Goal: Task Accomplishment & Management: Use online tool/utility

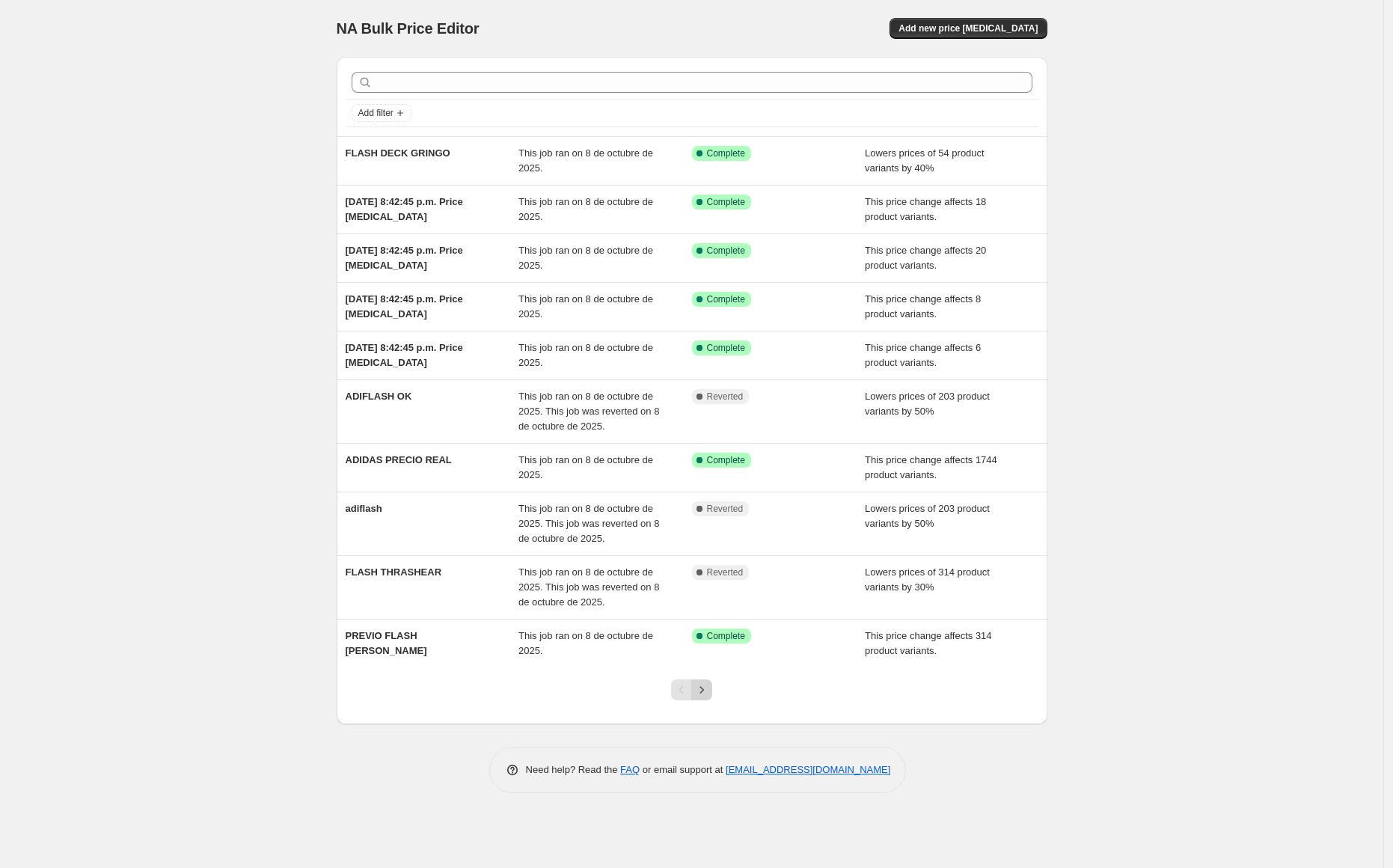
click at [703, 688] on icon "Next" at bounding box center [702, 690] width 15 height 15
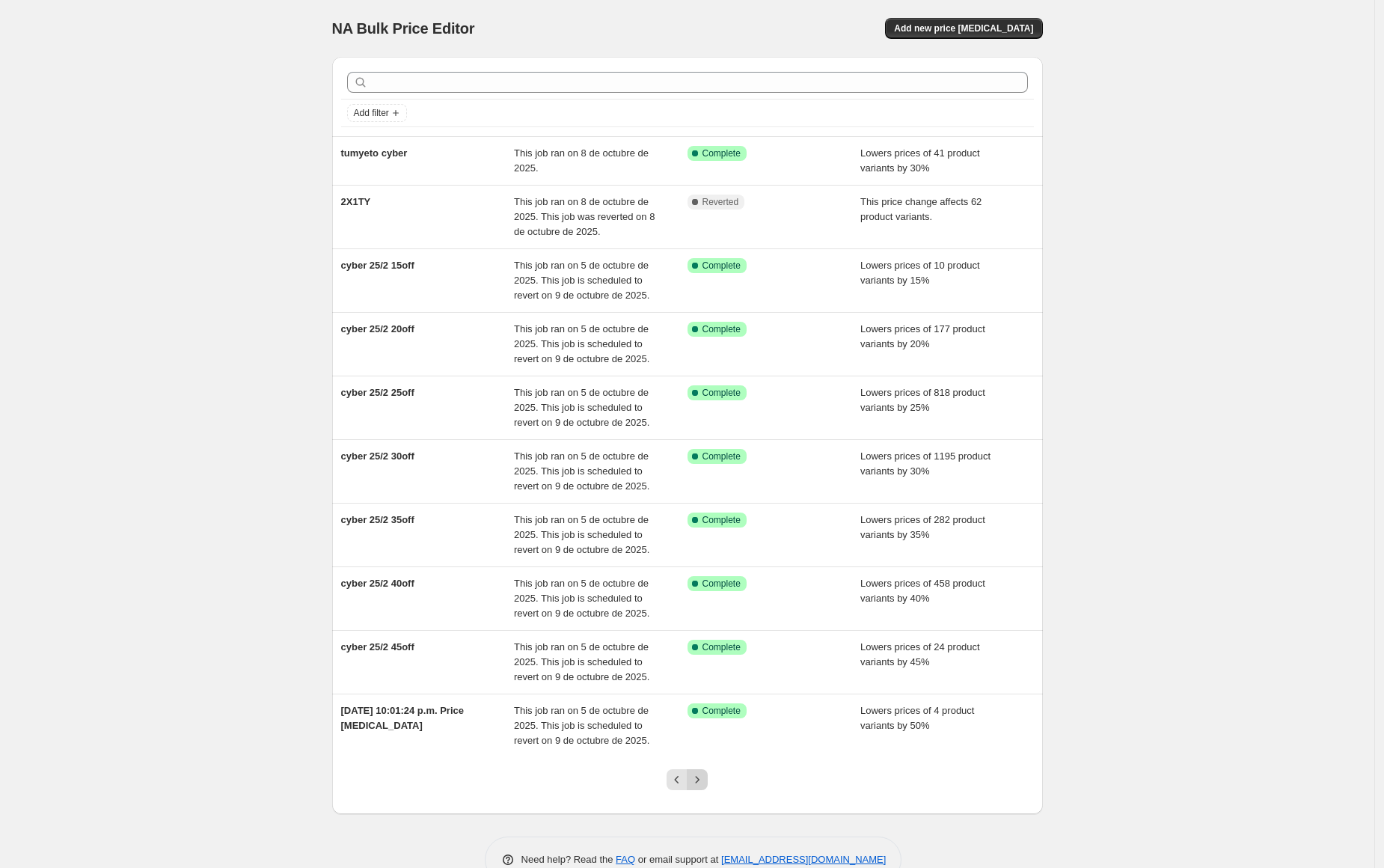
click at [705, 784] on icon "Next" at bounding box center [697, 779] width 15 height 15
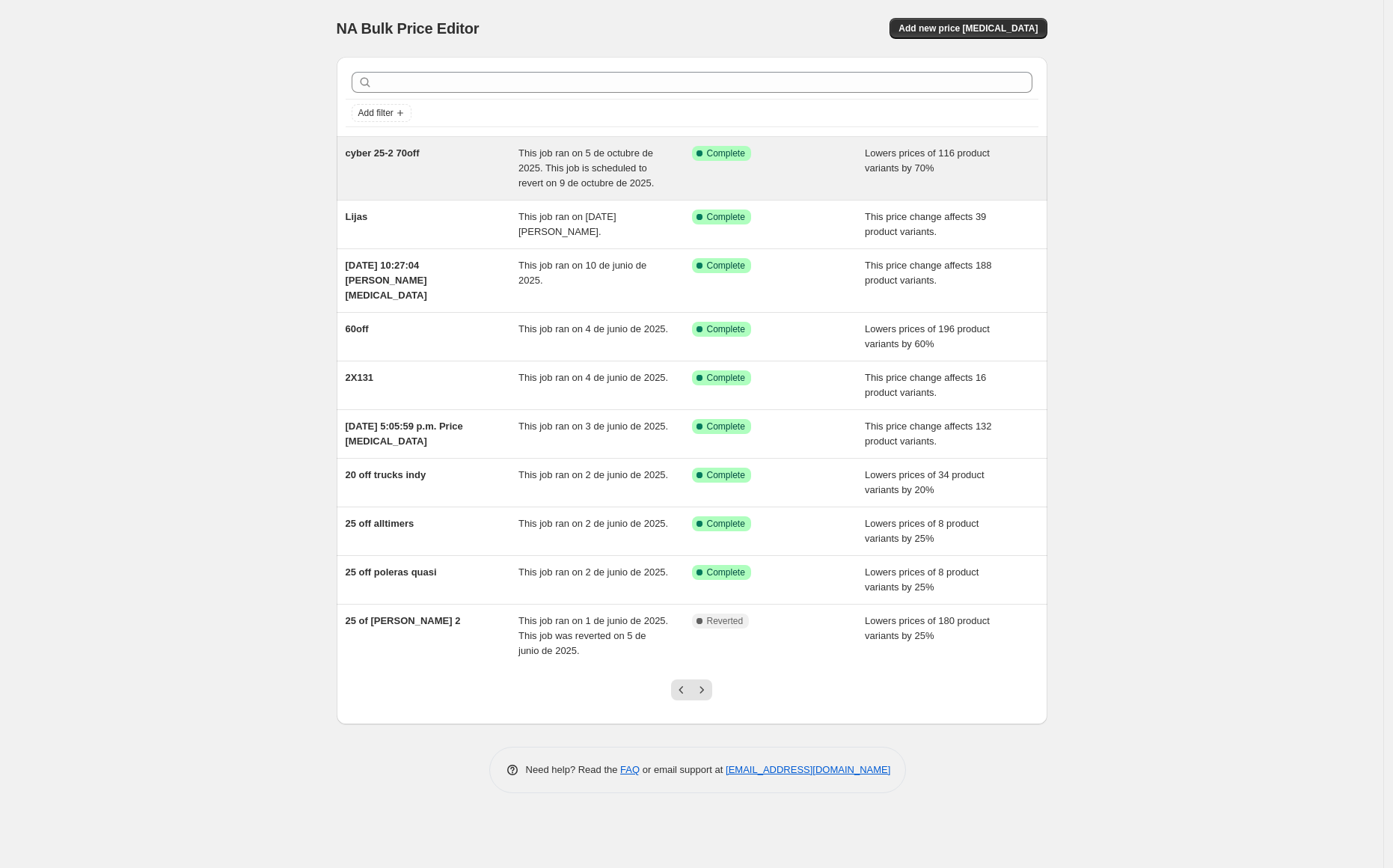
click at [415, 153] on span "cyber 25-2 70off" at bounding box center [383, 153] width 74 height 11
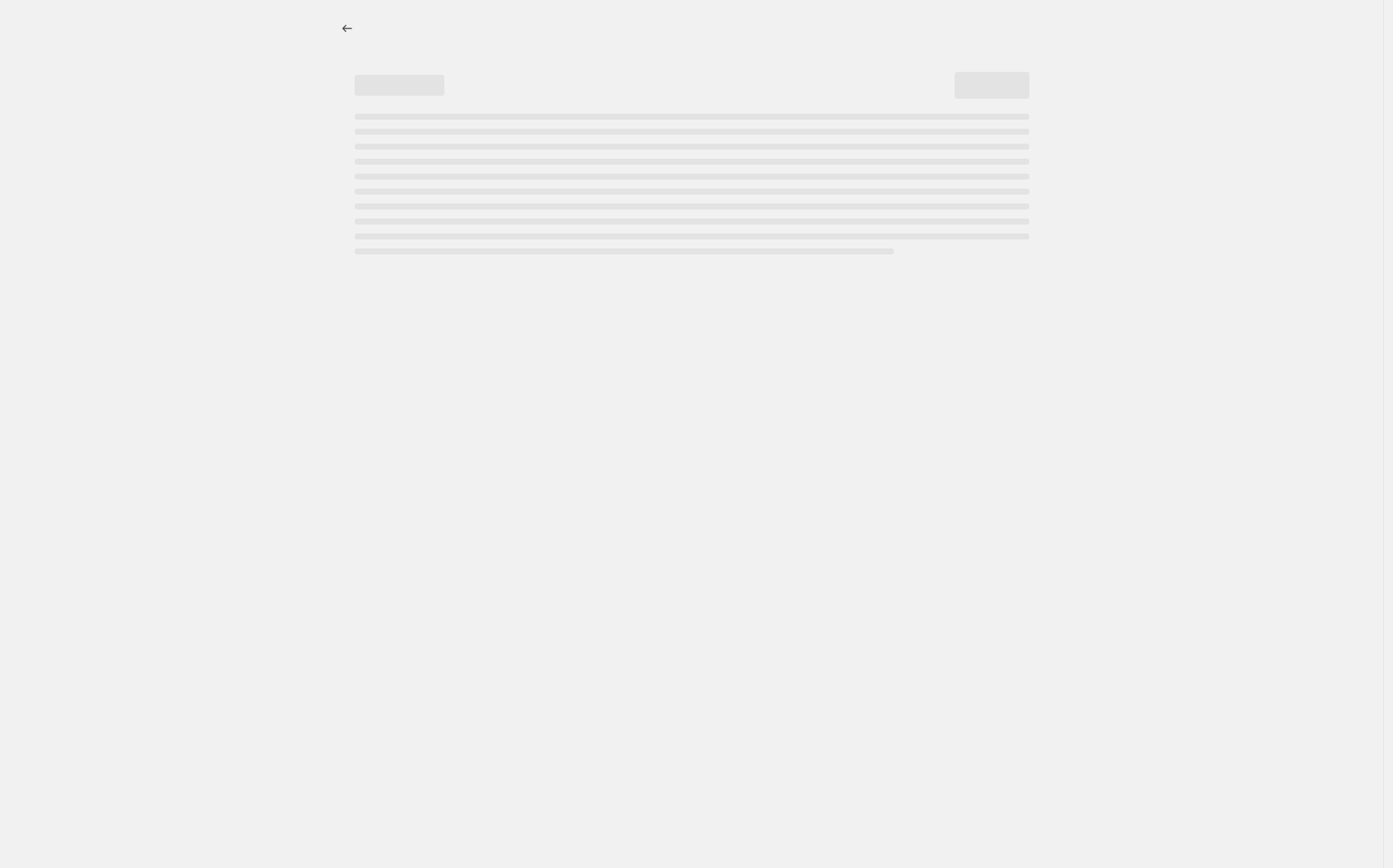
select select "percentage"
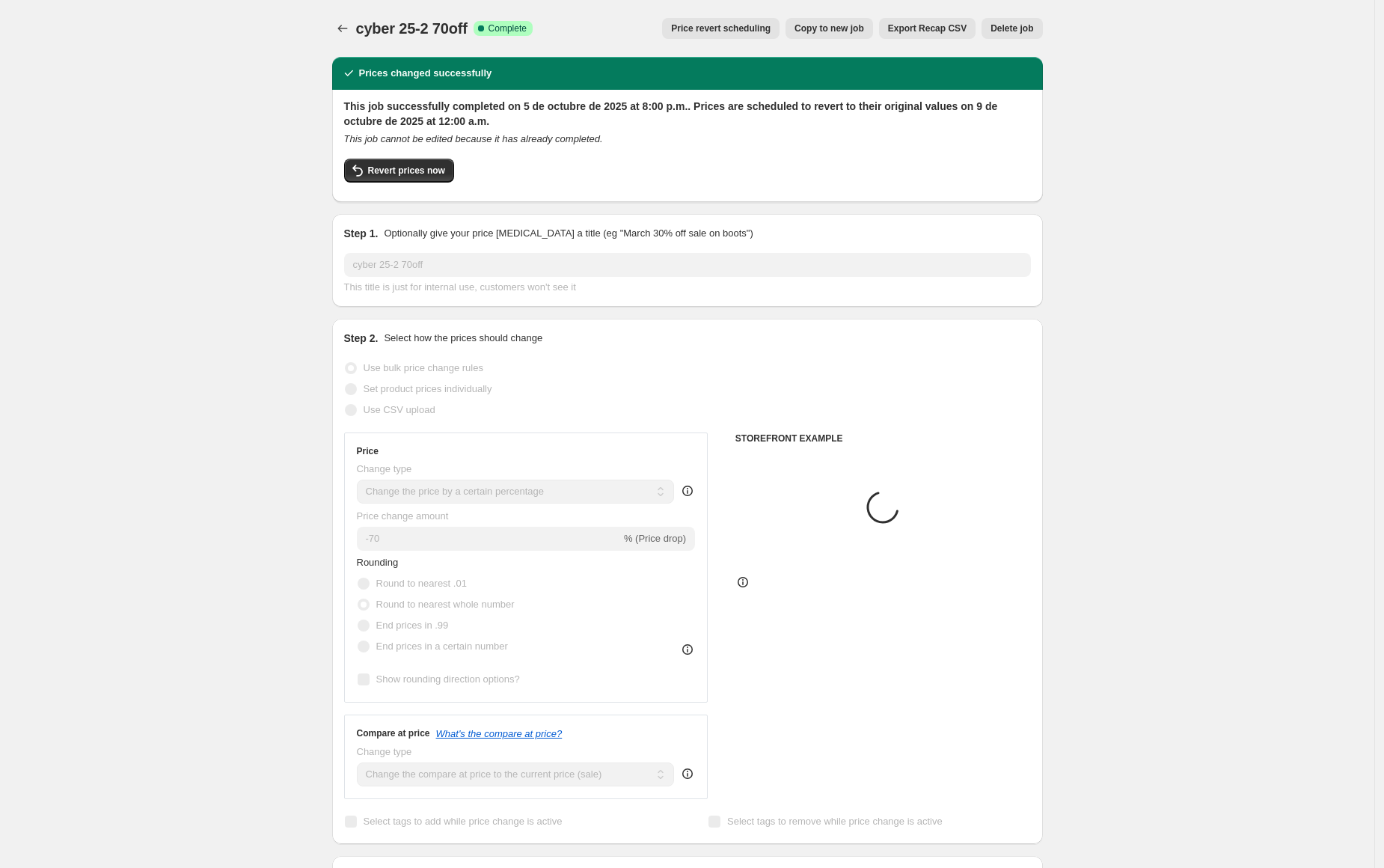
select select "collection"
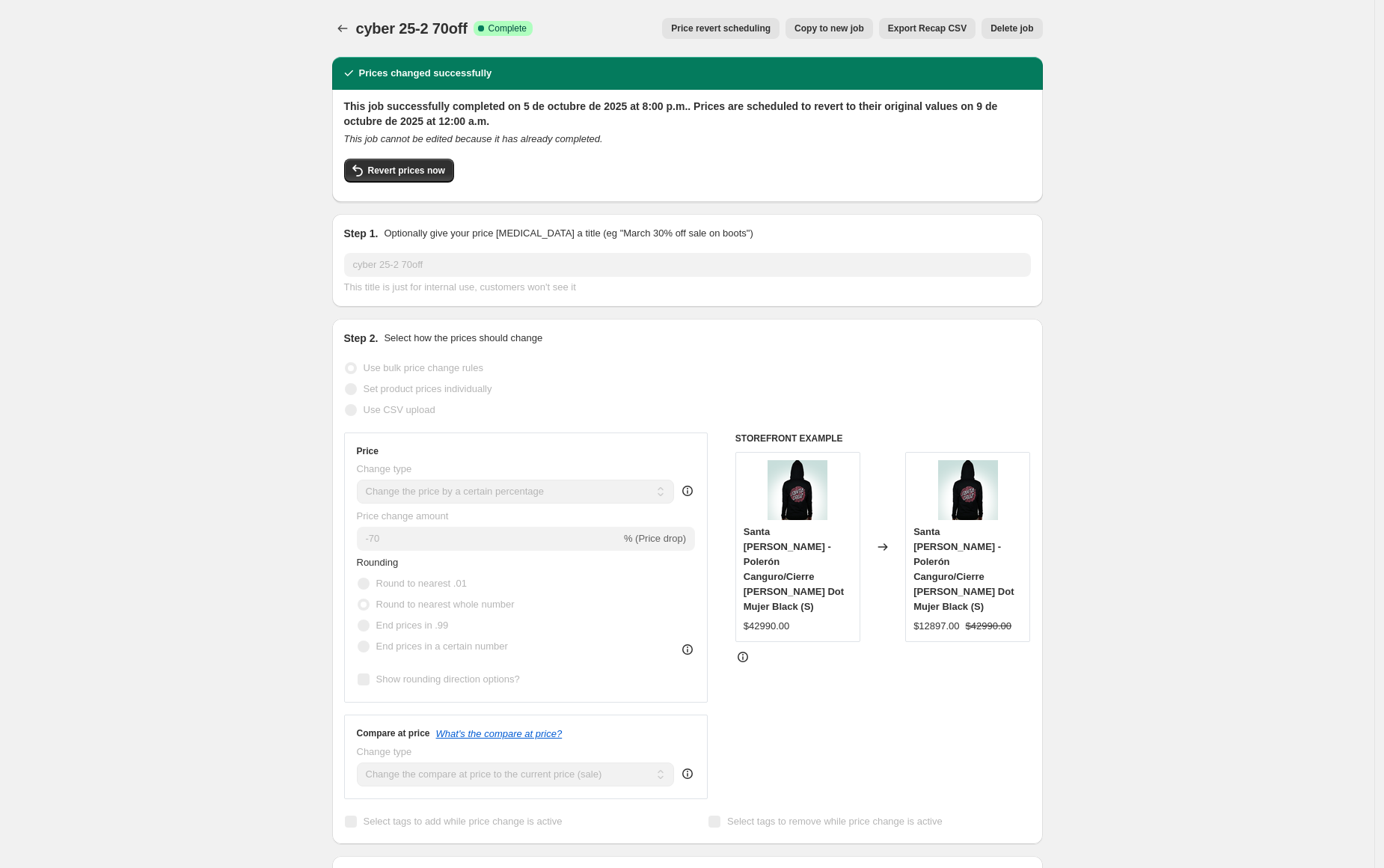
click at [742, 29] on span "Price revert scheduling" at bounding box center [721, 28] width 99 height 12
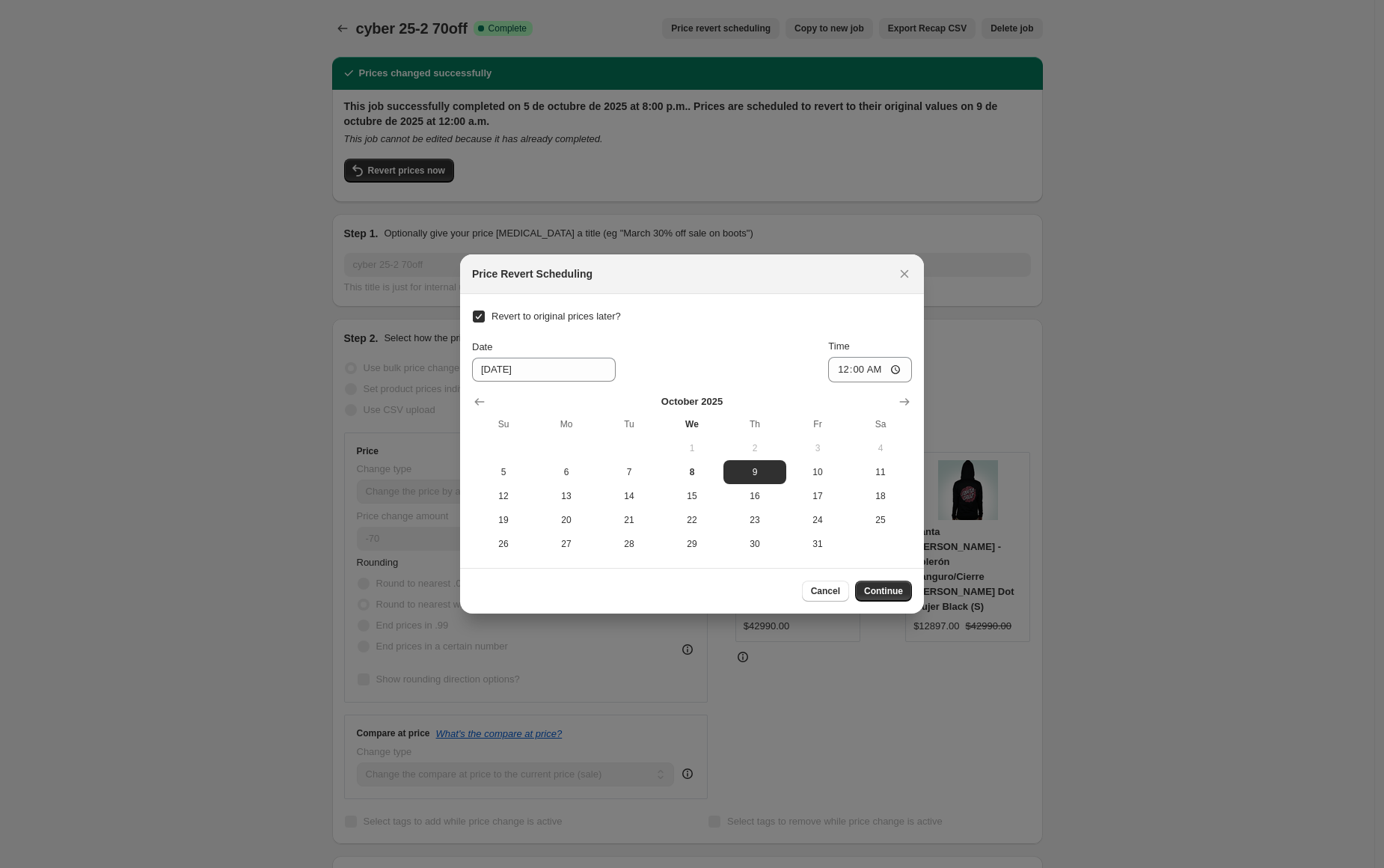
click at [473, 317] on input "Revert to original prices later?" at bounding box center [479, 317] width 12 height 12
checkbox input "false"
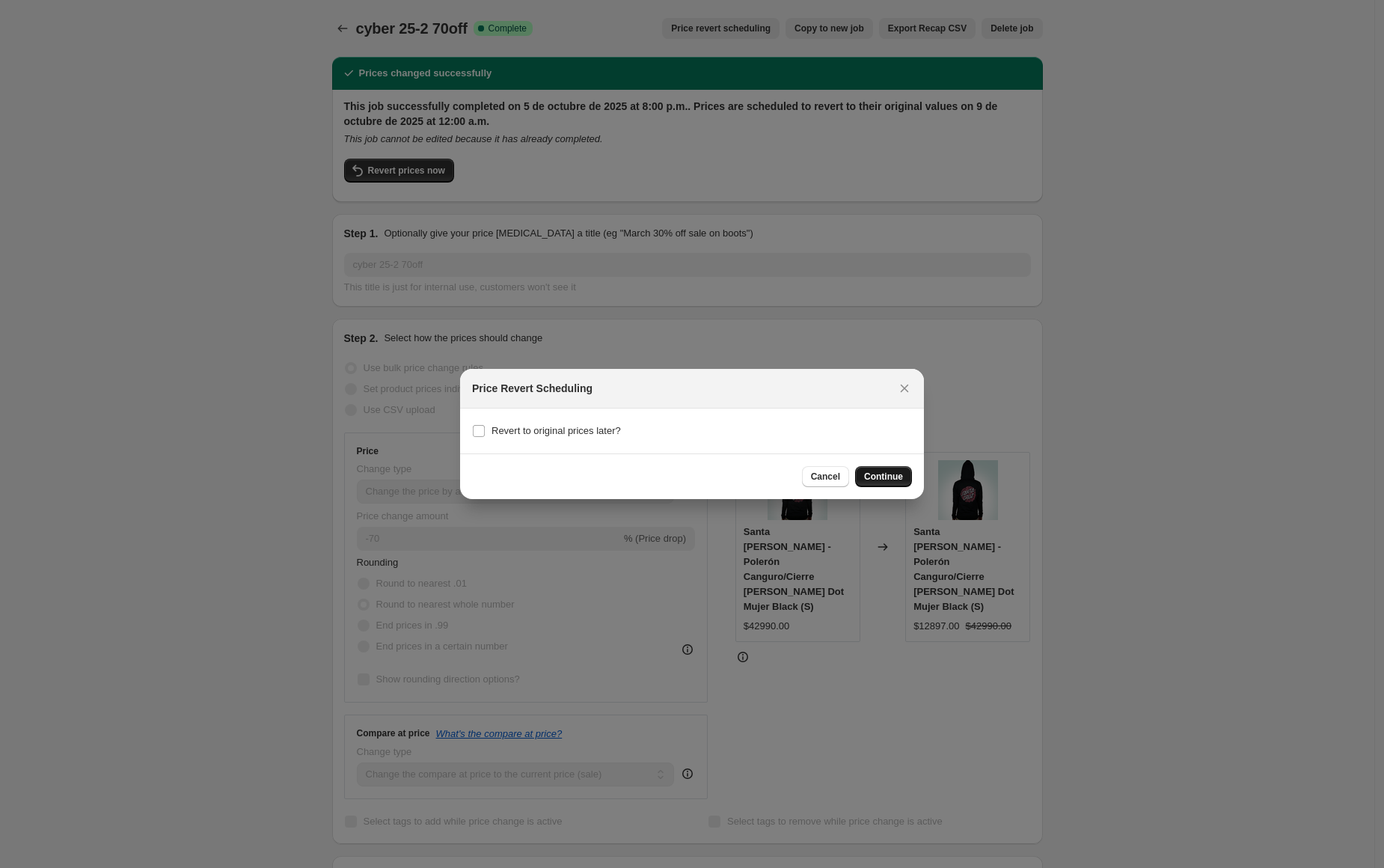
click at [885, 475] on span "Continue" at bounding box center [883, 476] width 39 height 12
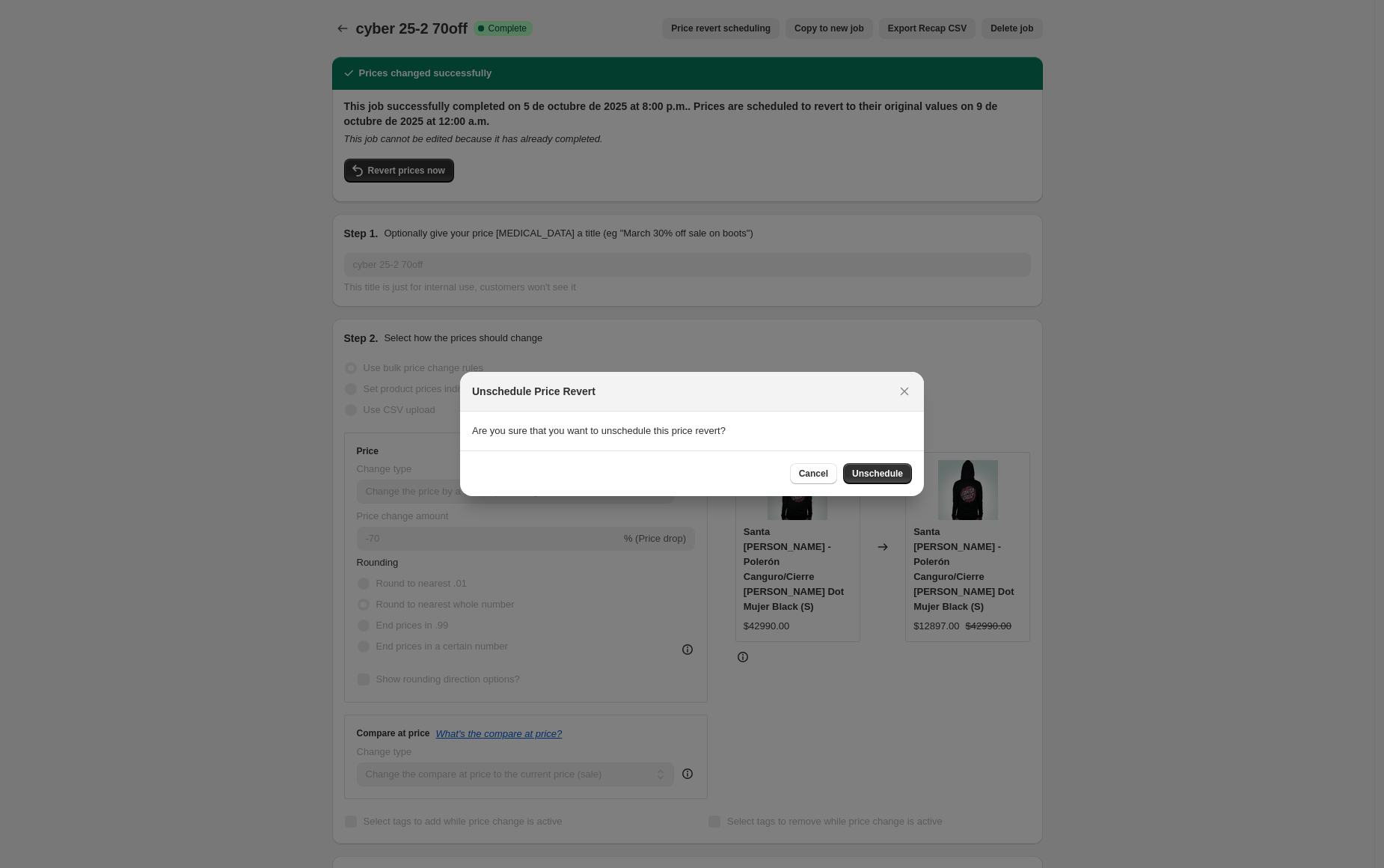
click at [869, 472] on span "Unschedule" at bounding box center [877, 473] width 51 height 12
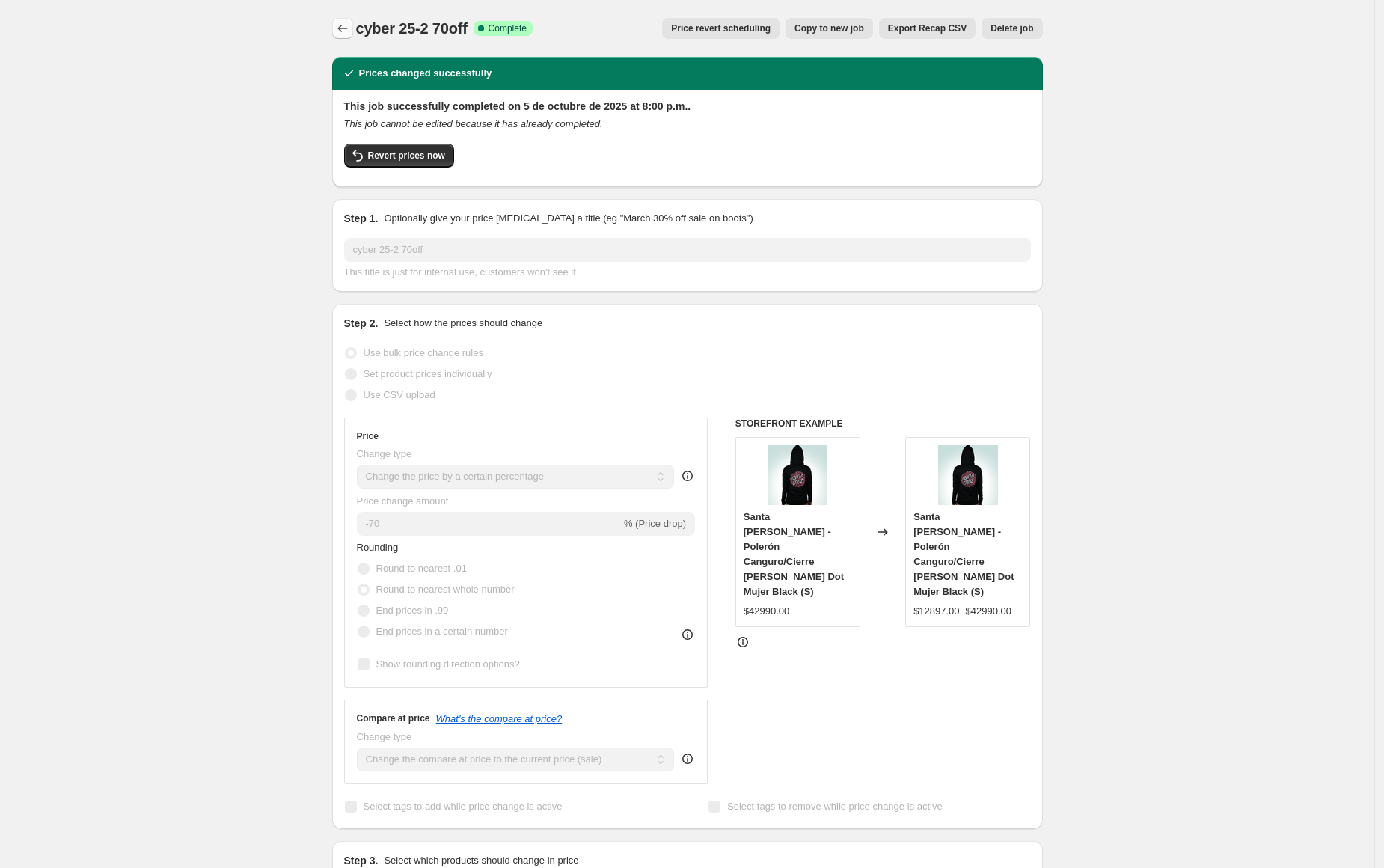
click at [341, 28] on icon "Price change jobs" at bounding box center [343, 28] width 15 height 15
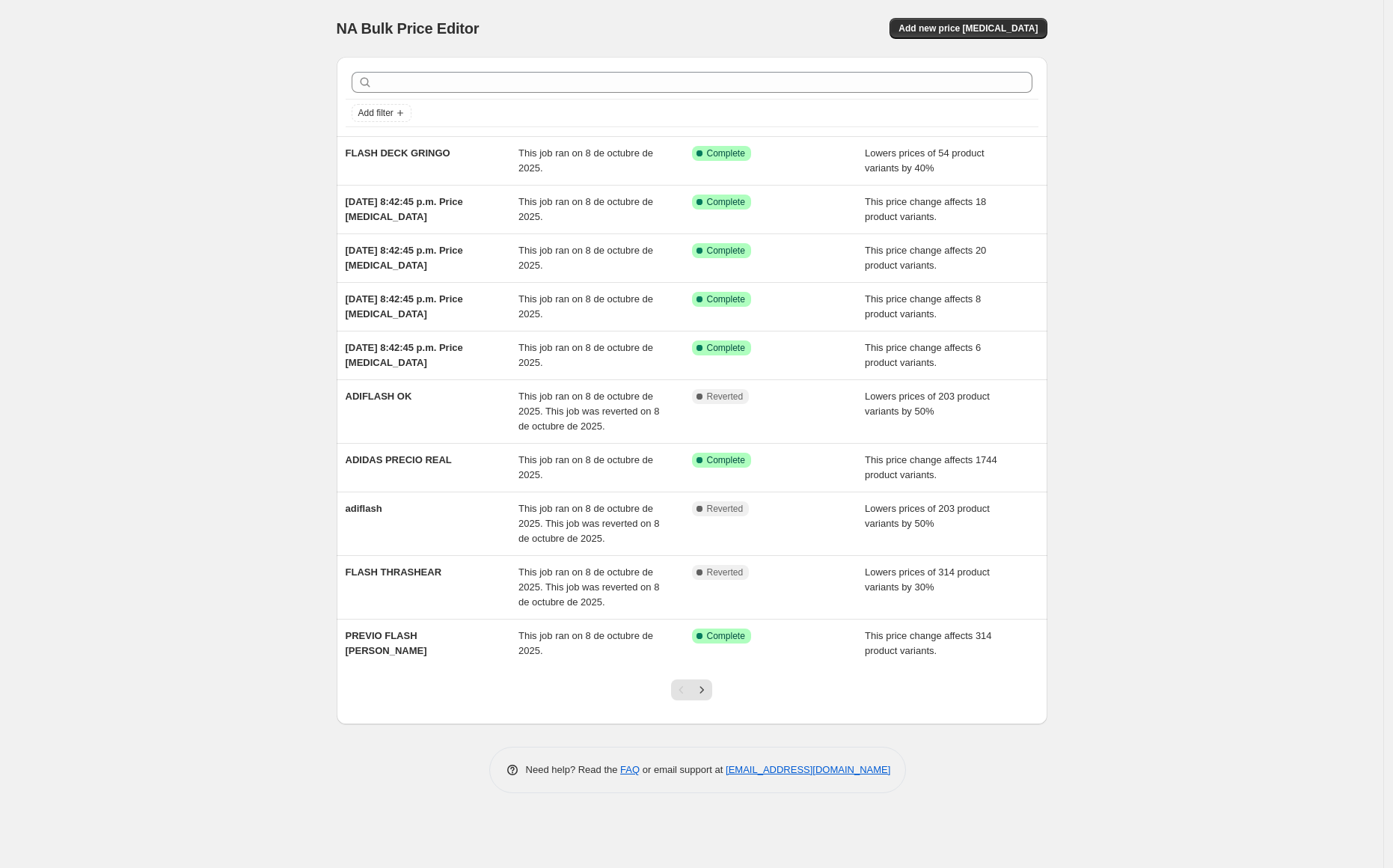
click at [703, 689] on icon "Next" at bounding box center [702, 690] width 15 height 15
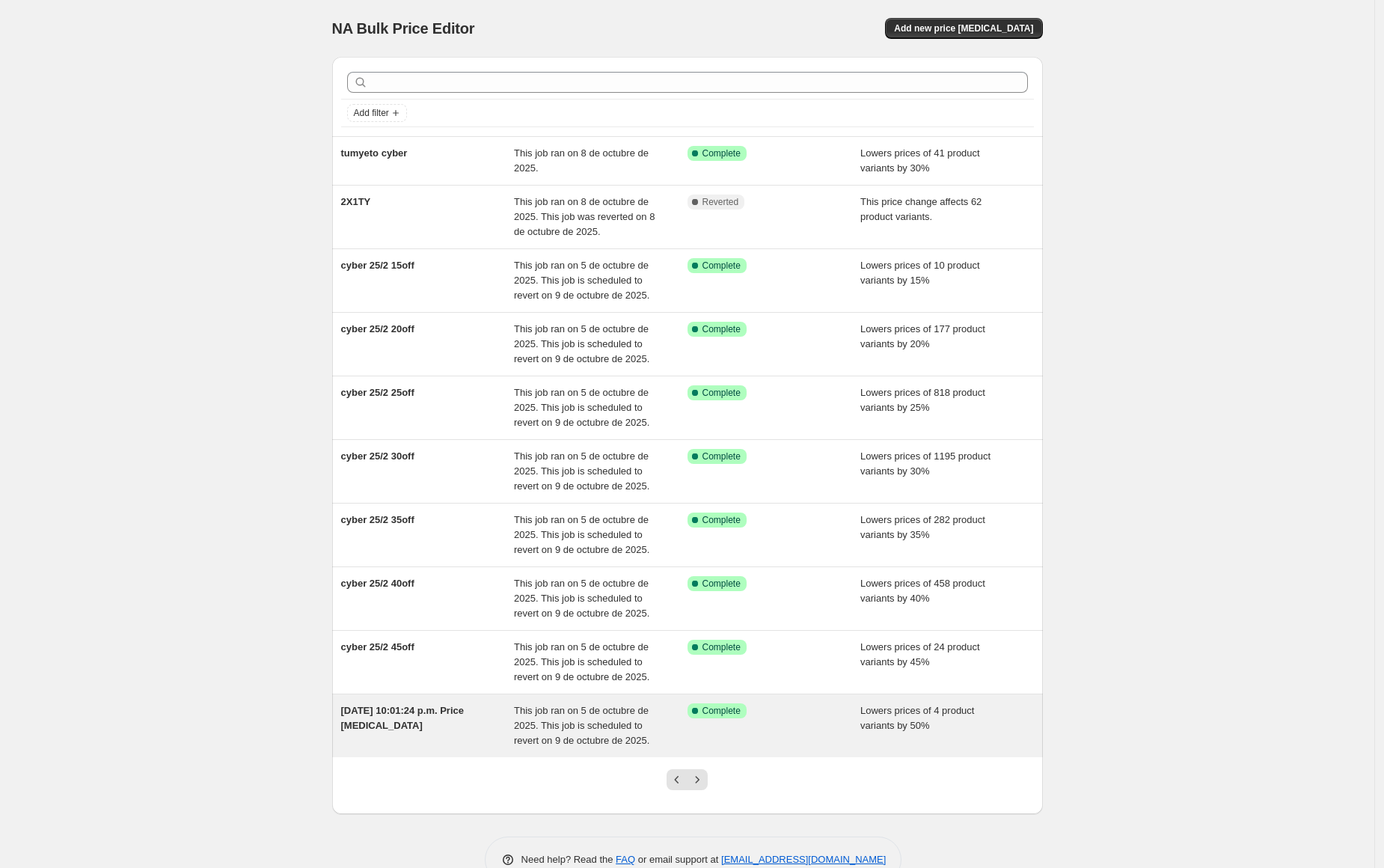
click at [407, 719] on div "[DATE] 10:01:24 p.m. Price [MEDICAL_DATA]" at bounding box center [427, 725] width 173 height 45
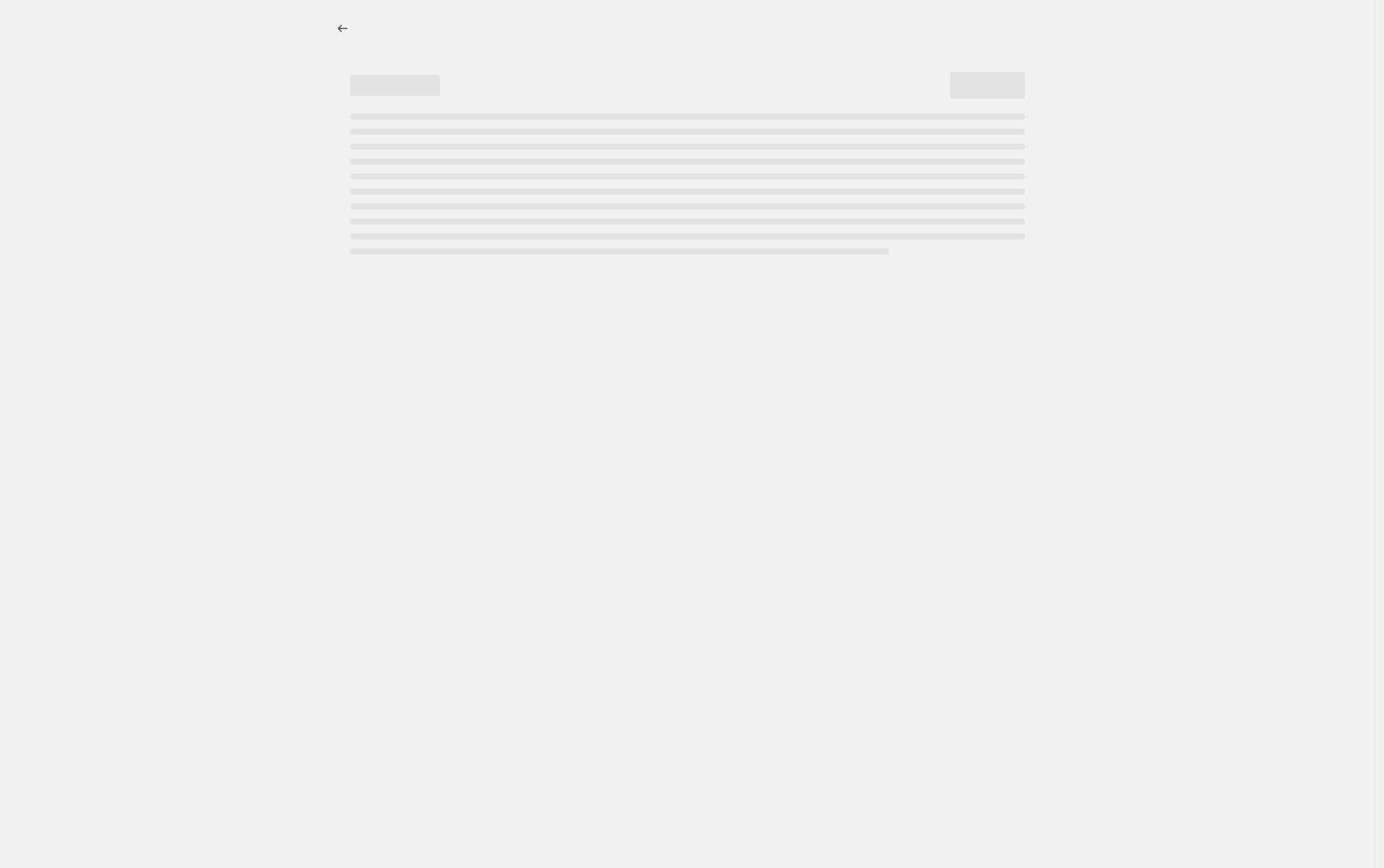
select select "percentage"
select select "collection"
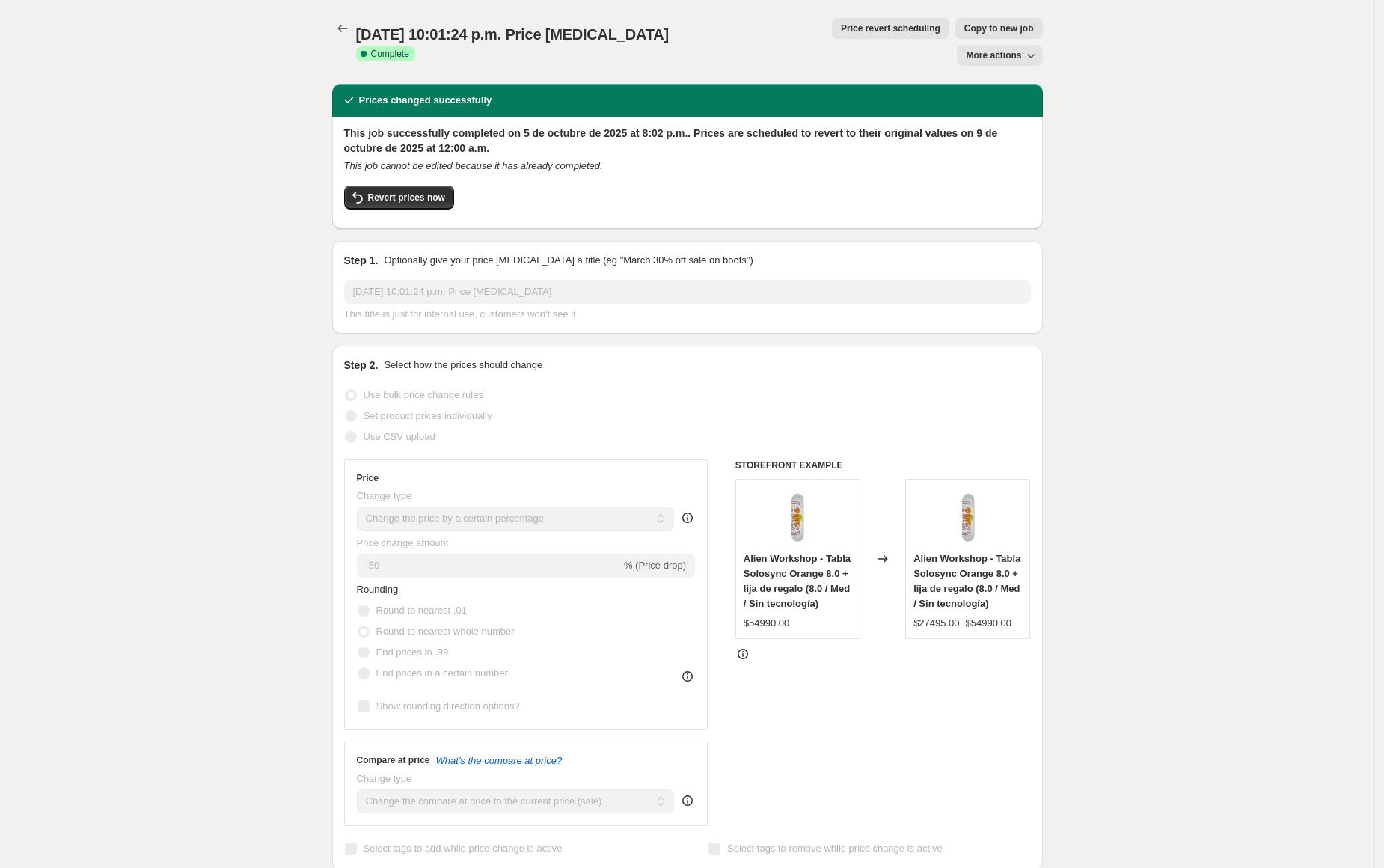
click at [840, 31] on span "Price revert scheduling" at bounding box center [890, 28] width 99 height 12
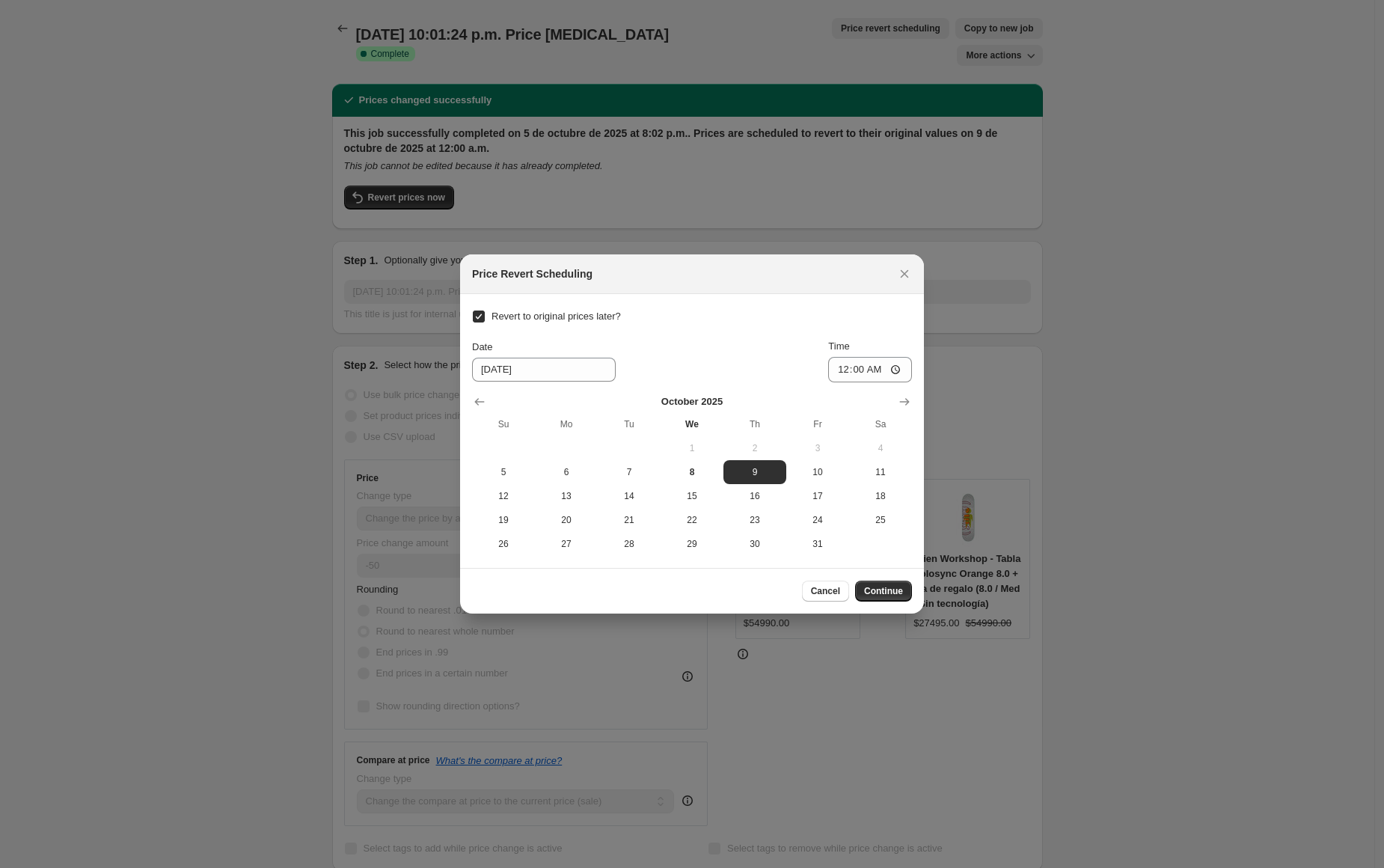
click at [520, 315] on span "Revert to original prices later?" at bounding box center [557, 316] width 130 height 11
click at [485, 315] on input "Revert to original prices later?" at bounding box center [479, 317] width 12 height 12
checkbox input "false"
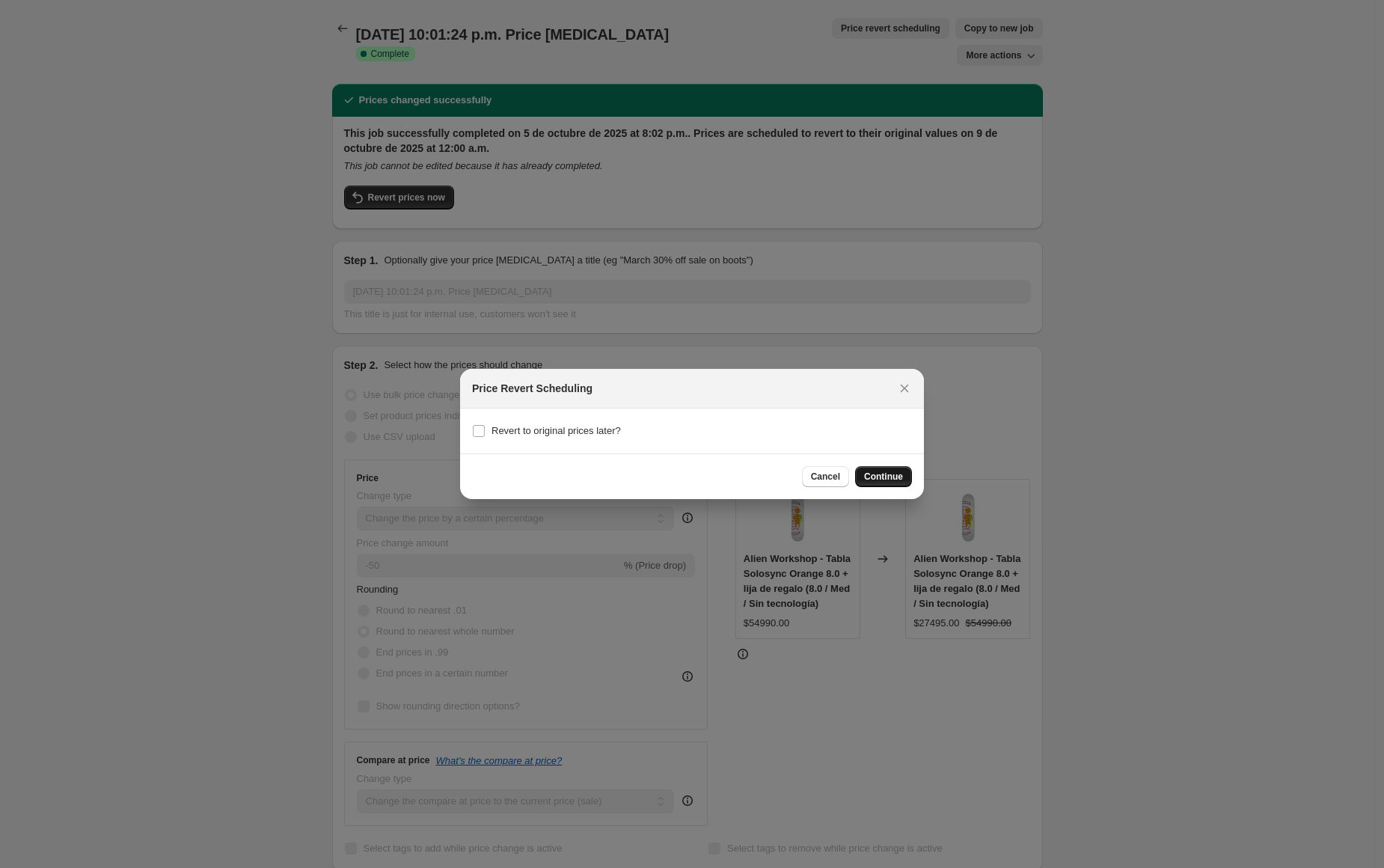
click at [887, 477] on span "Continue" at bounding box center [883, 476] width 39 height 12
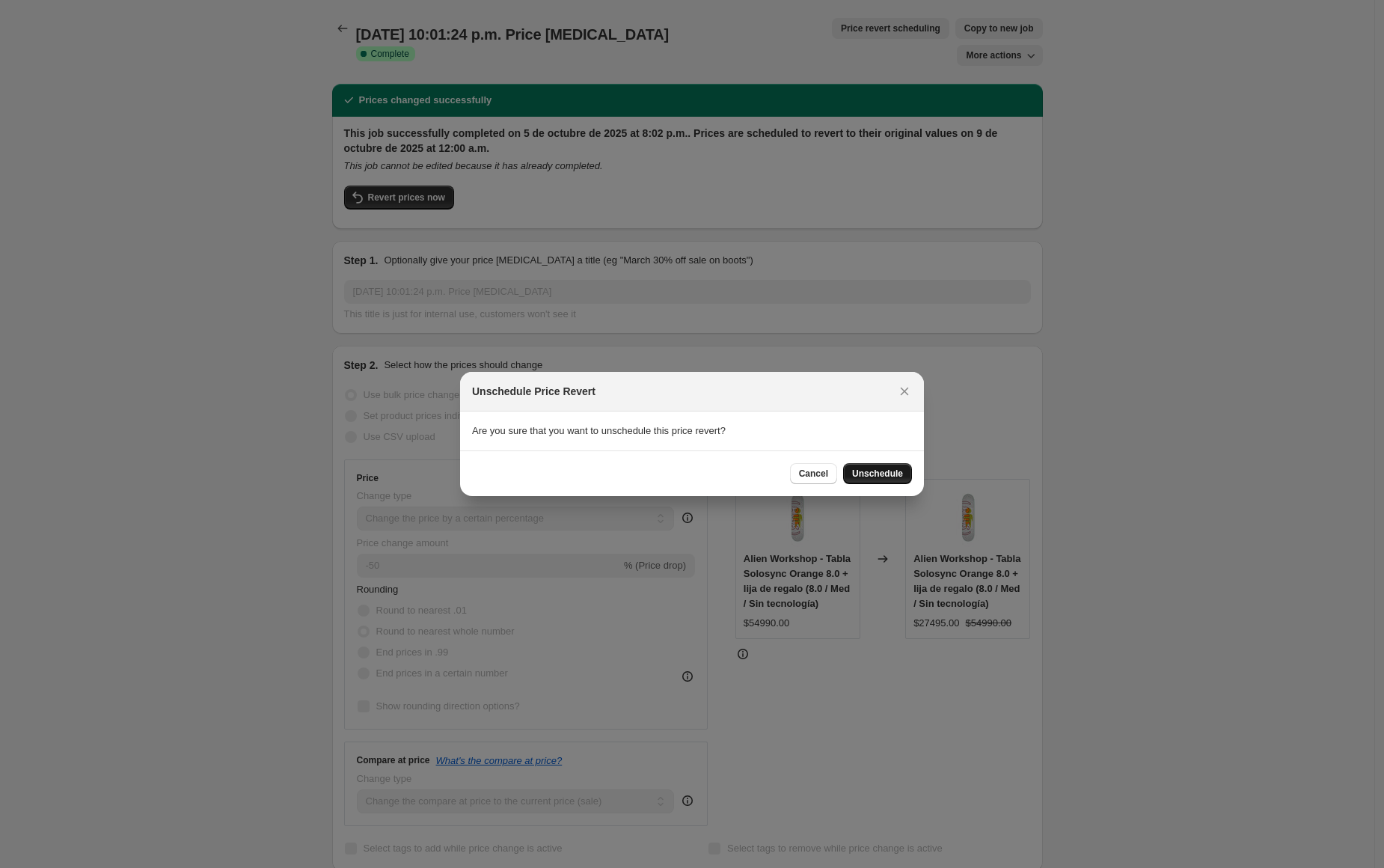
click at [892, 477] on span "Unschedule" at bounding box center [877, 473] width 51 height 12
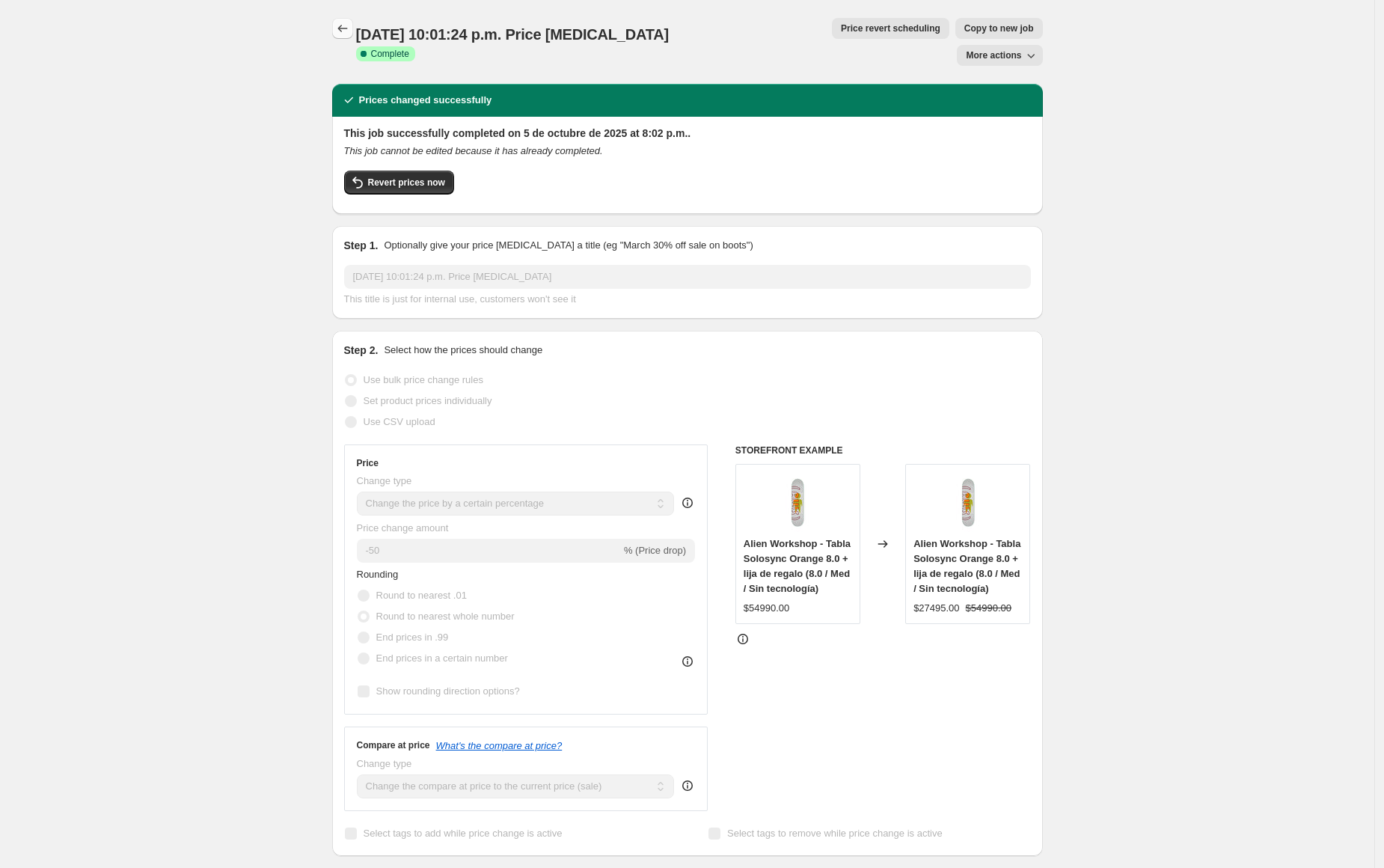
click at [346, 24] on icon "Price change jobs" at bounding box center [343, 28] width 15 height 15
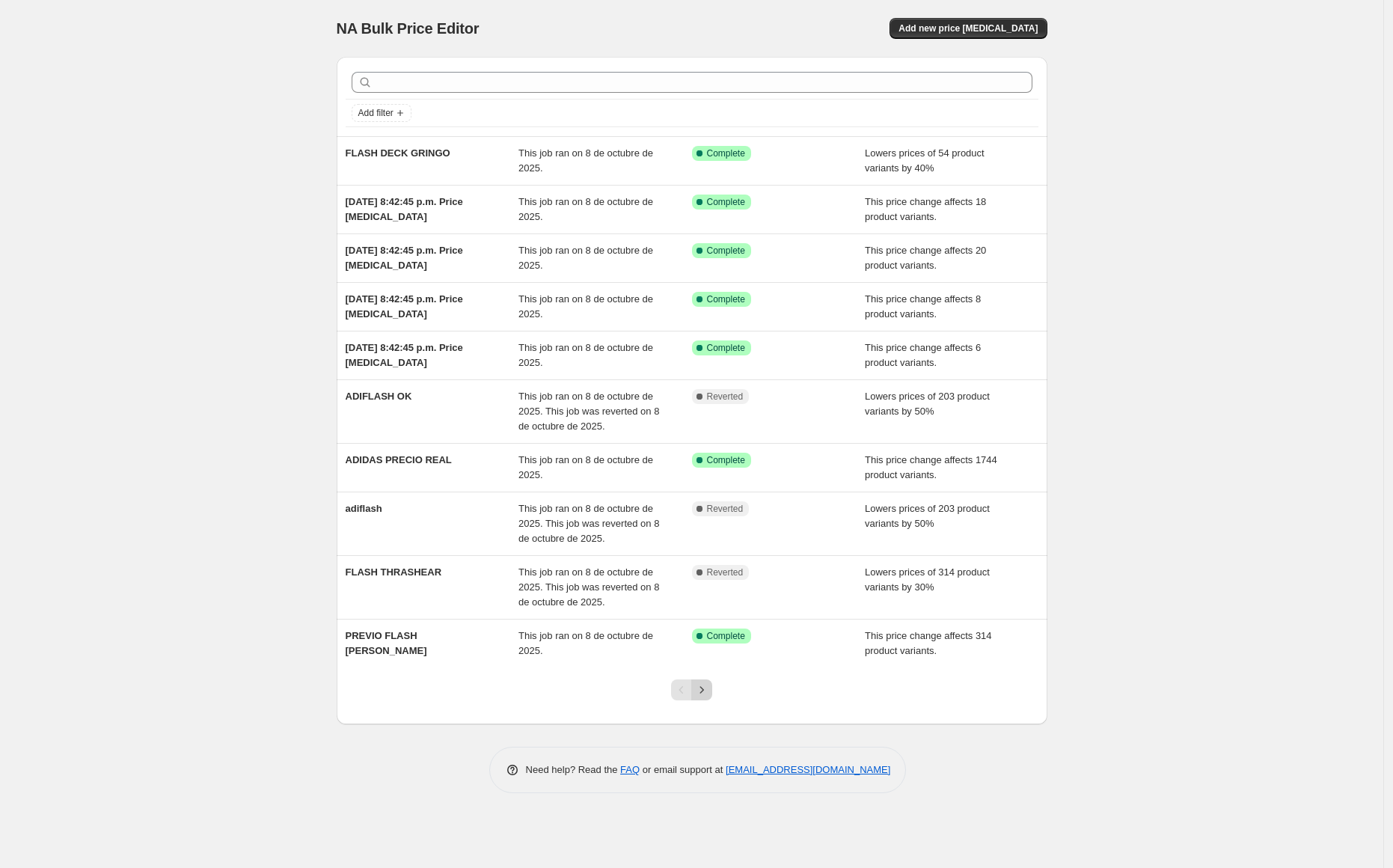
click at [698, 686] on icon "Next" at bounding box center [702, 690] width 15 height 15
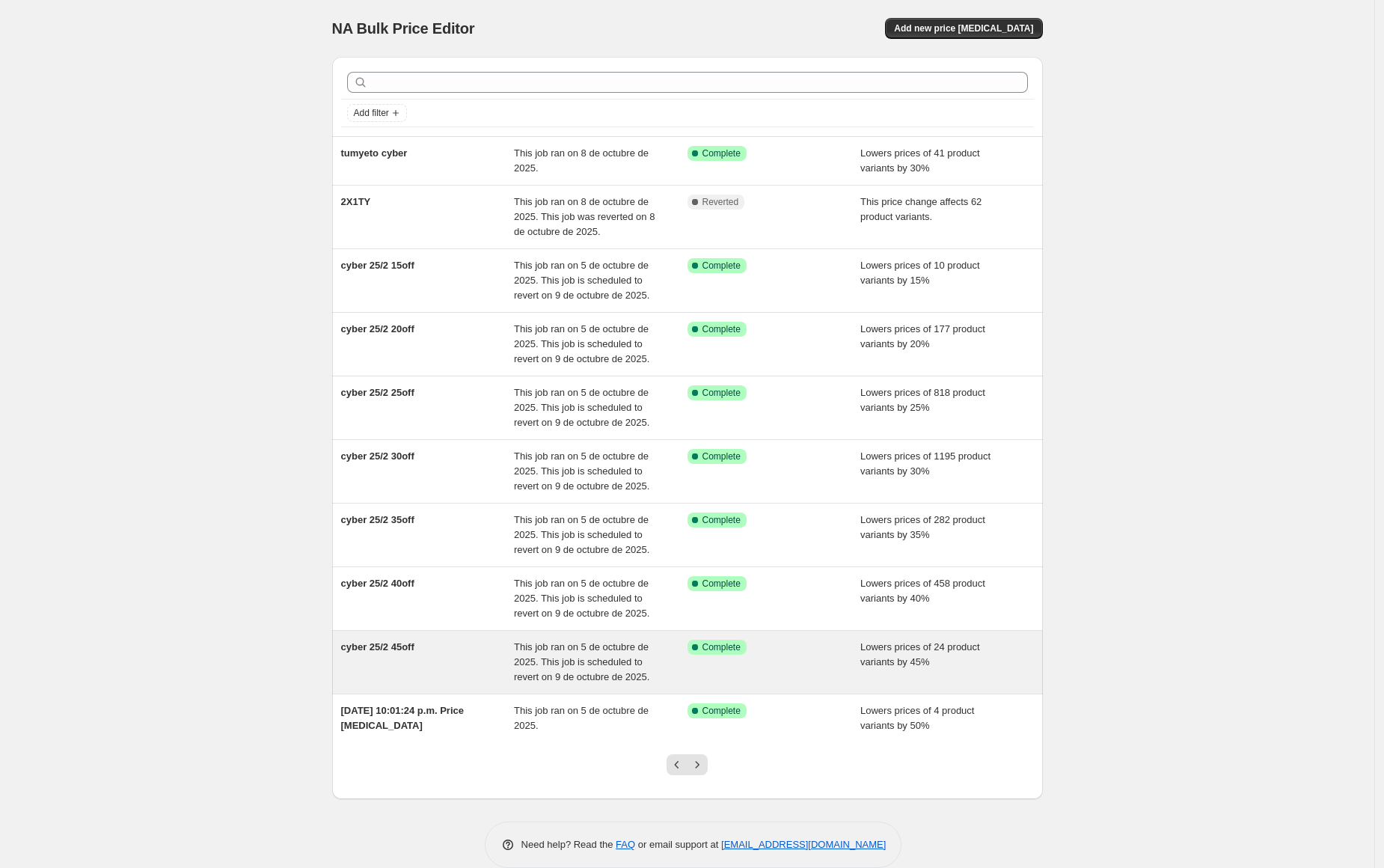
click at [398, 650] on span "cyber 25/2 45off" at bounding box center [378, 647] width 73 height 11
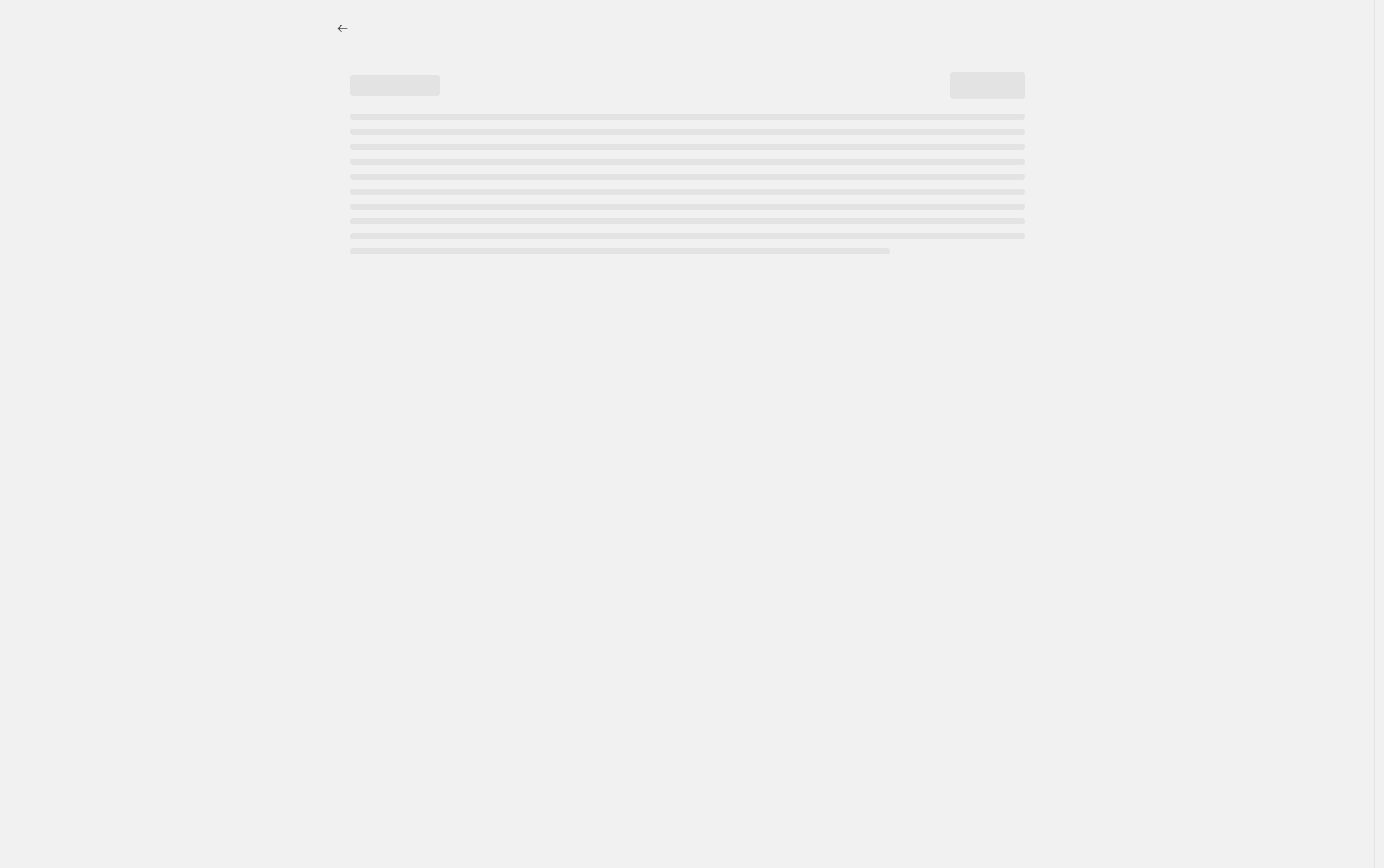
select select "percentage"
select select "collection"
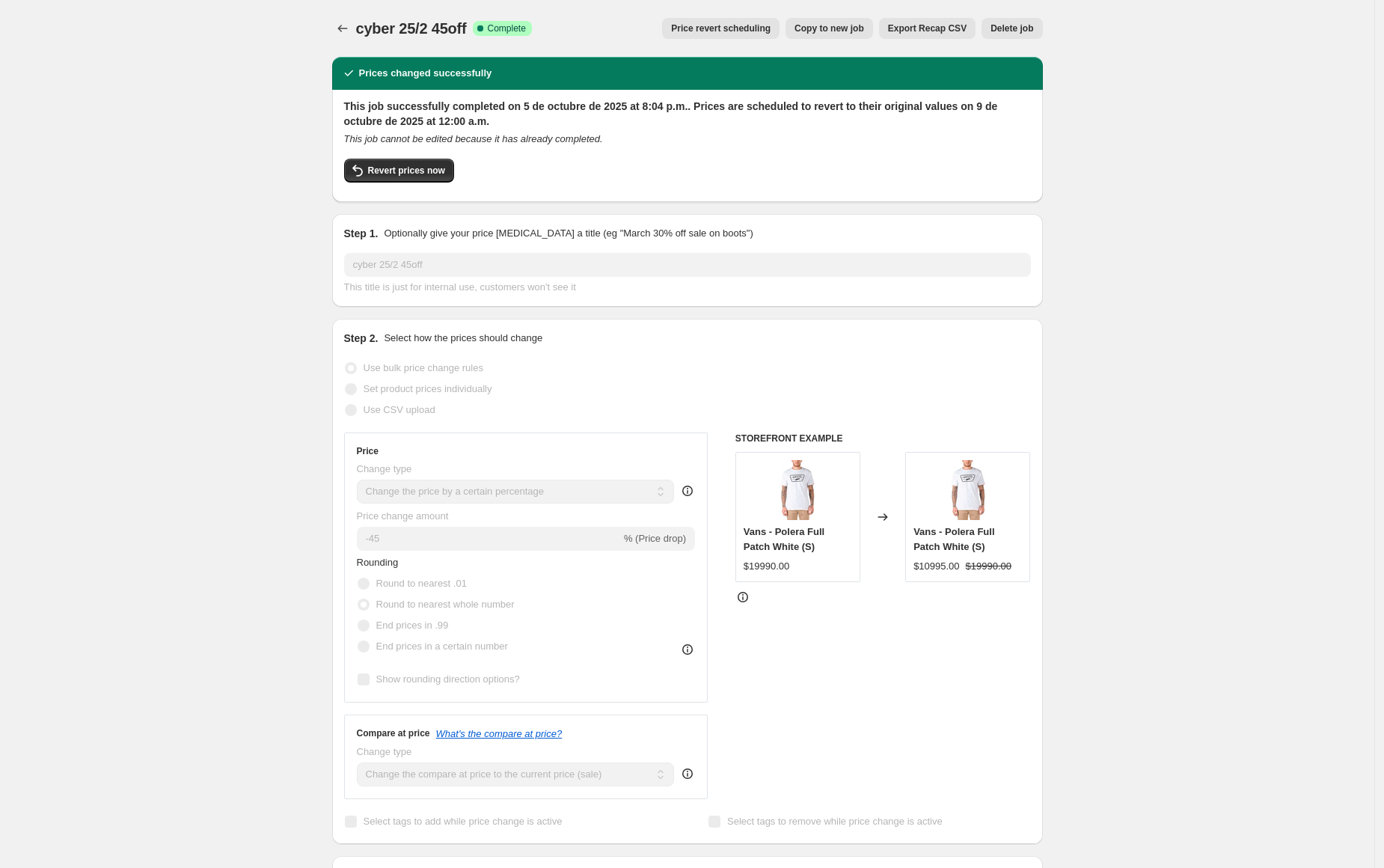
click at [730, 24] on span "Price revert scheduling" at bounding box center [721, 28] width 99 height 12
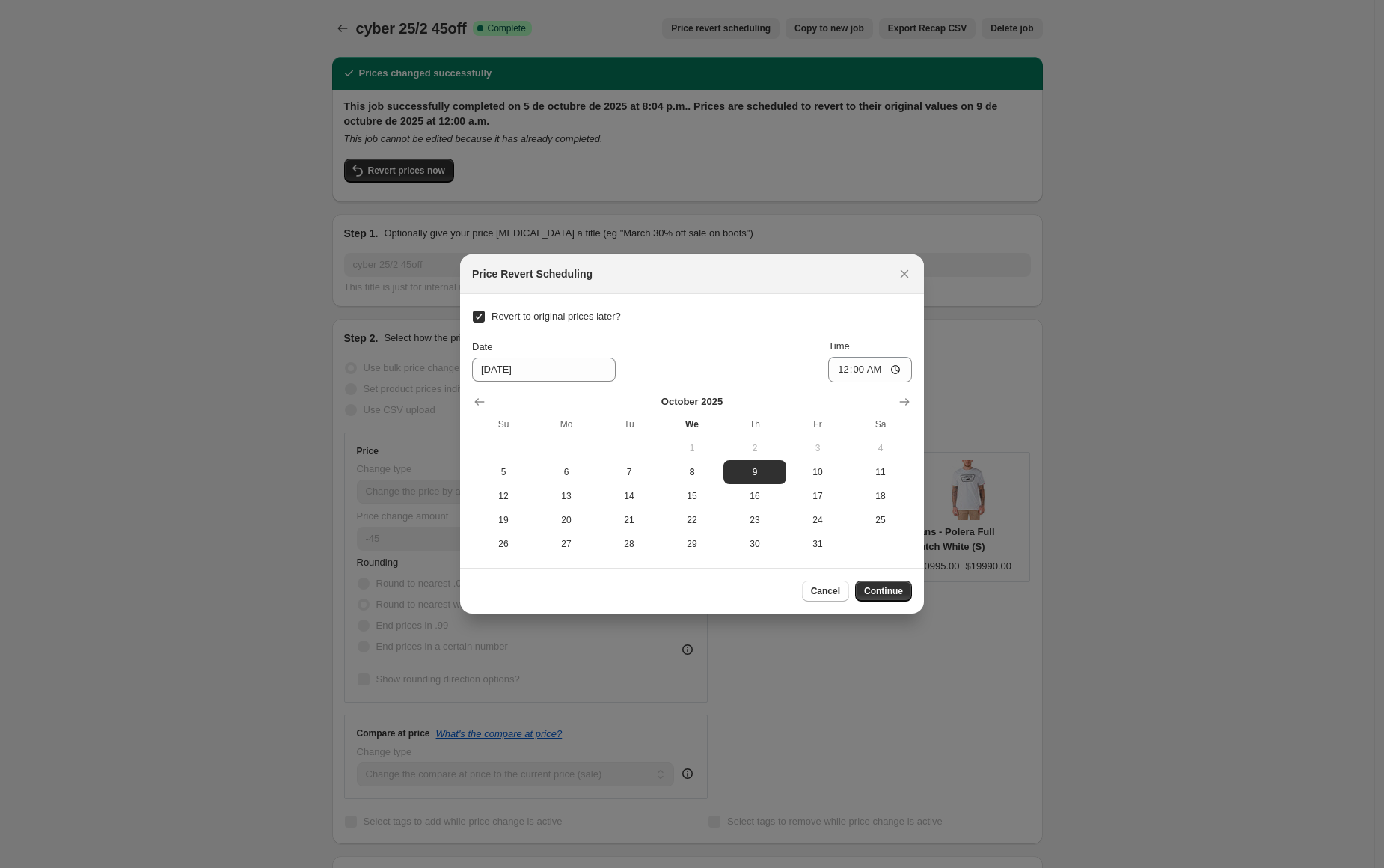
click at [505, 316] on span "Revert to original prices later?" at bounding box center [557, 316] width 130 height 11
click at [485, 316] on input "Revert to original prices later?" at bounding box center [479, 317] width 12 height 12
checkbox input "false"
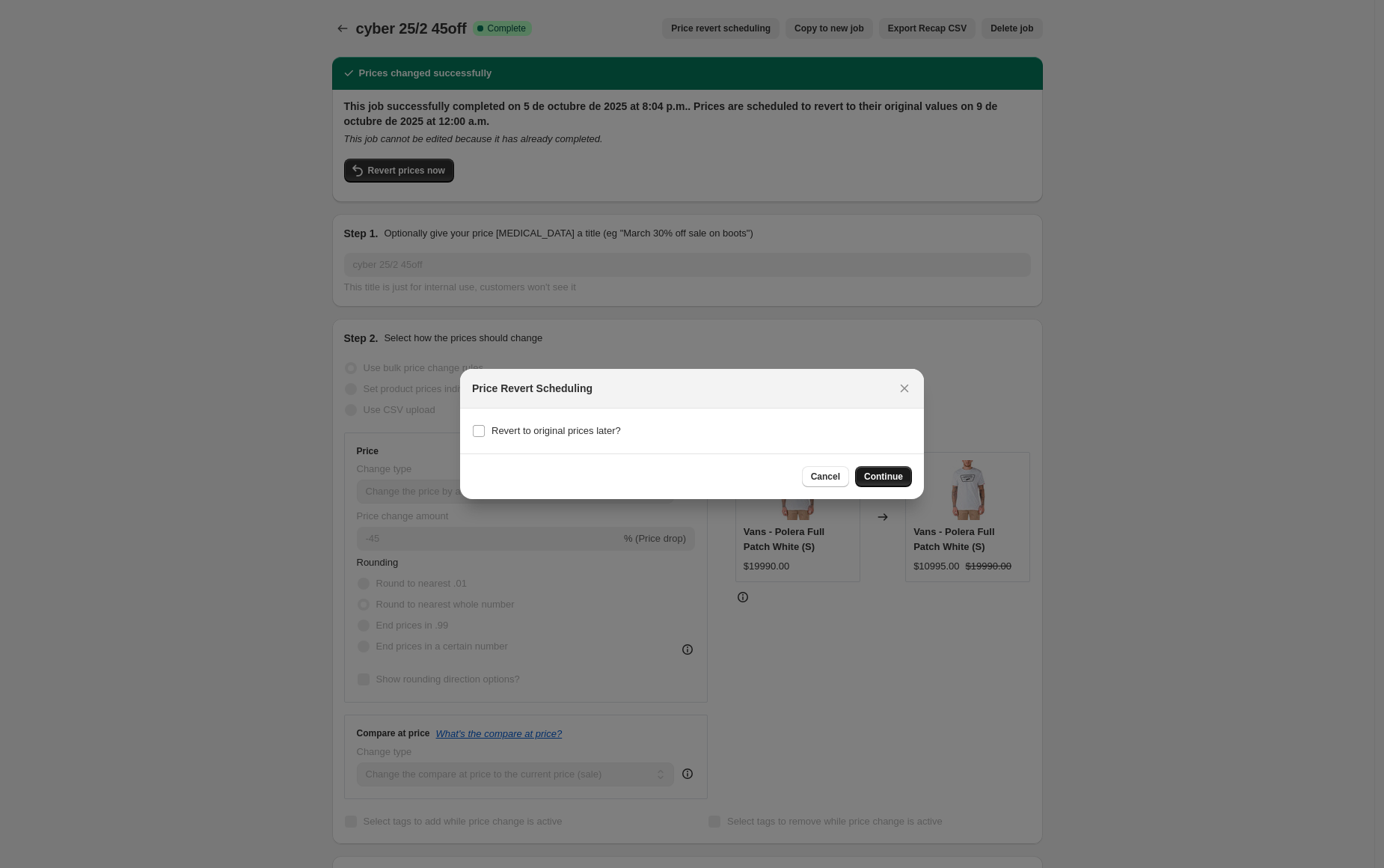
click at [876, 477] on span "Continue" at bounding box center [883, 476] width 39 height 12
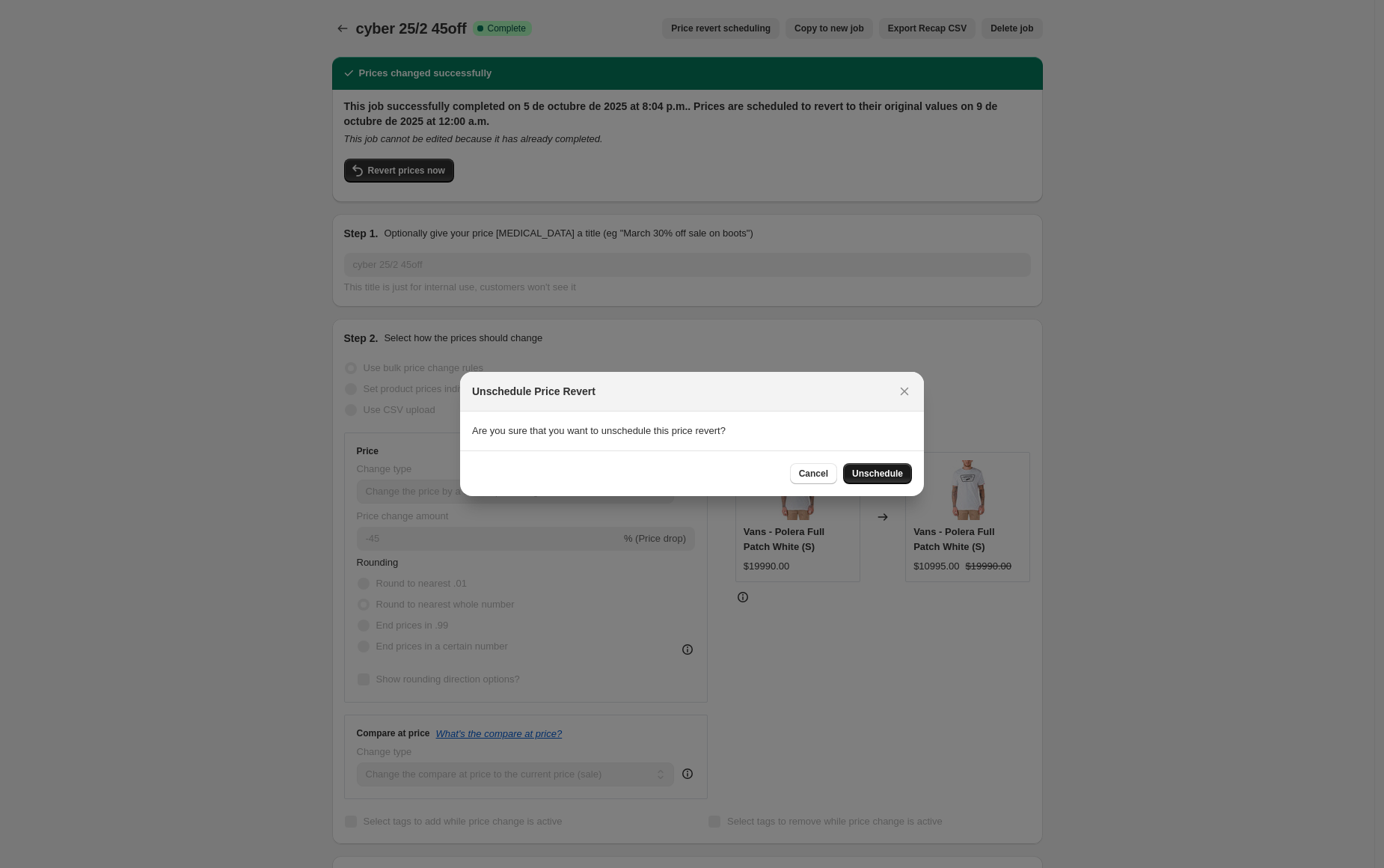
click at [875, 475] on span "Unschedule" at bounding box center [877, 473] width 51 height 12
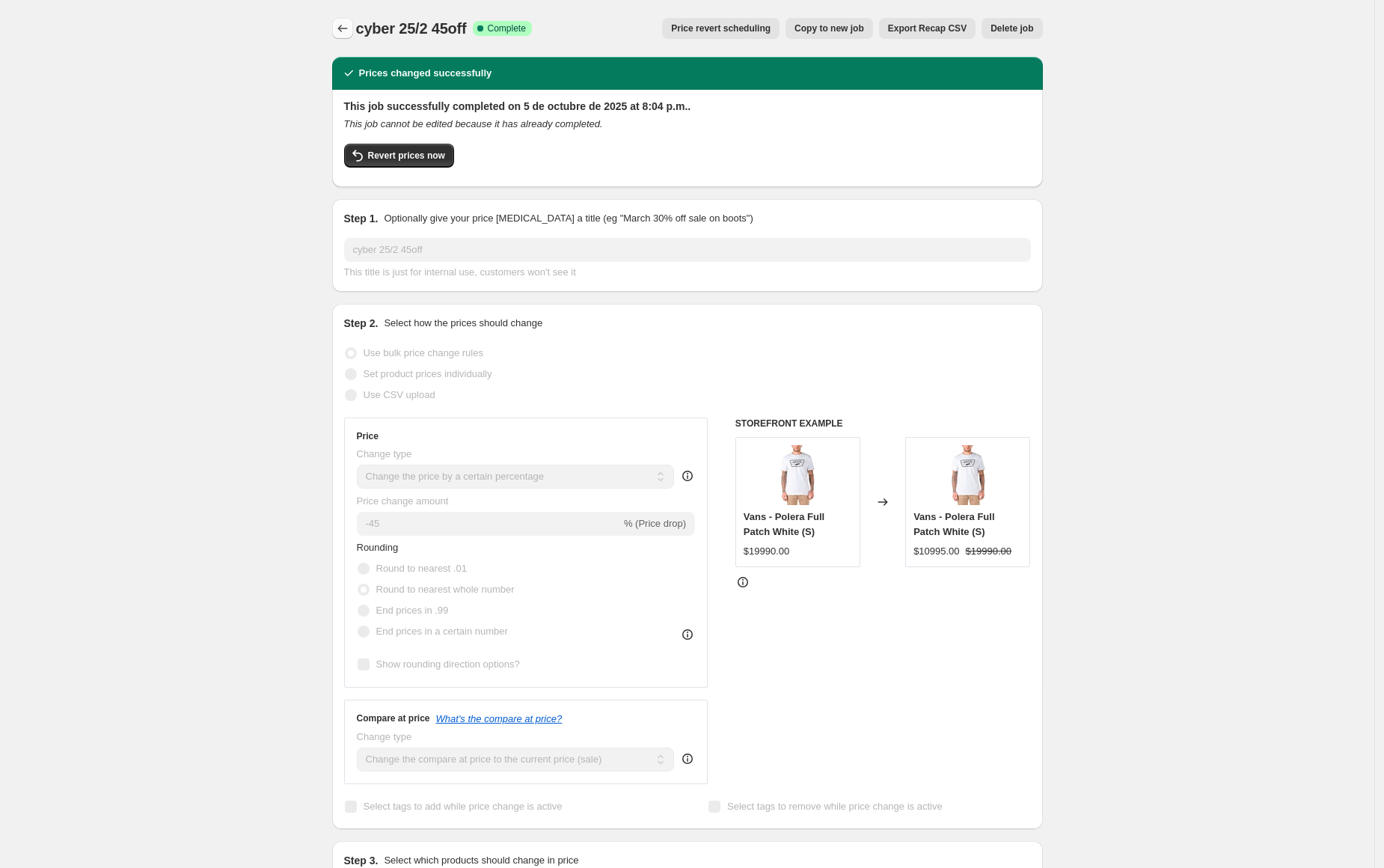
click at [344, 25] on icon "Price change jobs" at bounding box center [343, 28] width 15 height 15
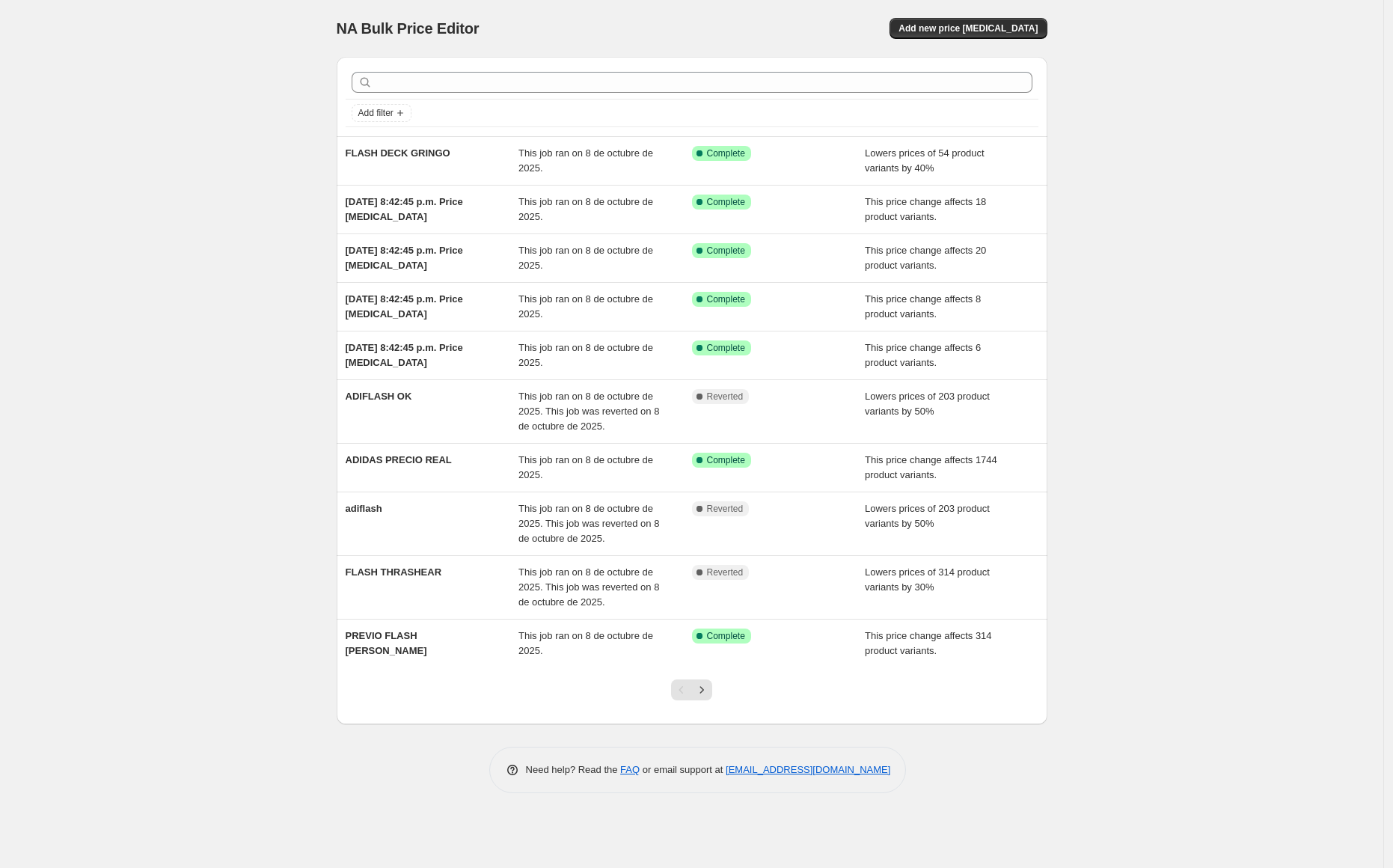
click at [706, 692] on icon "Next" at bounding box center [702, 690] width 15 height 15
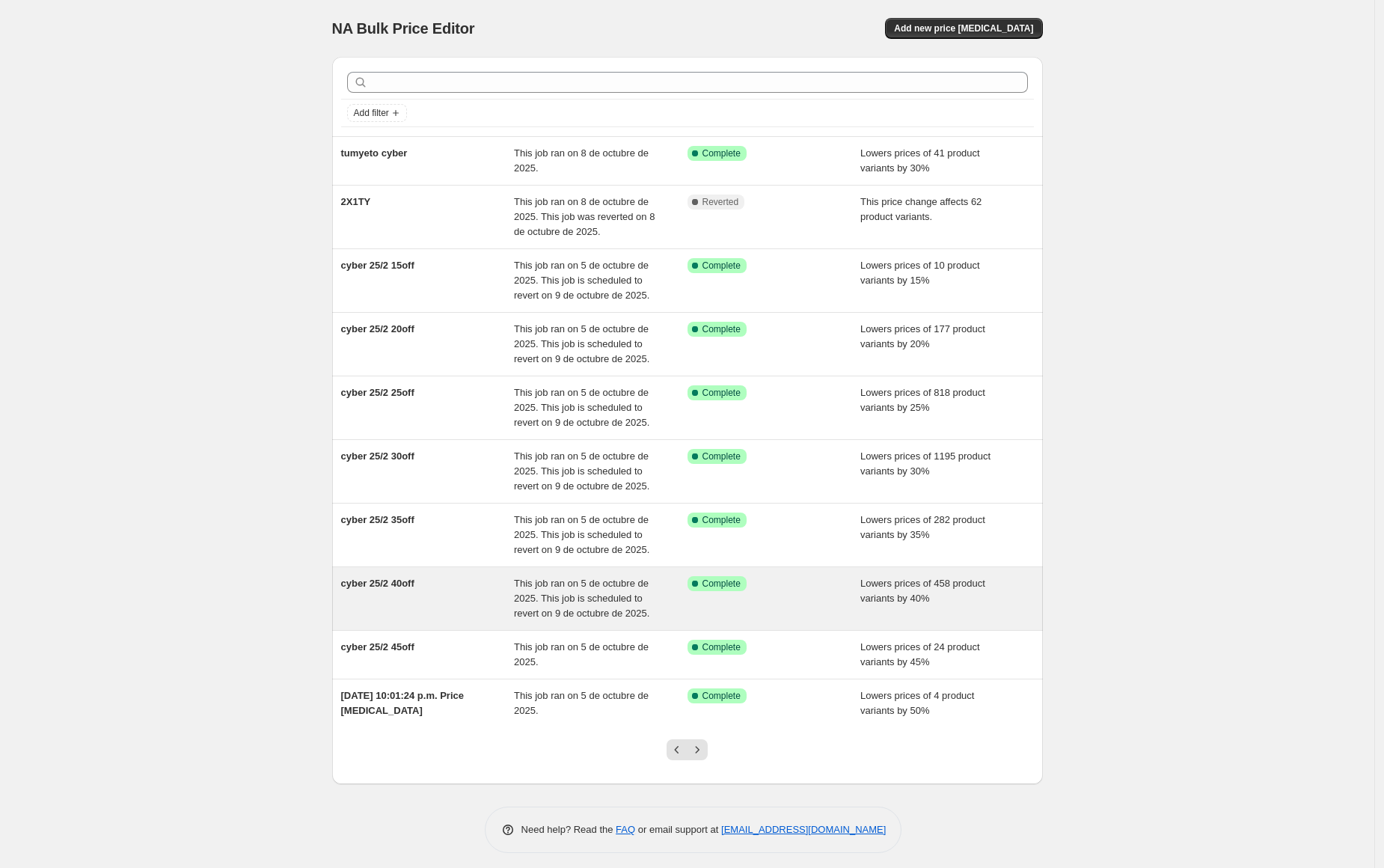
click at [444, 584] on div "cyber 25/2 40off" at bounding box center [427, 598] width 173 height 45
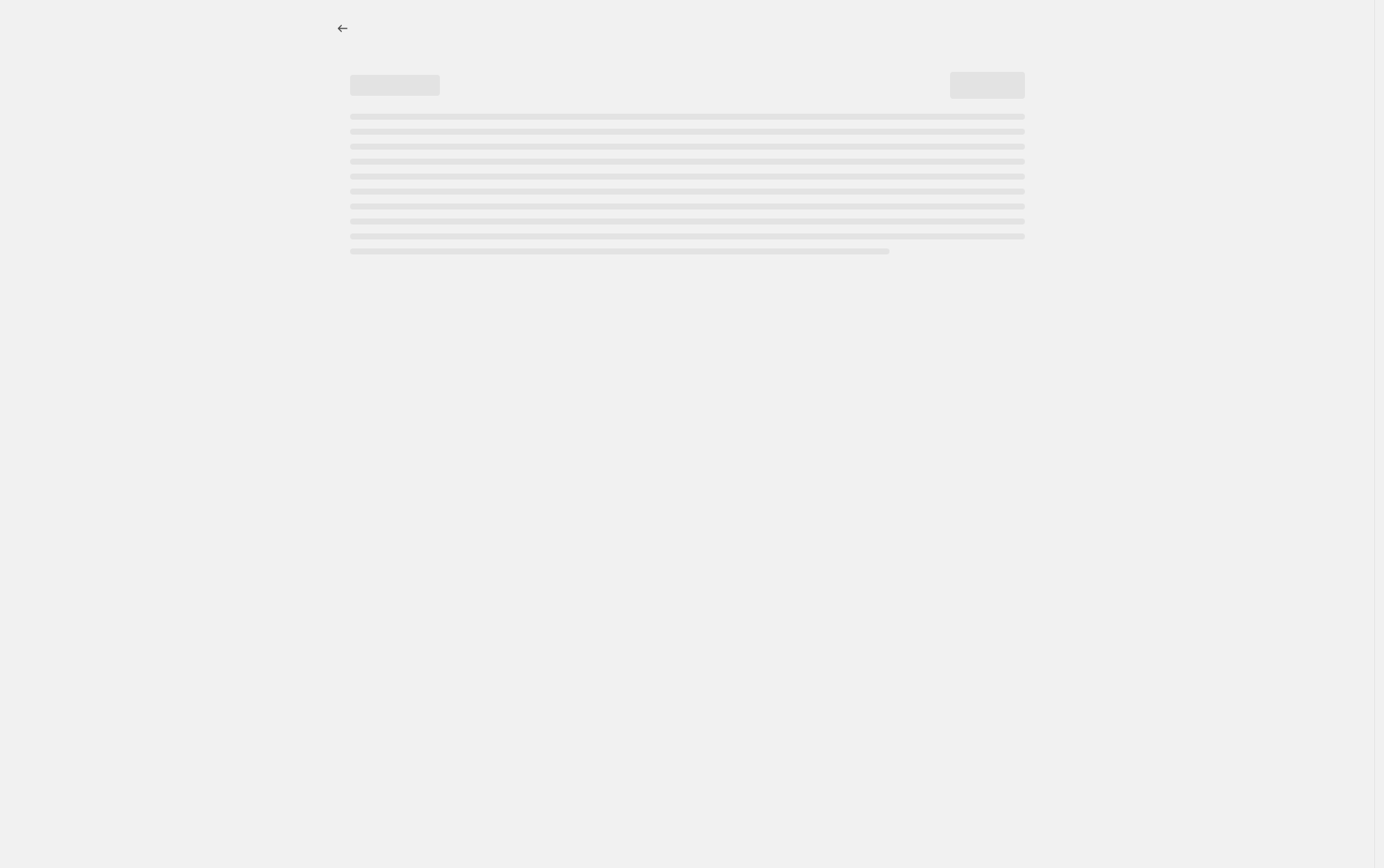
select select "percentage"
select select "collection"
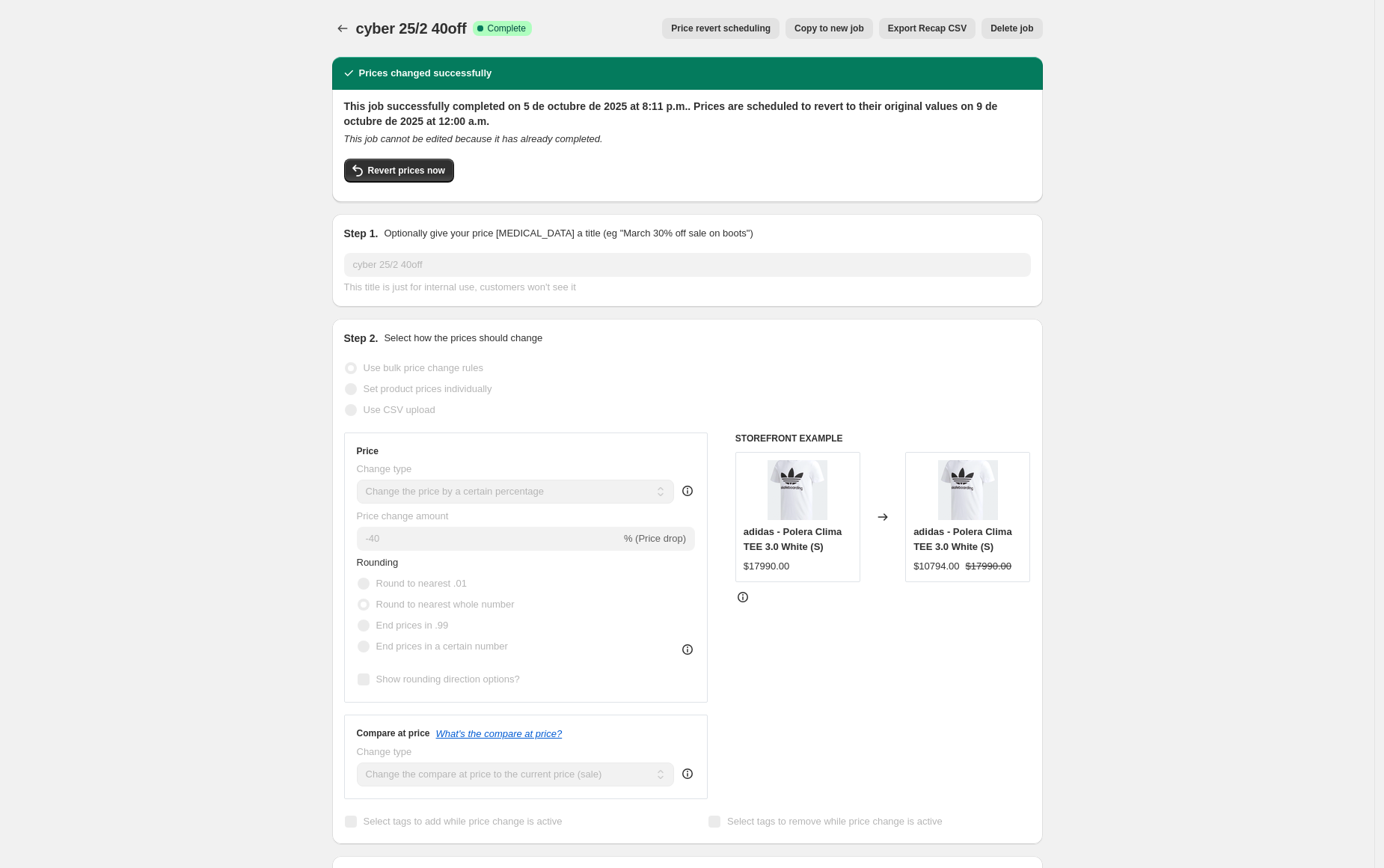
click at [724, 24] on span "Price revert scheduling" at bounding box center [721, 28] width 99 height 12
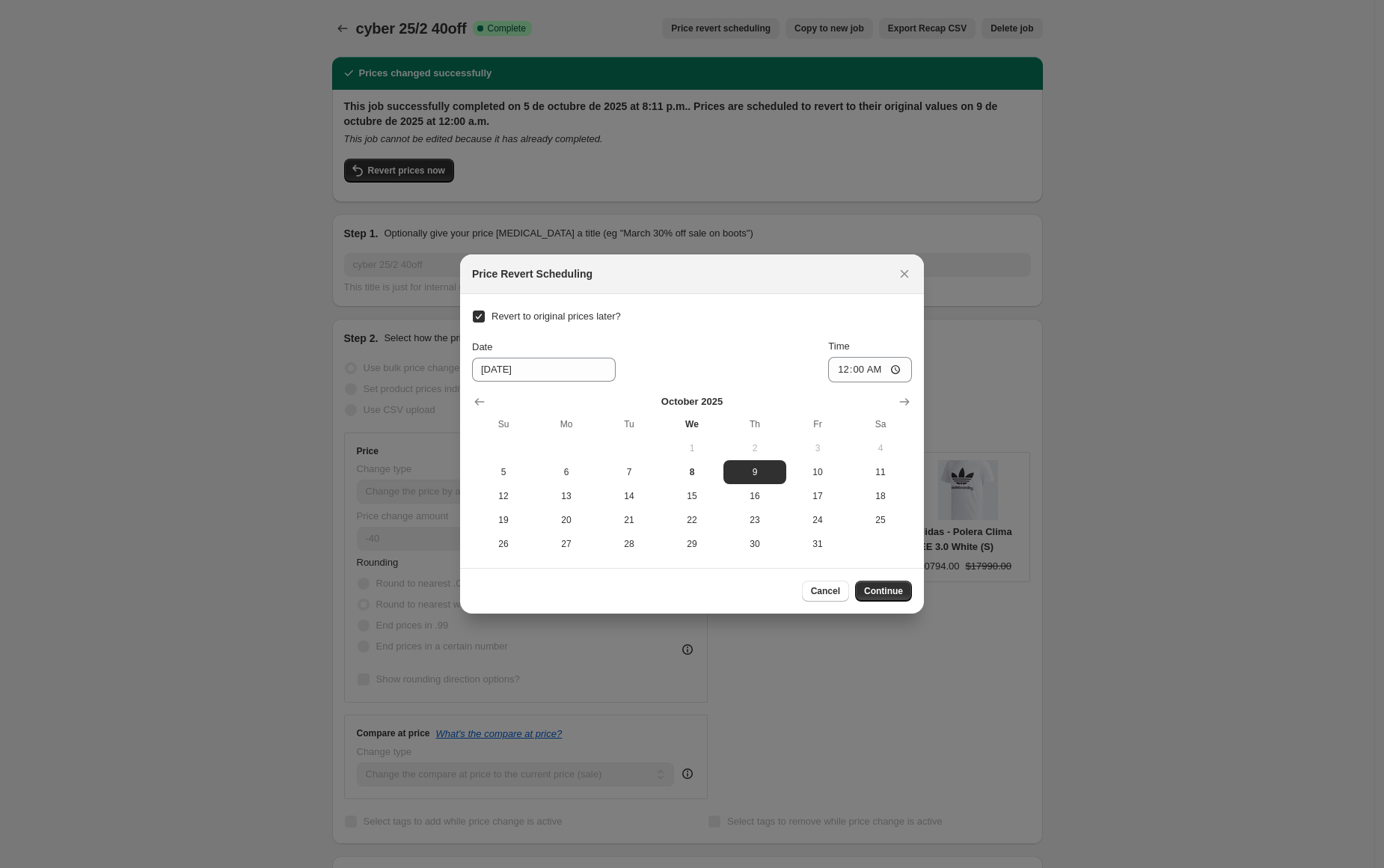
click at [505, 311] on span "Revert to original prices later?" at bounding box center [557, 316] width 130 height 11
click at [485, 311] on input "Revert to original prices later?" at bounding box center [479, 317] width 12 height 12
checkbox input "false"
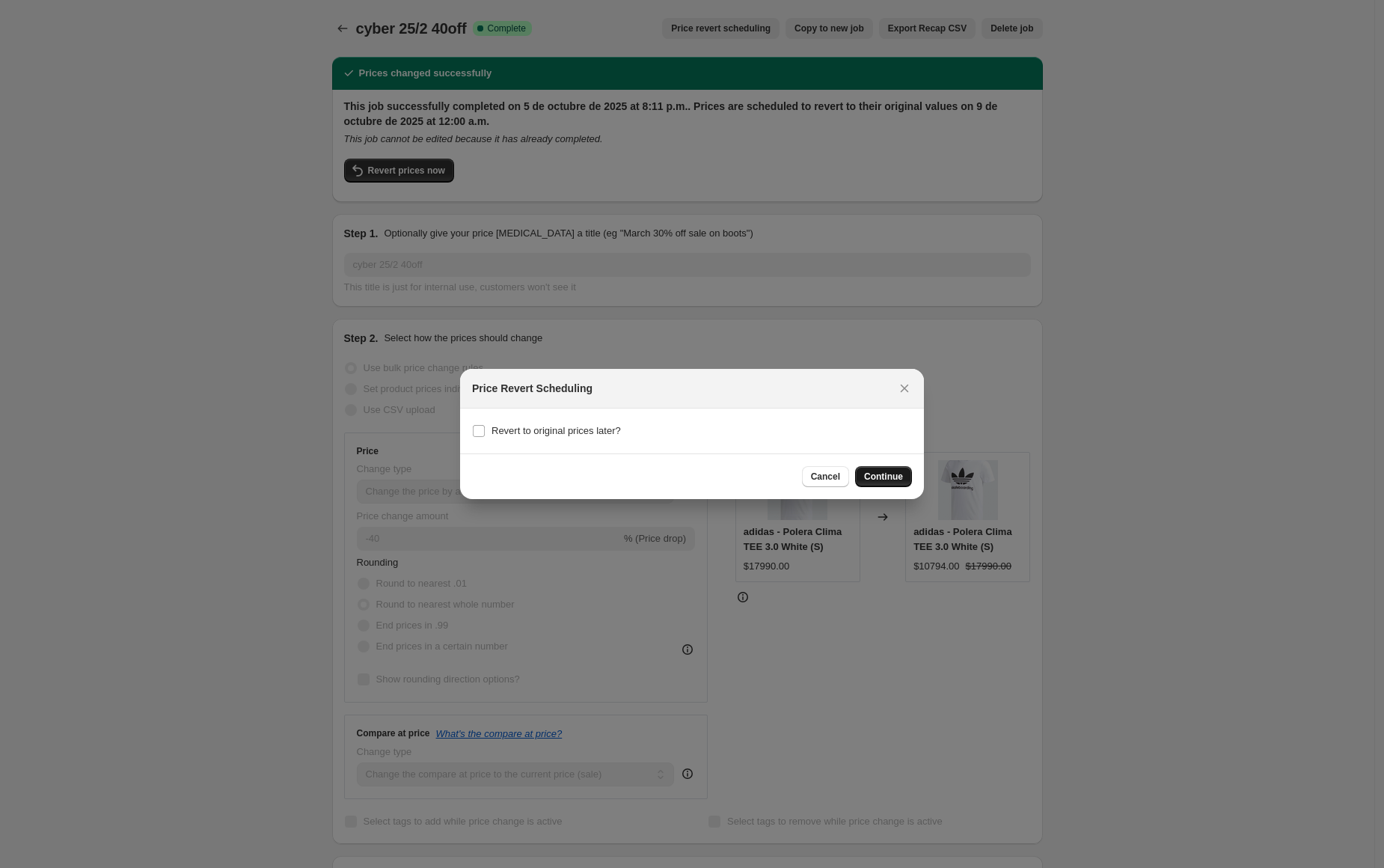
click at [884, 475] on span "Continue" at bounding box center [883, 476] width 39 height 12
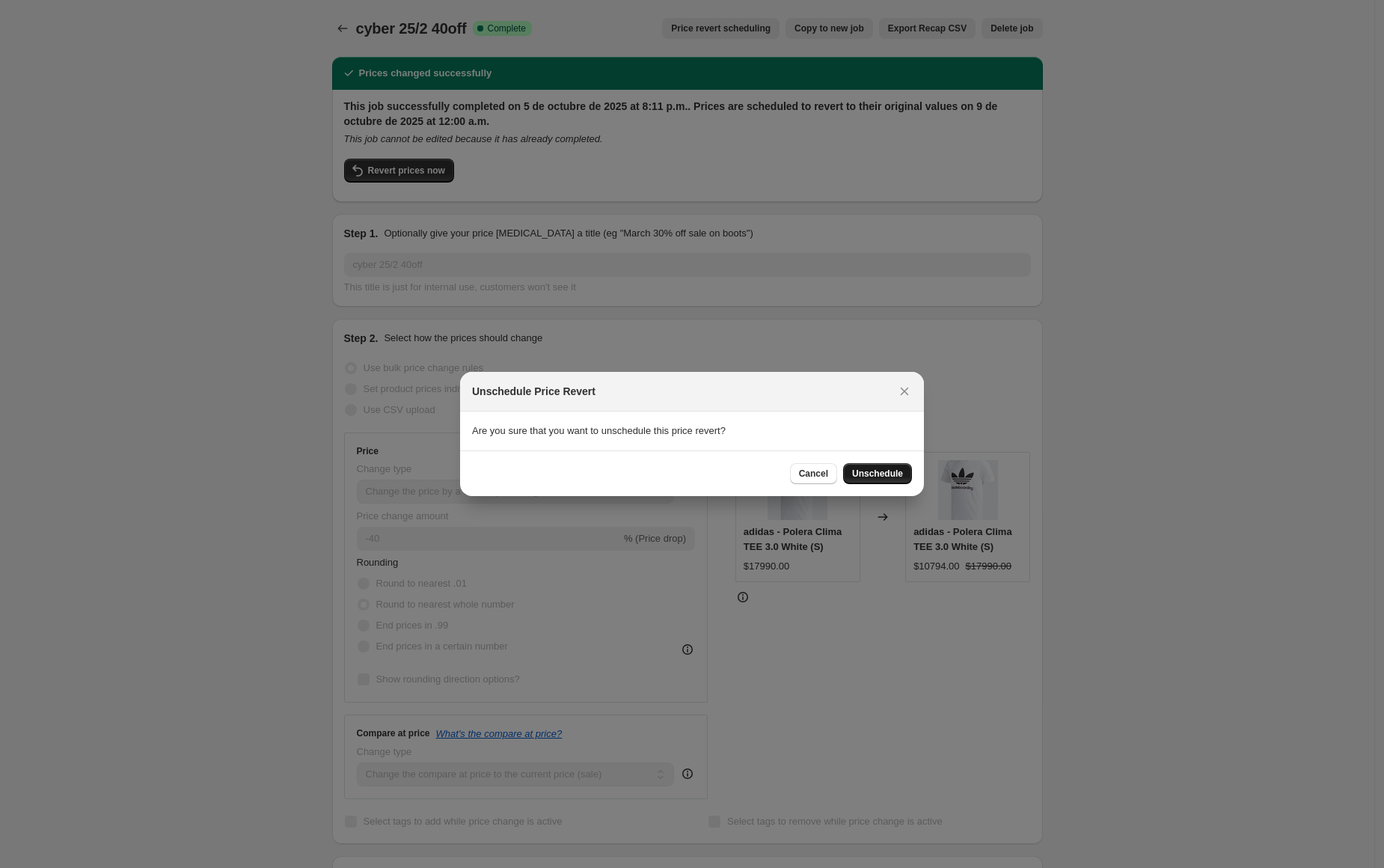
click at [881, 476] on span "Unschedule" at bounding box center [877, 473] width 51 height 12
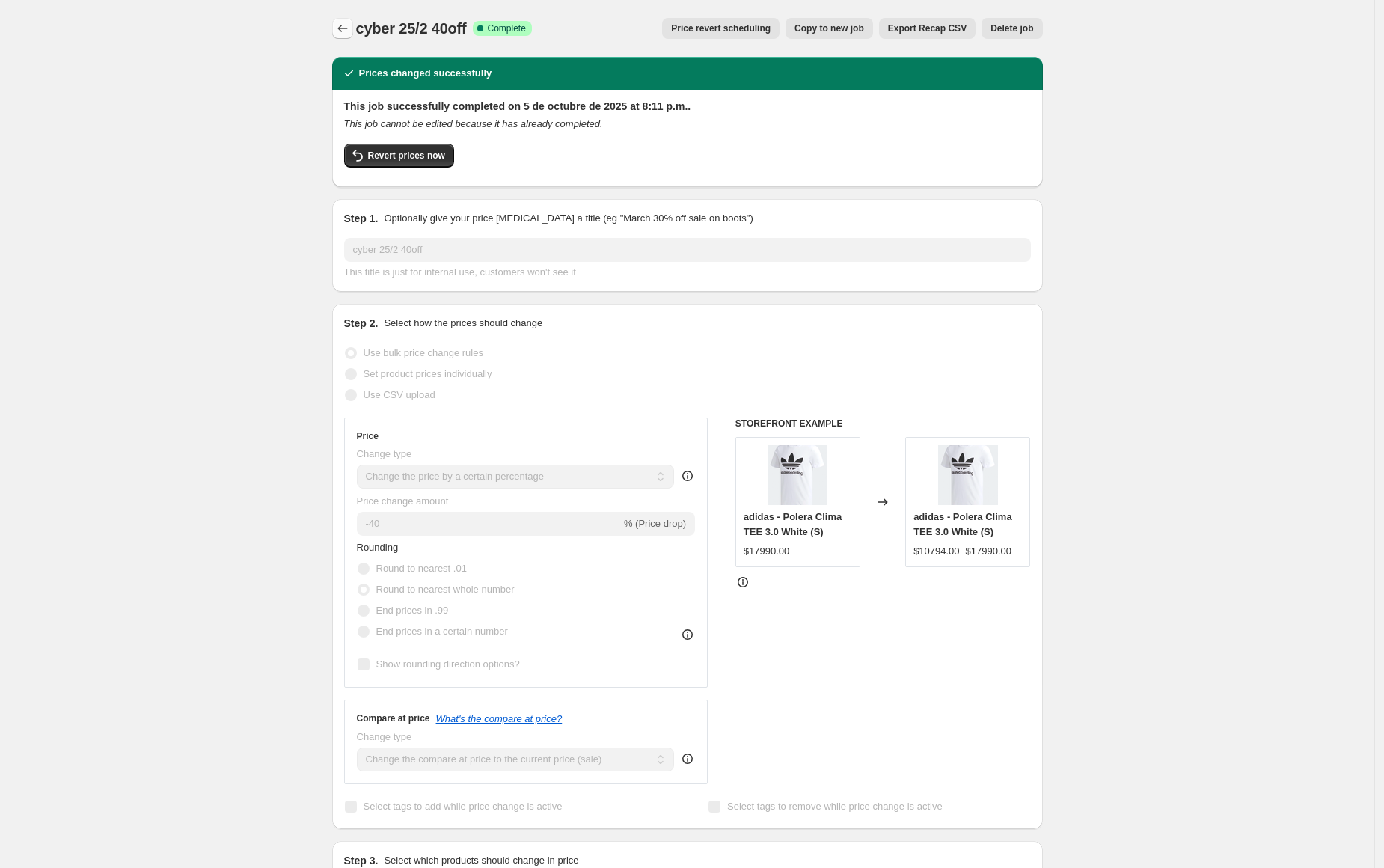
click at [347, 28] on icon "Price change jobs" at bounding box center [342, 28] width 10 height 8
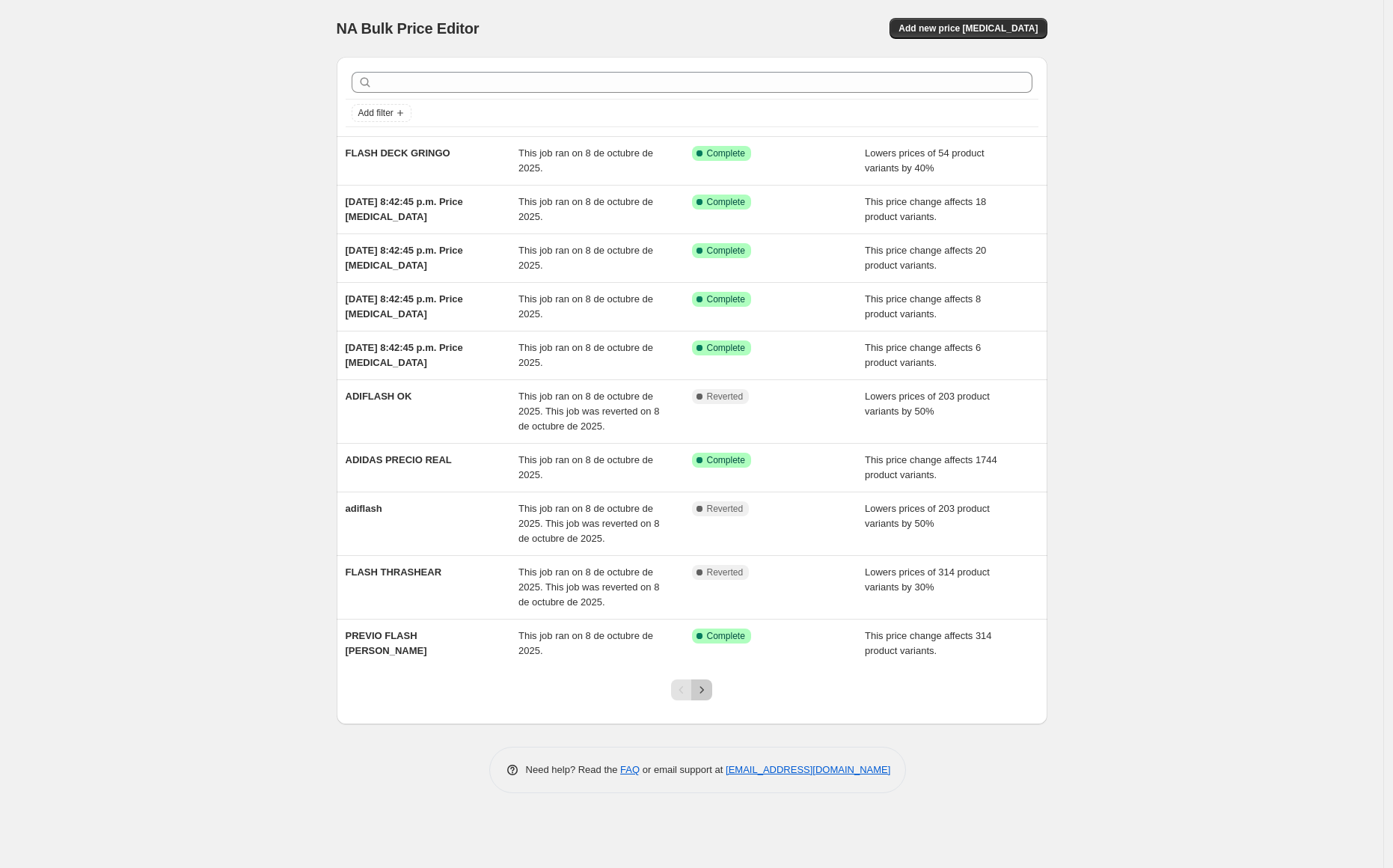
click at [700, 693] on icon "Next" at bounding box center [702, 690] width 15 height 15
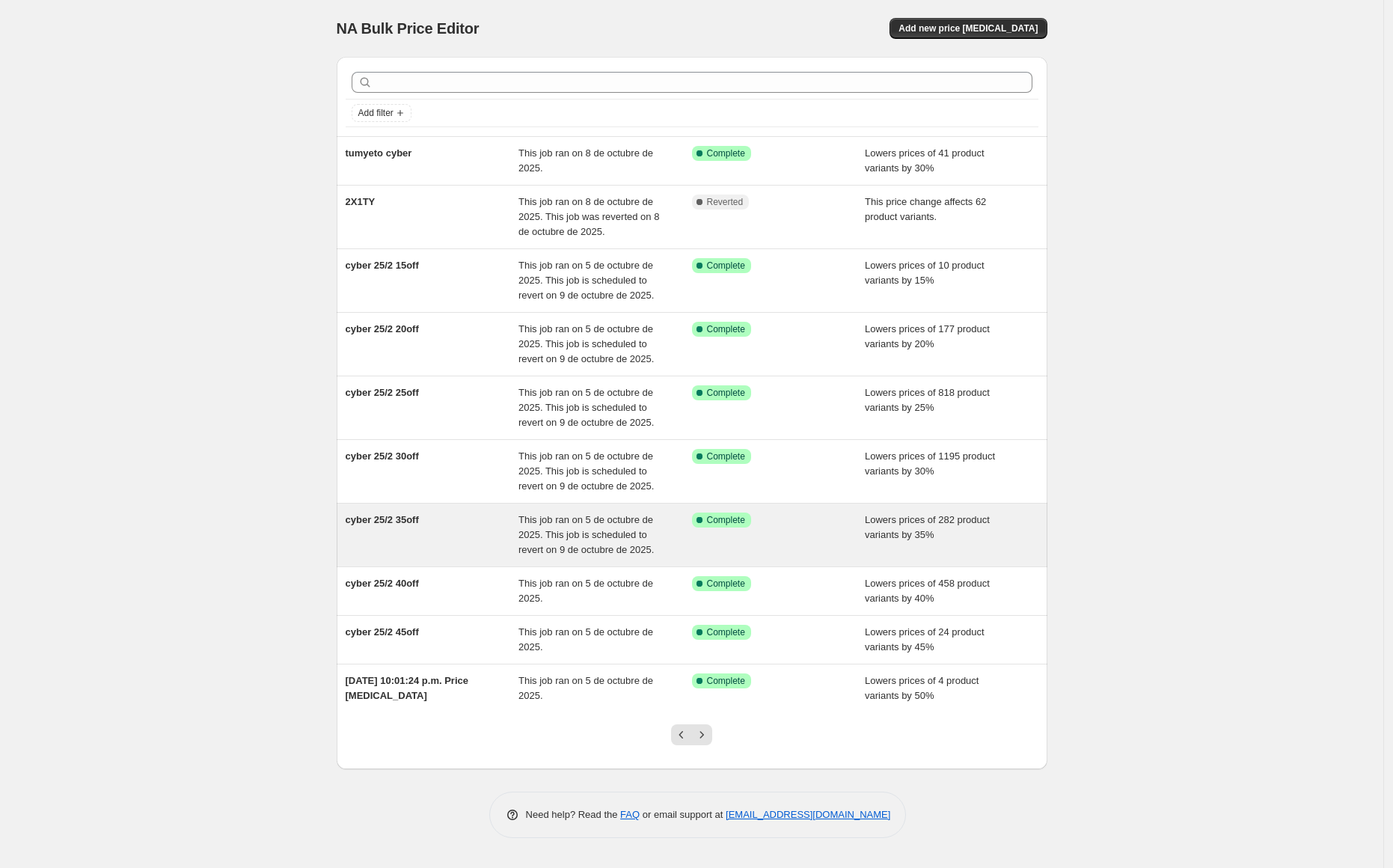
click at [411, 531] on div "cyber 25/2 35off" at bounding box center [432, 534] width 173 height 45
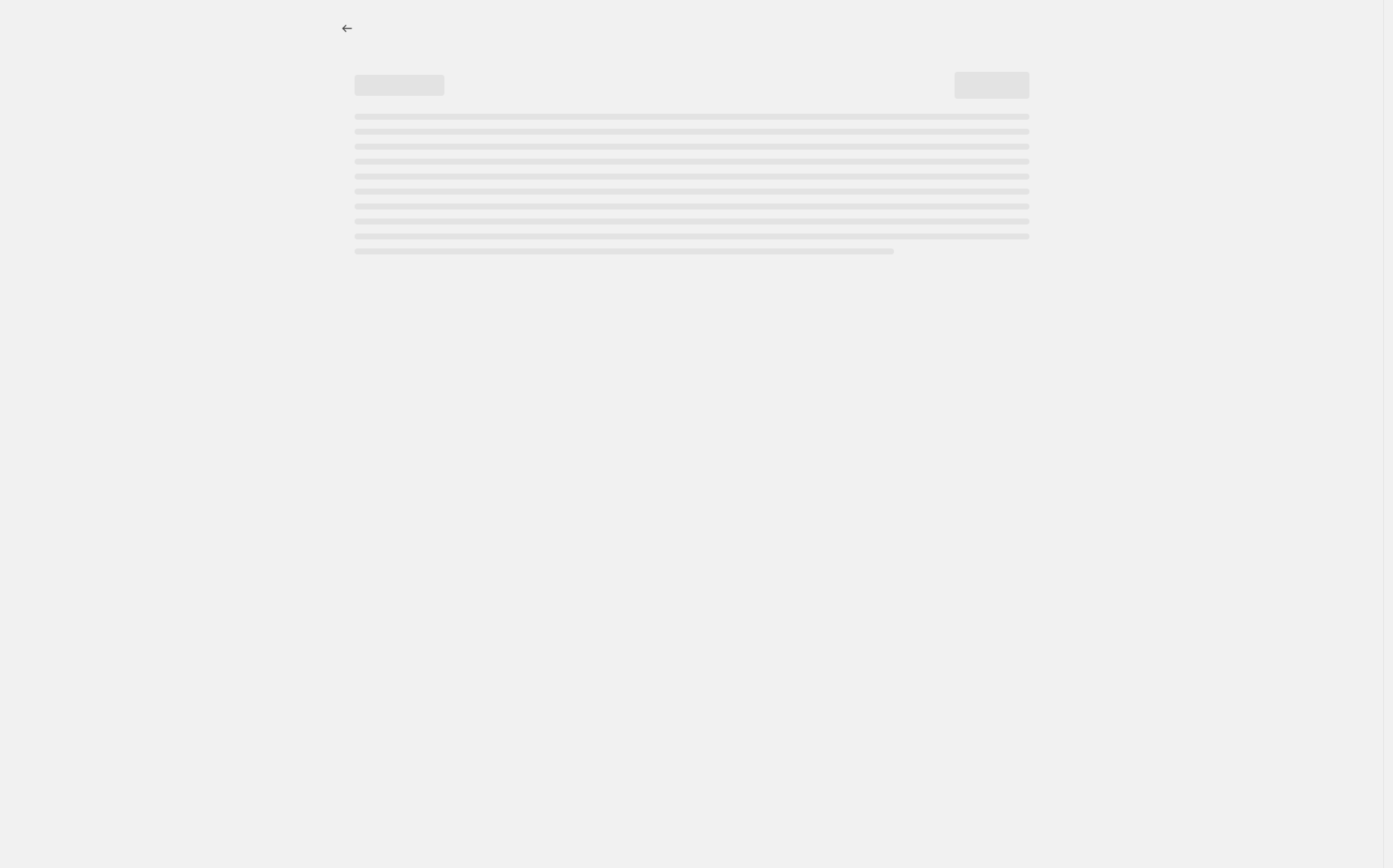
select select "percentage"
select select "collection"
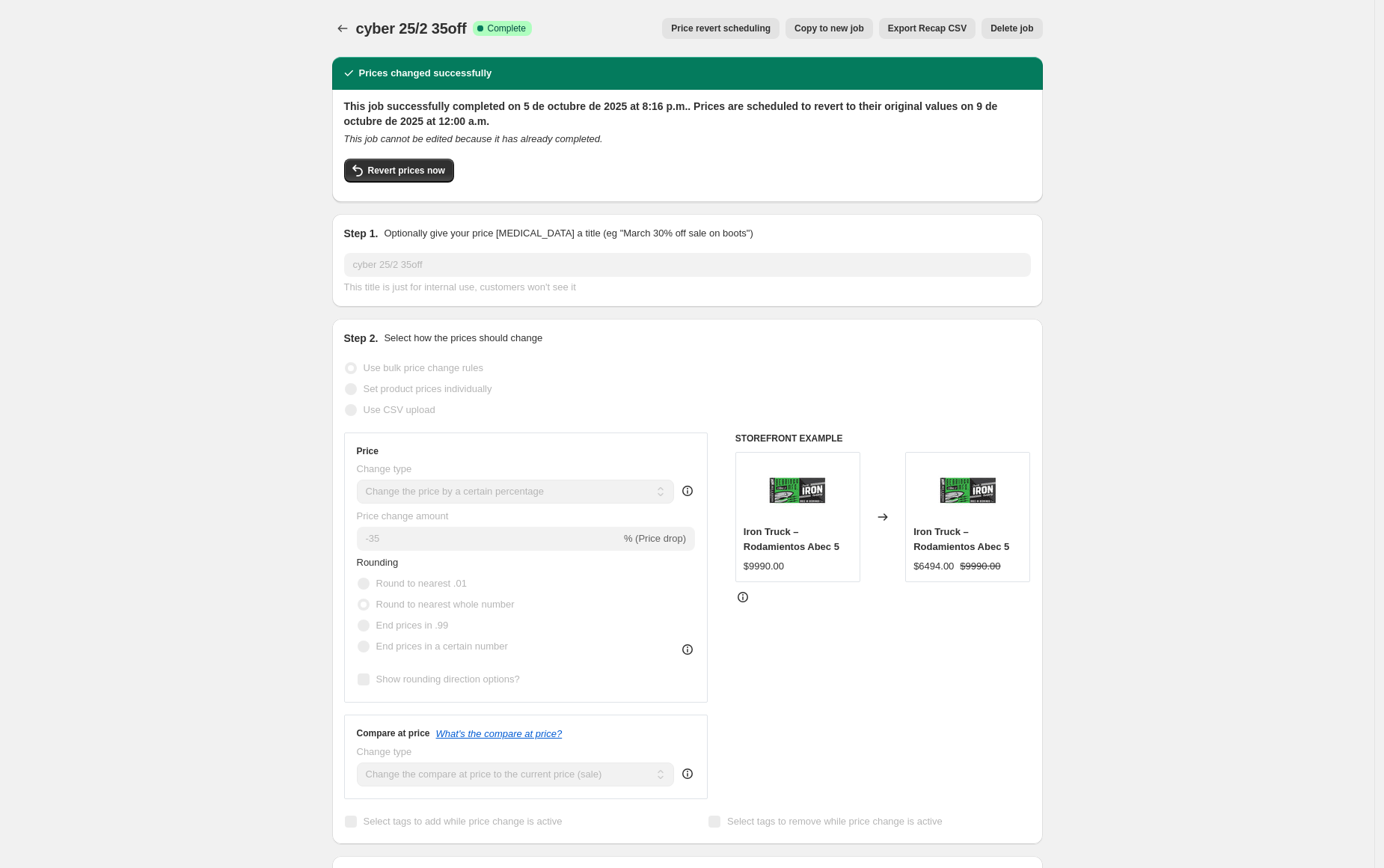
click at [735, 30] on span "Price revert scheduling" at bounding box center [721, 28] width 99 height 12
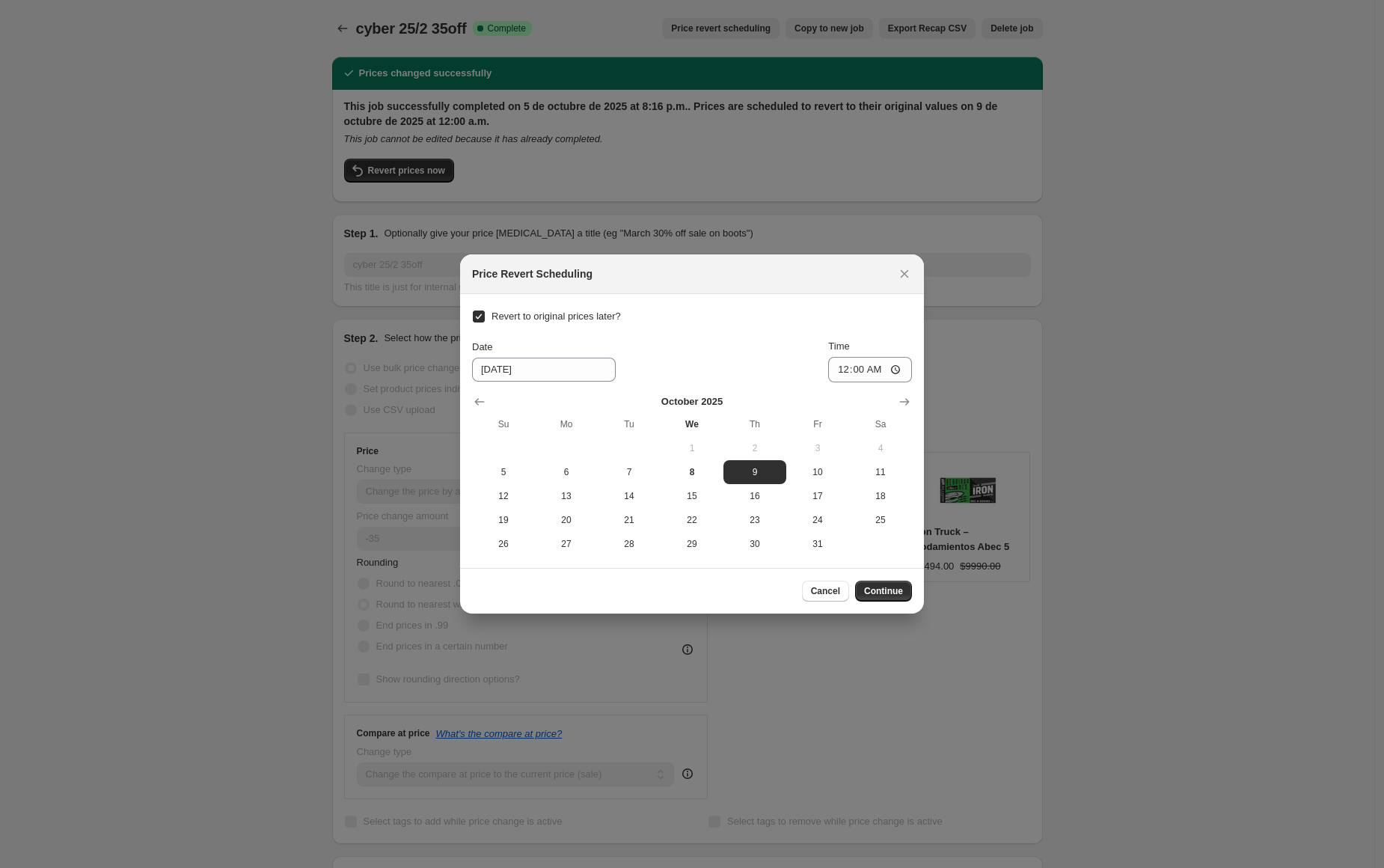
click at [573, 321] on span "Revert to original prices later?" at bounding box center [557, 316] width 130 height 11
click at [485, 321] on input "Revert to original prices later?" at bounding box center [479, 317] width 12 height 12
checkbox input "false"
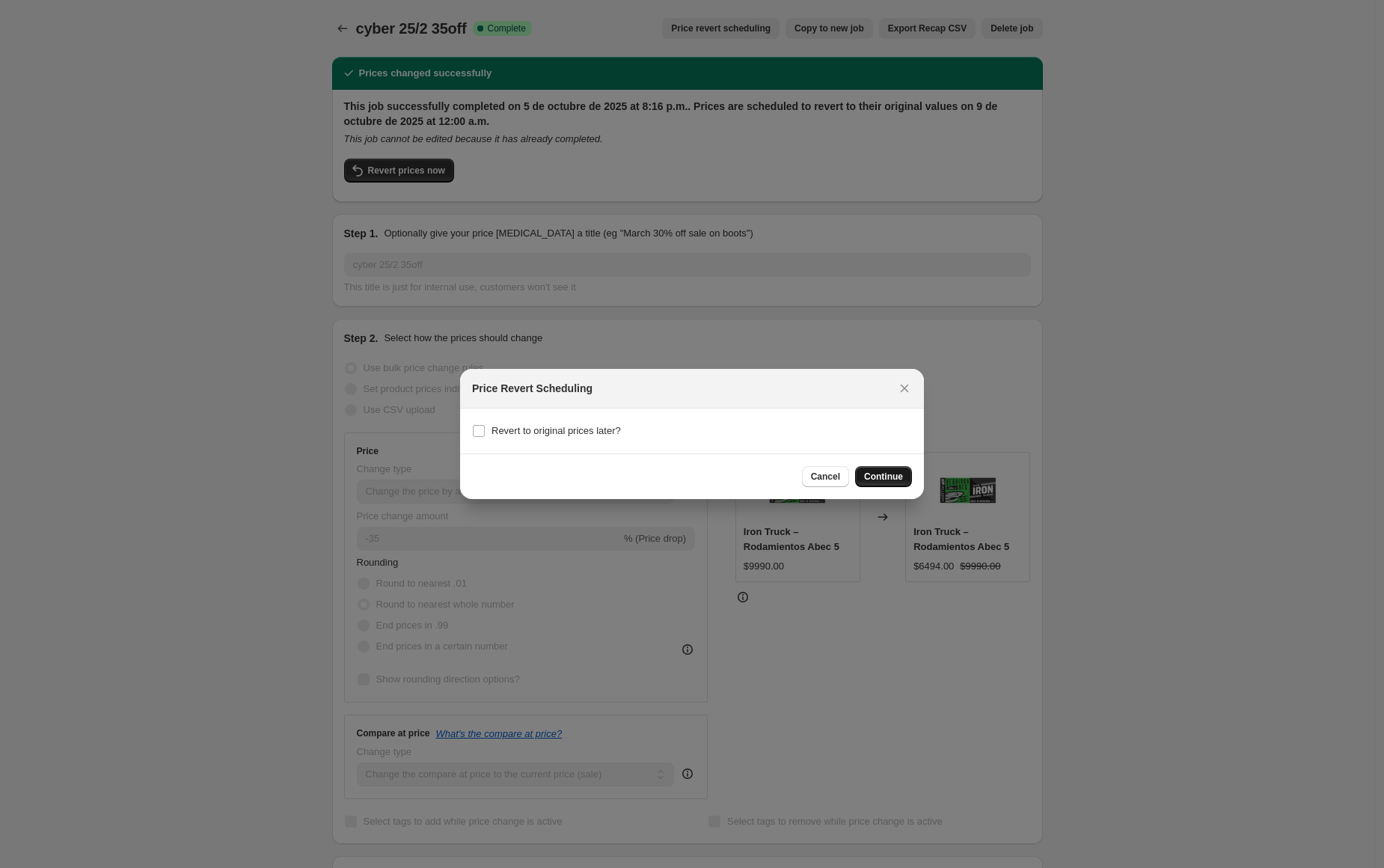
click at [881, 479] on span "Continue" at bounding box center [883, 476] width 39 height 12
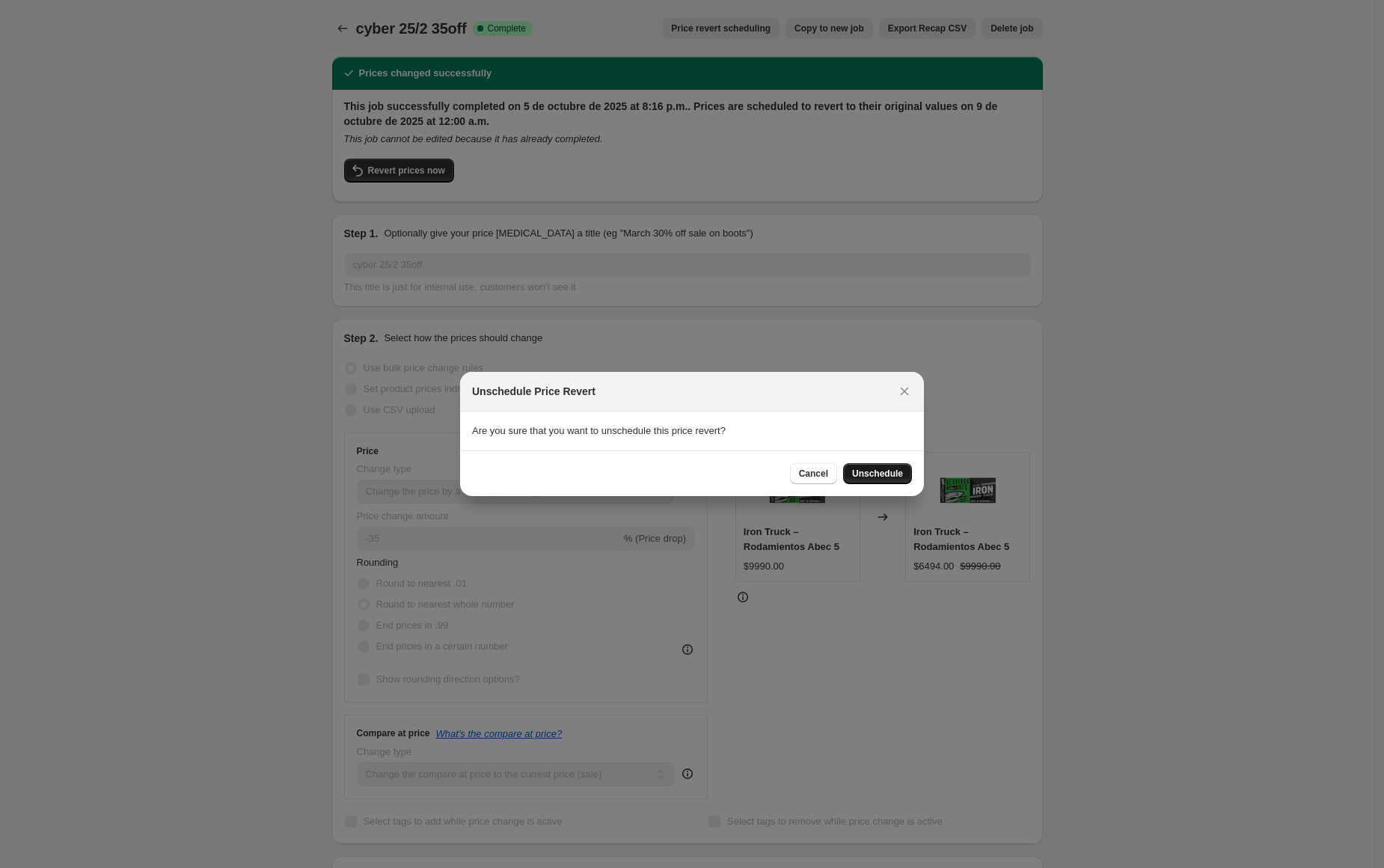
click at [873, 473] on span "Unschedule" at bounding box center [877, 473] width 51 height 12
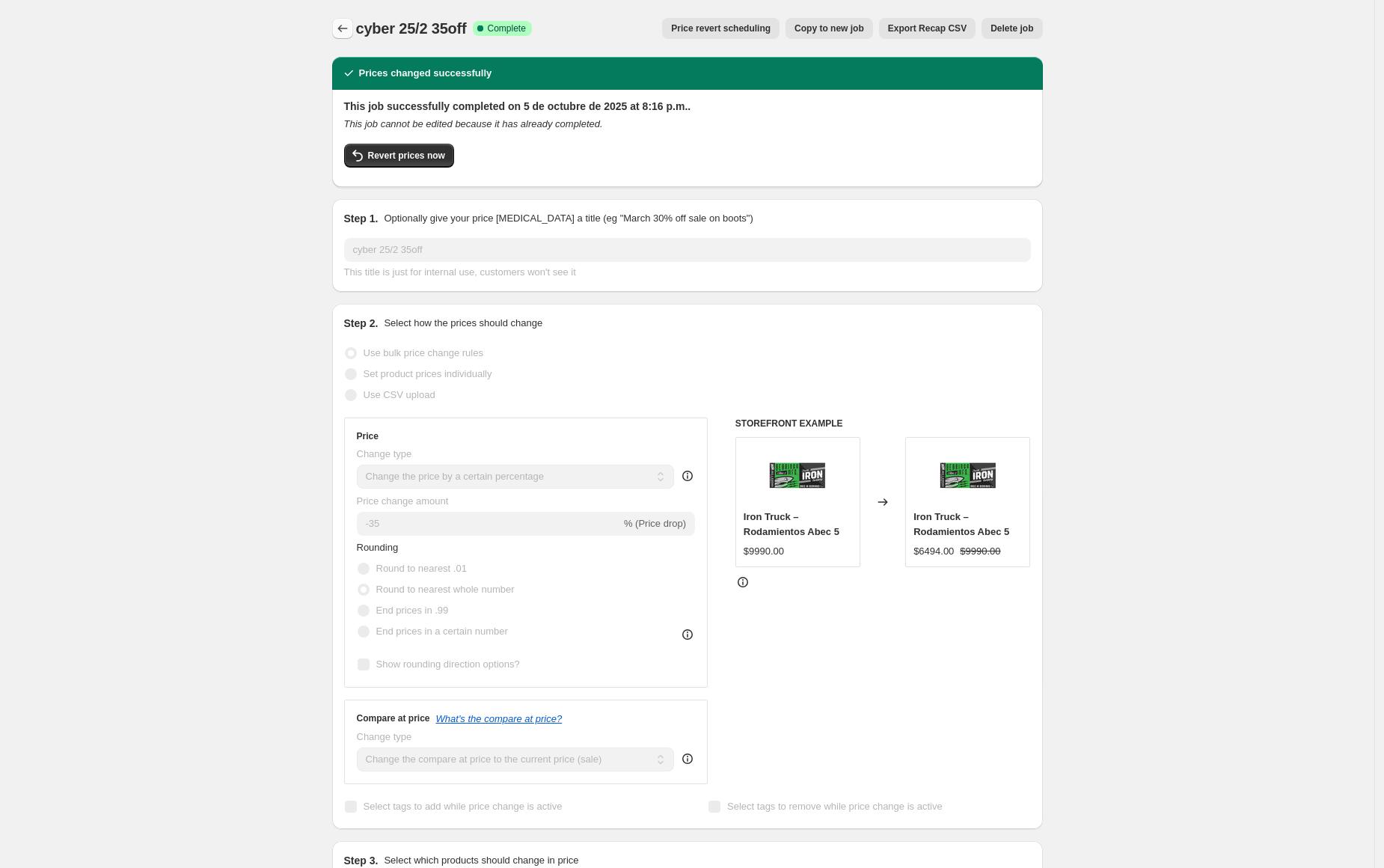
click at [341, 30] on icon "Price change jobs" at bounding box center [343, 28] width 15 height 15
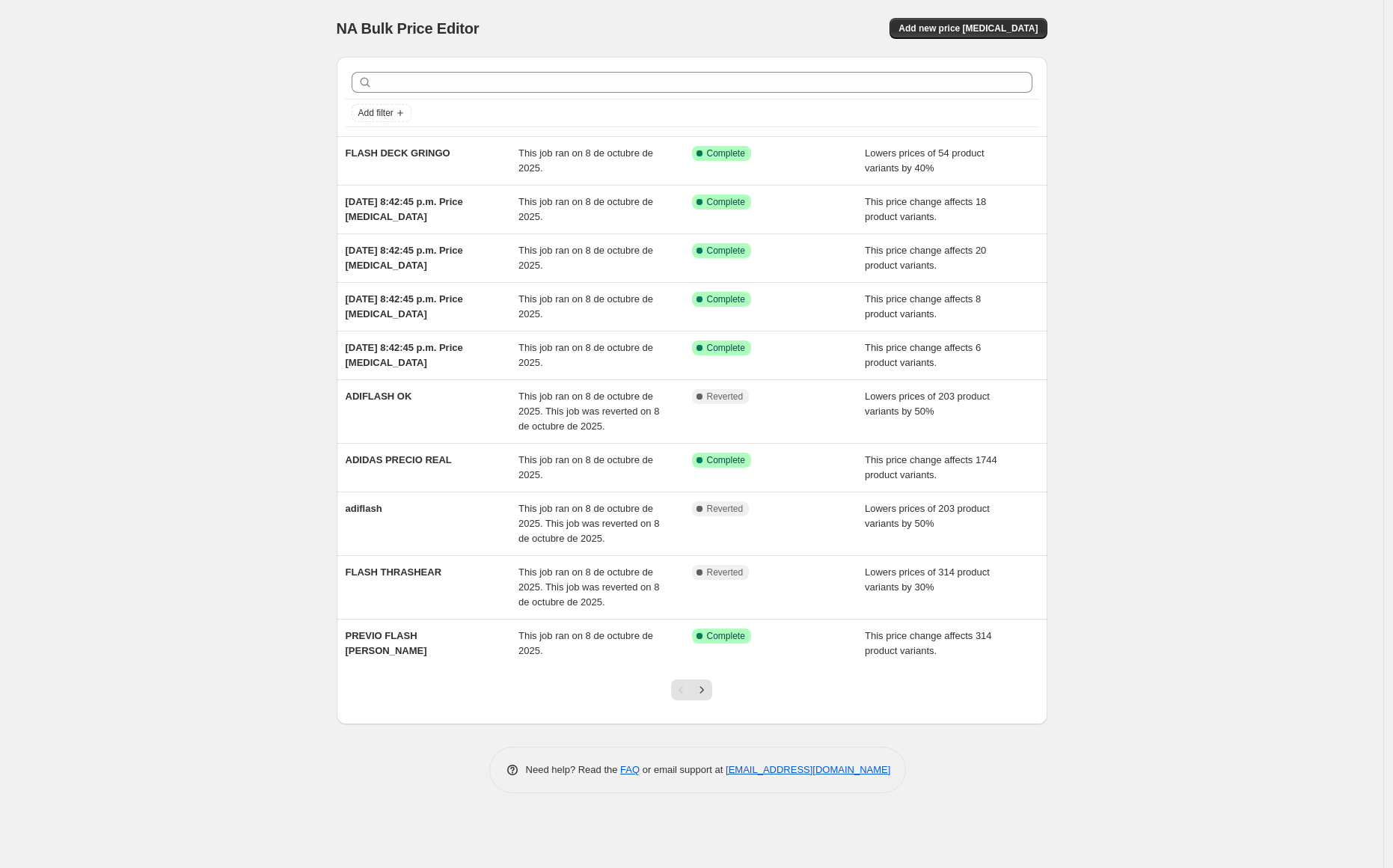
click at [705, 692] on icon "Next" at bounding box center [702, 690] width 15 height 15
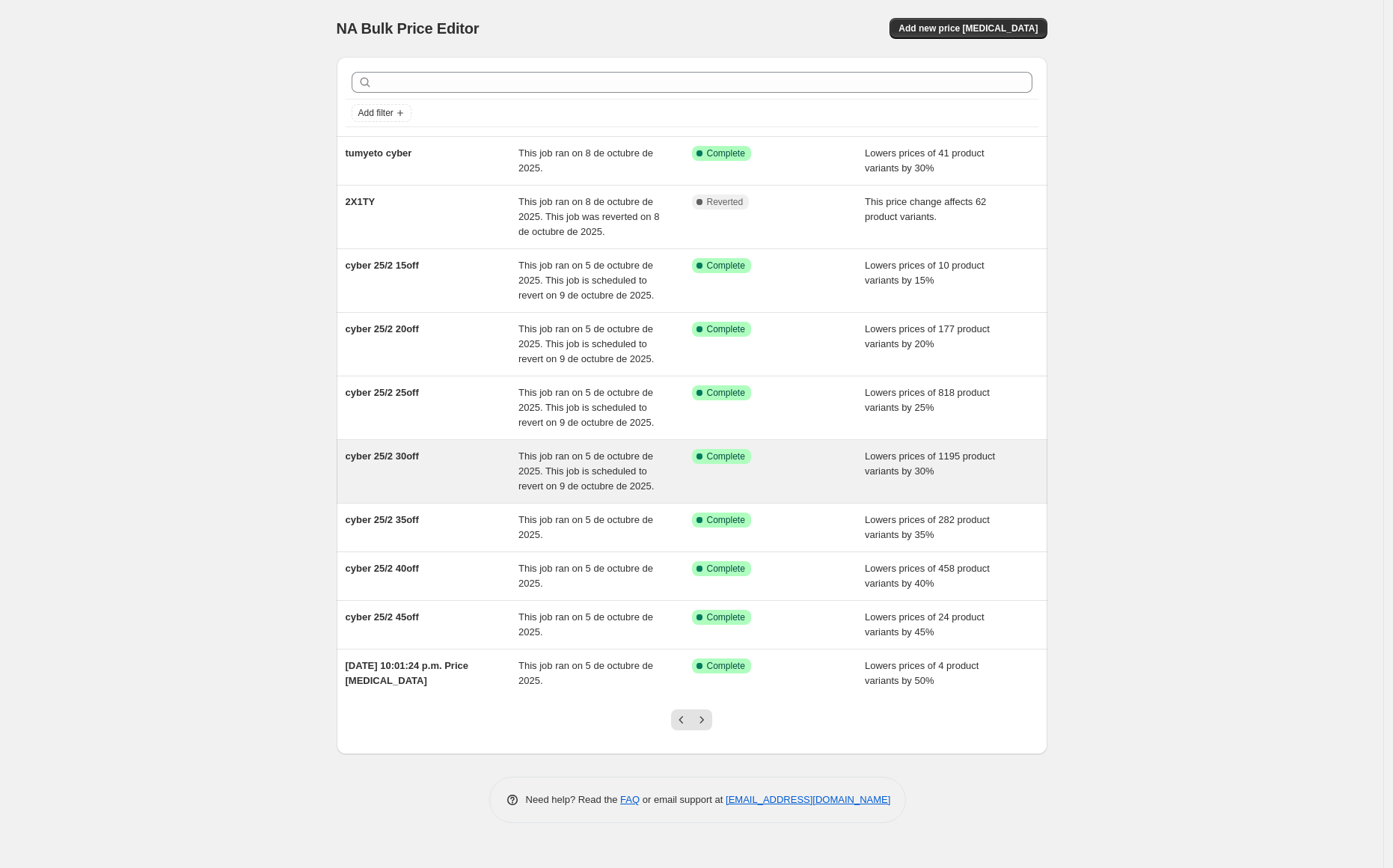
click at [479, 479] on div "cyber 25/2 30off" at bounding box center [432, 471] width 173 height 45
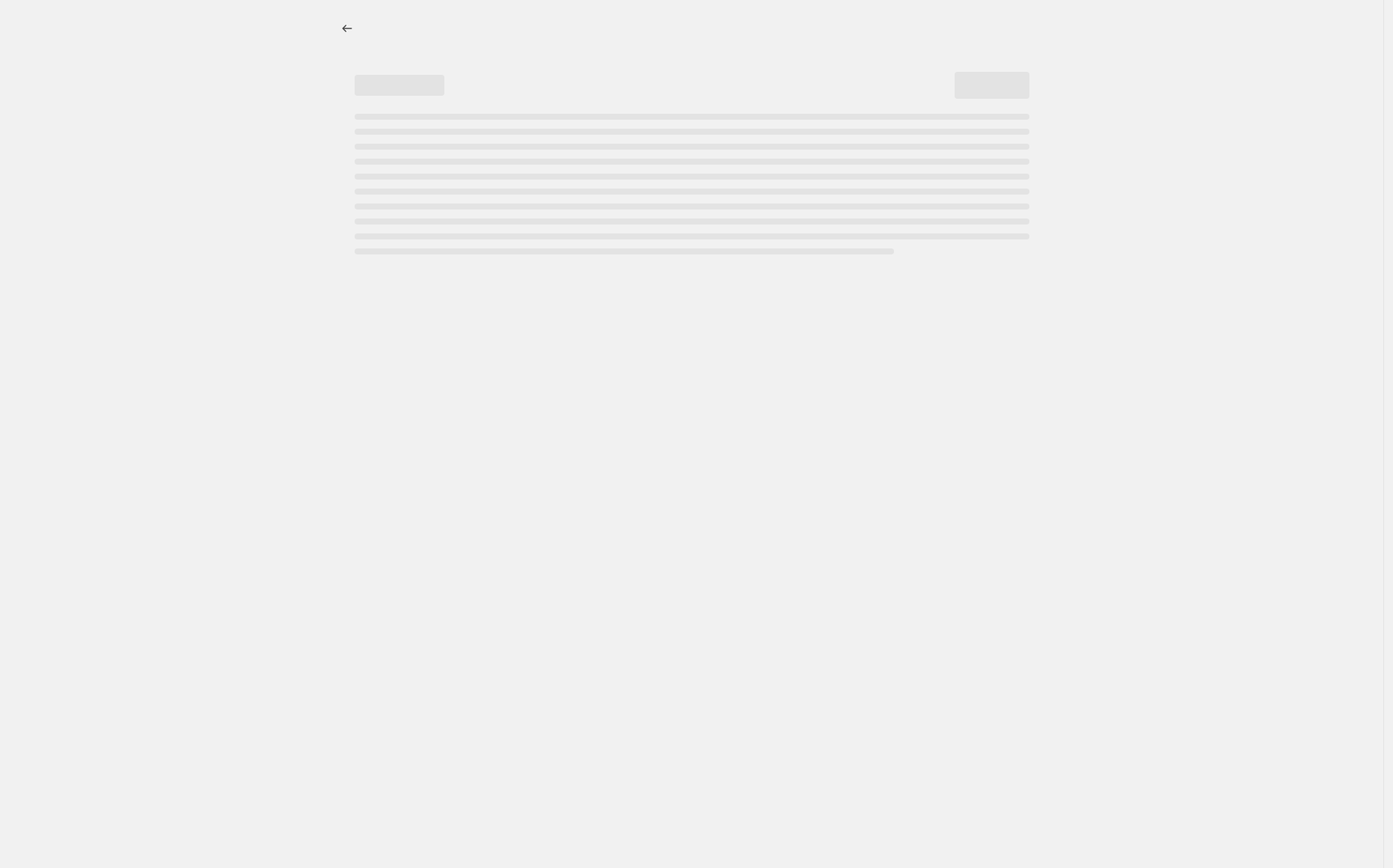
select select "percentage"
select select "collection"
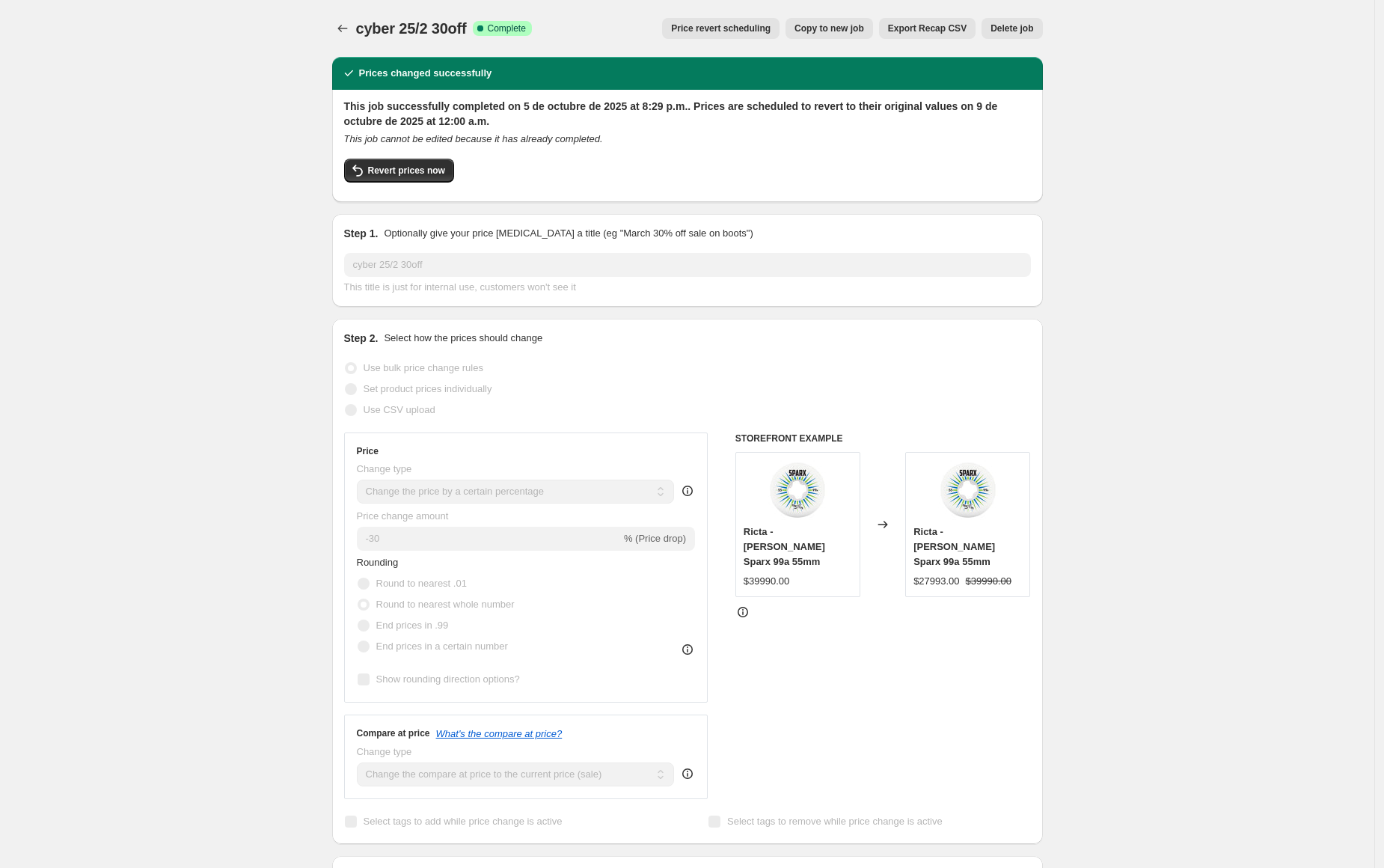
click at [709, 32] on span "Price revert scheduling" at bounding box center [721, 28] width 99 height 12
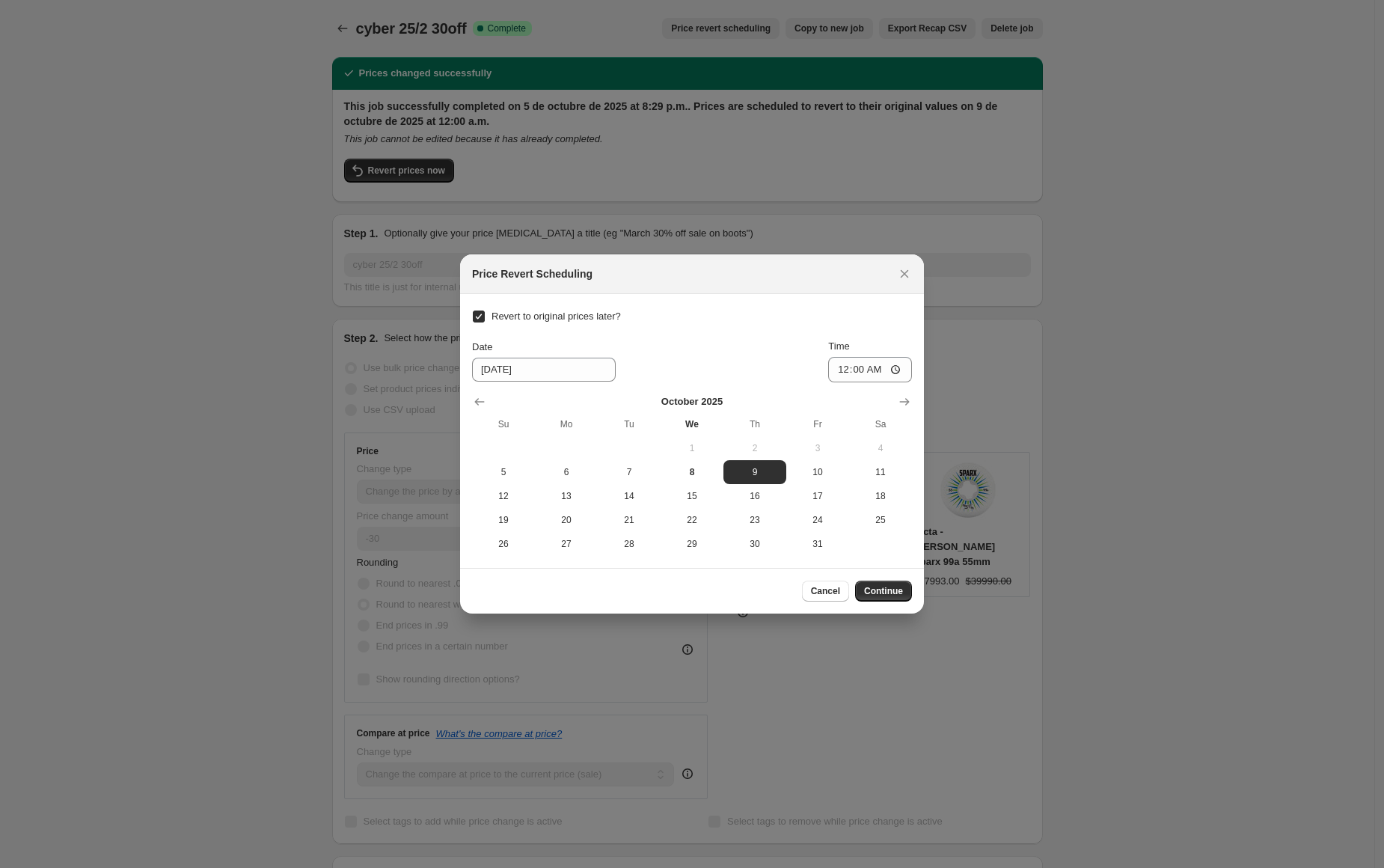
drag, startPoint x: 492, startPoint y: 321, endPoint x: 560, endPoint y: 351, distance: 74.3
click at [493, 320] on span "Revert to original prices later?" at bounding box center [557, 317] width 130 height 15
click at [485, 320] on input "Revert to original prices later?" at bounding box center [479, 317] width 12 height 12
checkbox input "false"
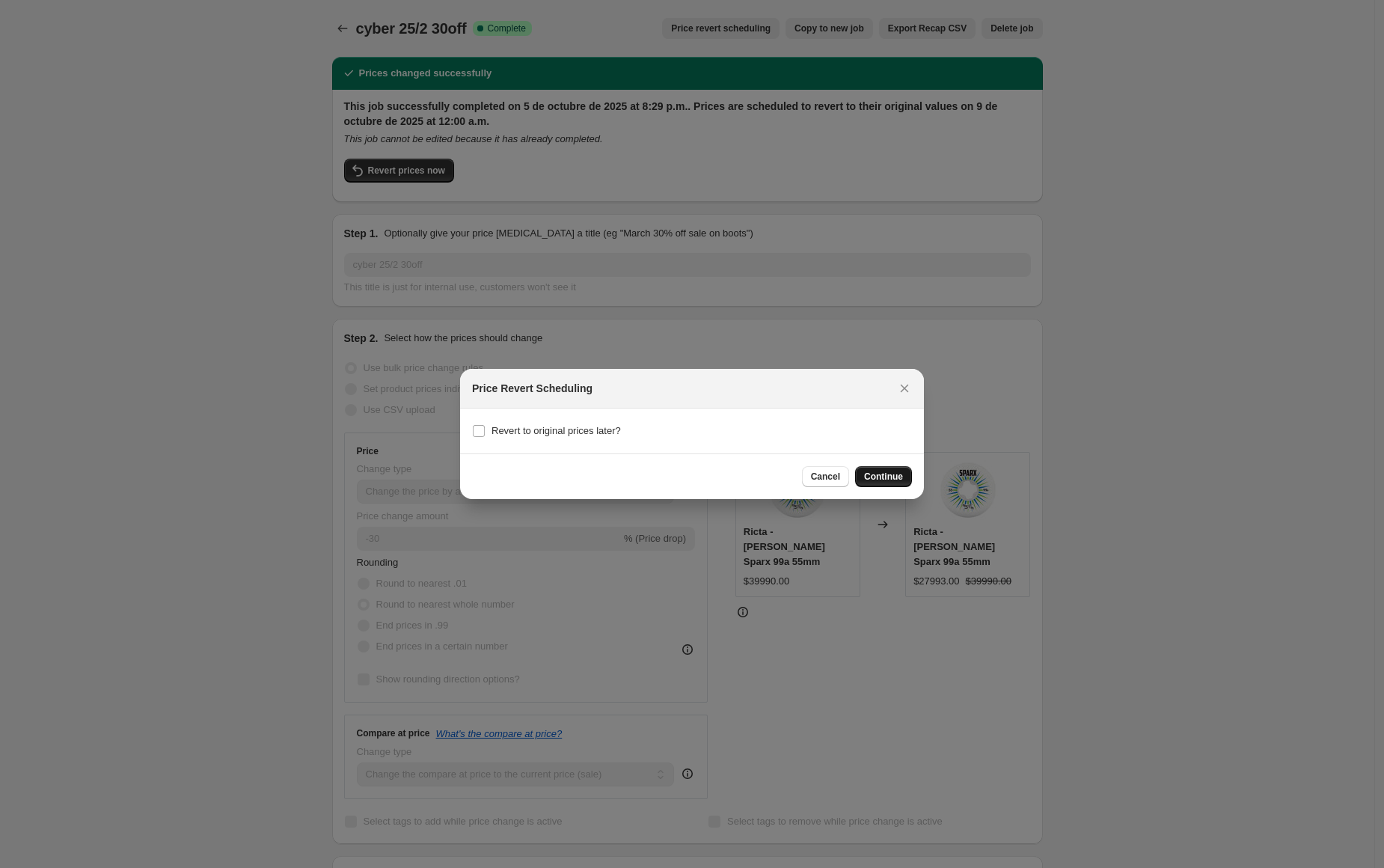
click at [890, 482] on span "Continue" at bounding box center [883, 476] width 39 height 12
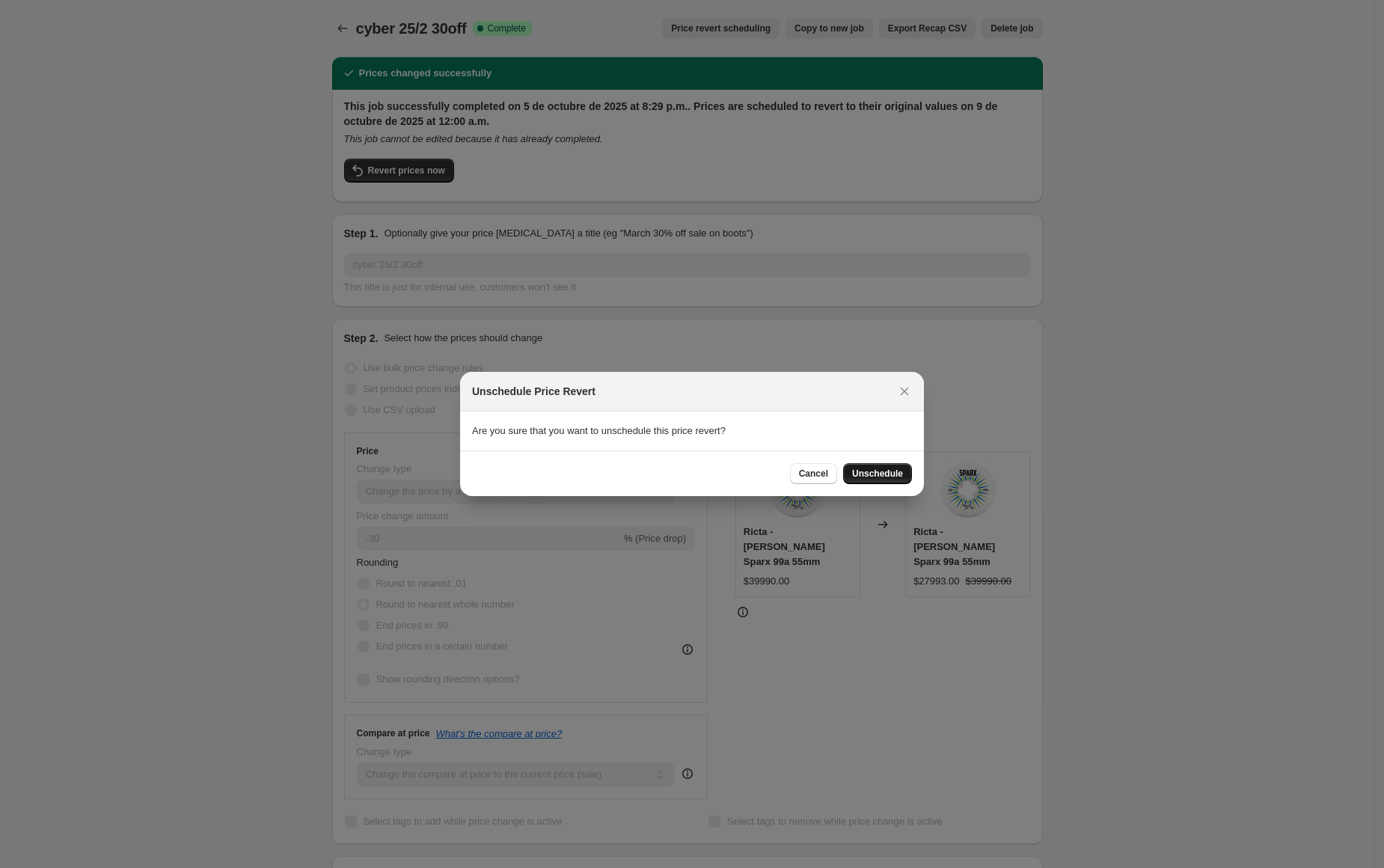
click at [860, 469] on span "Unschedule" at bounding box center [877, 473] width 51 height 12
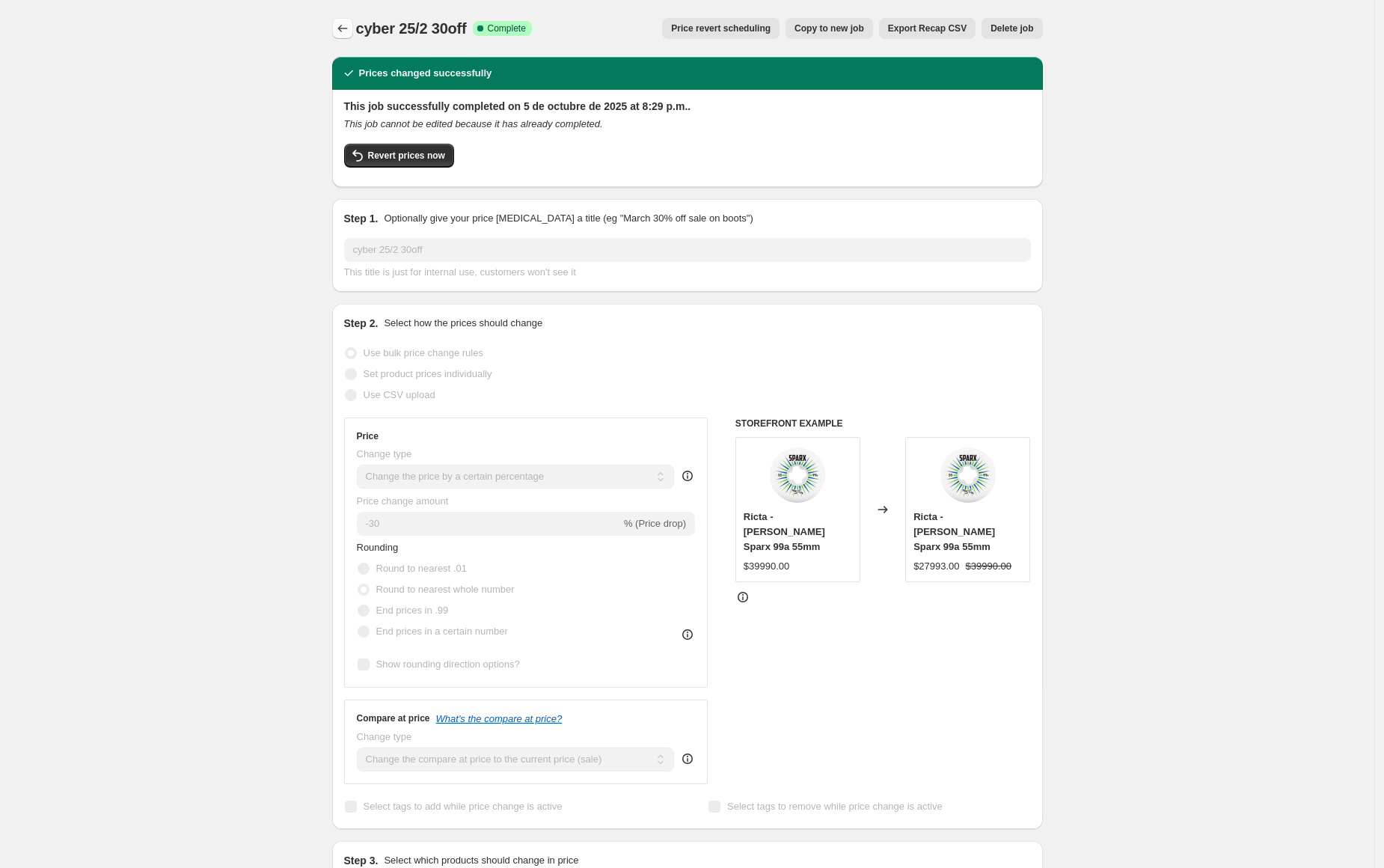
click at [344, 28] on icon "Price change jobs" at bounding box center [342, 28] width 10 height 8
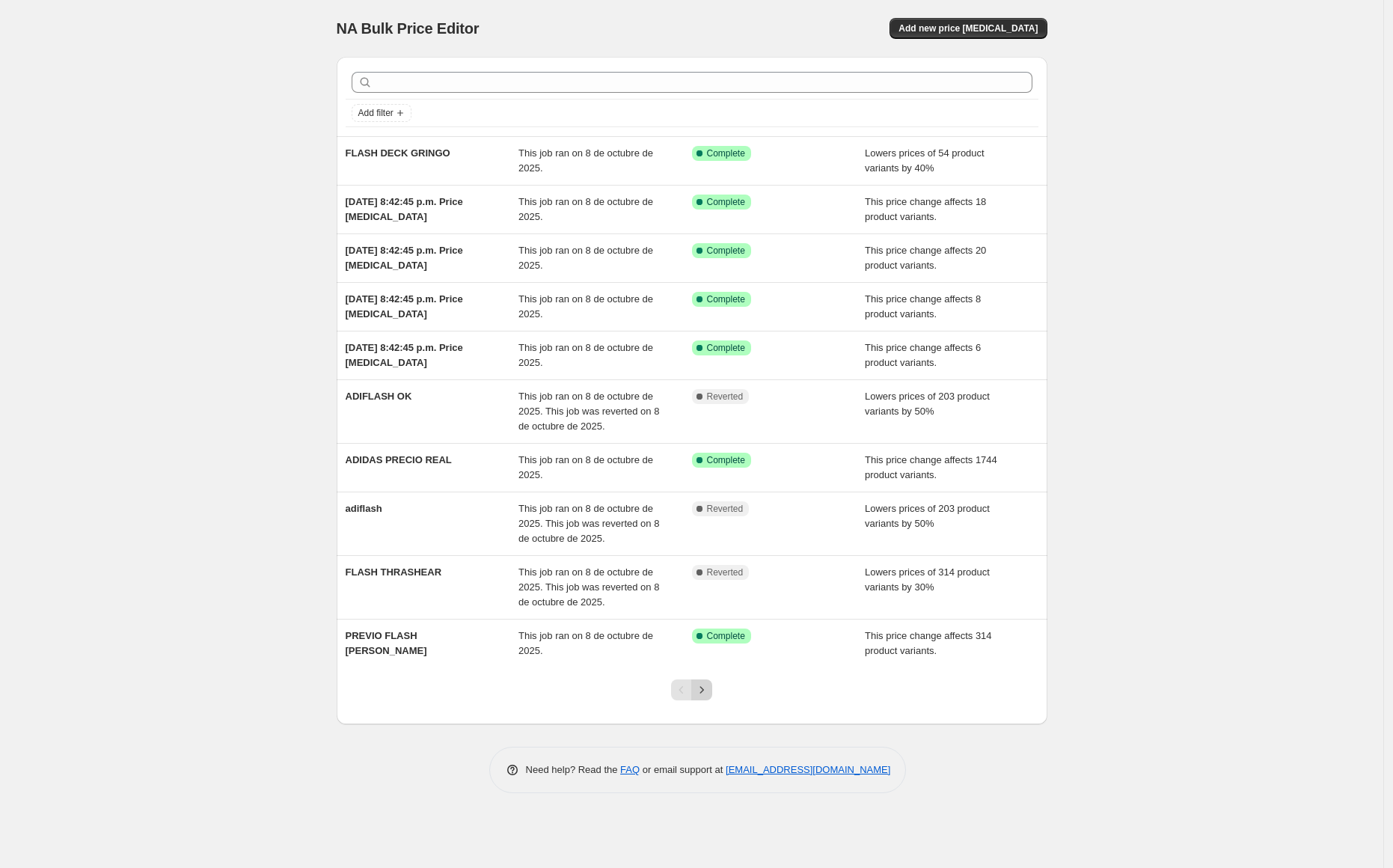
click at [703, 693] on icon "Next" at bounding box center [702, 690] width 15 height 15
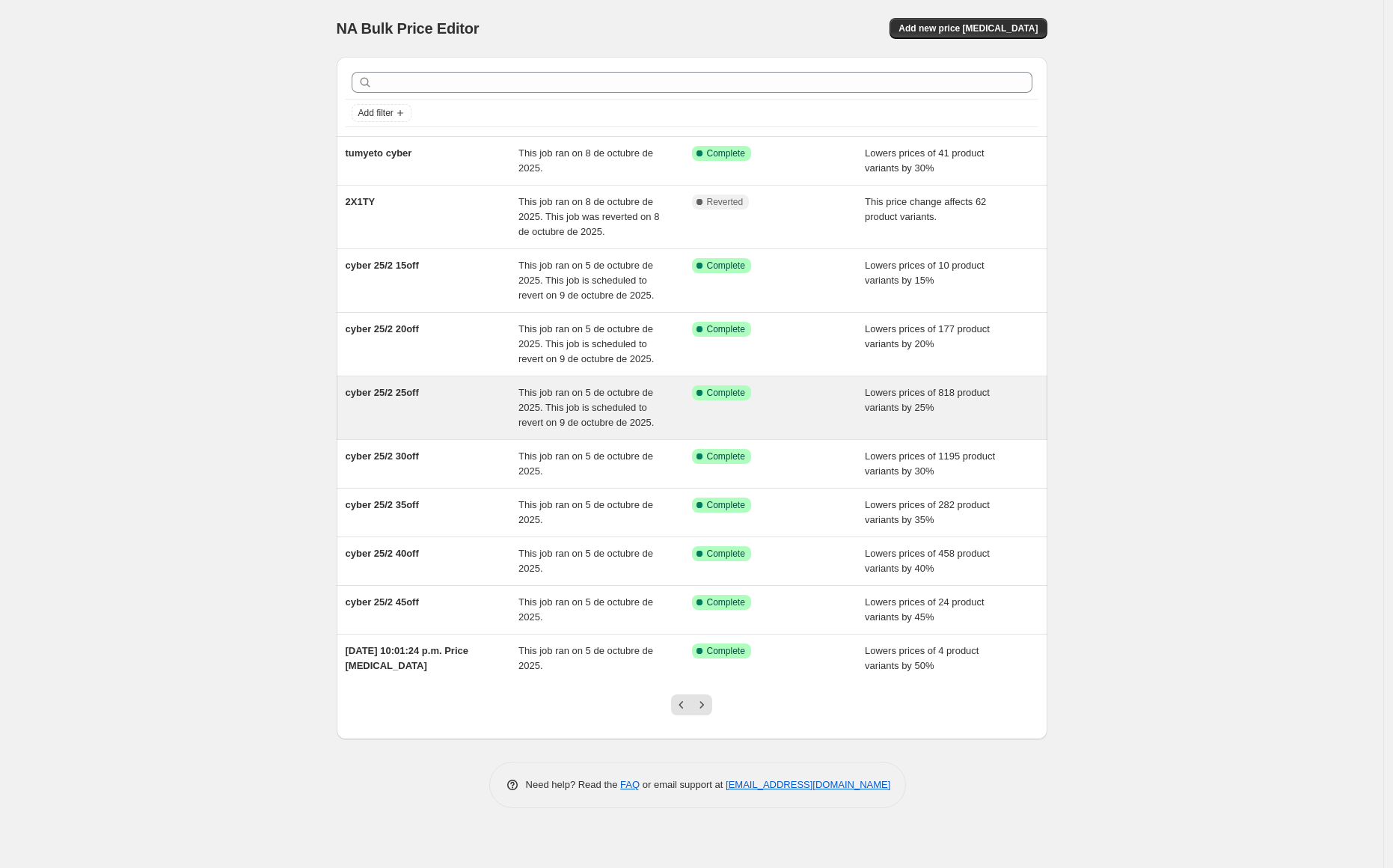
click at [439, 395] on div "cyber 25/2 25off" at bounding box center [432, 408] width 173 height 45
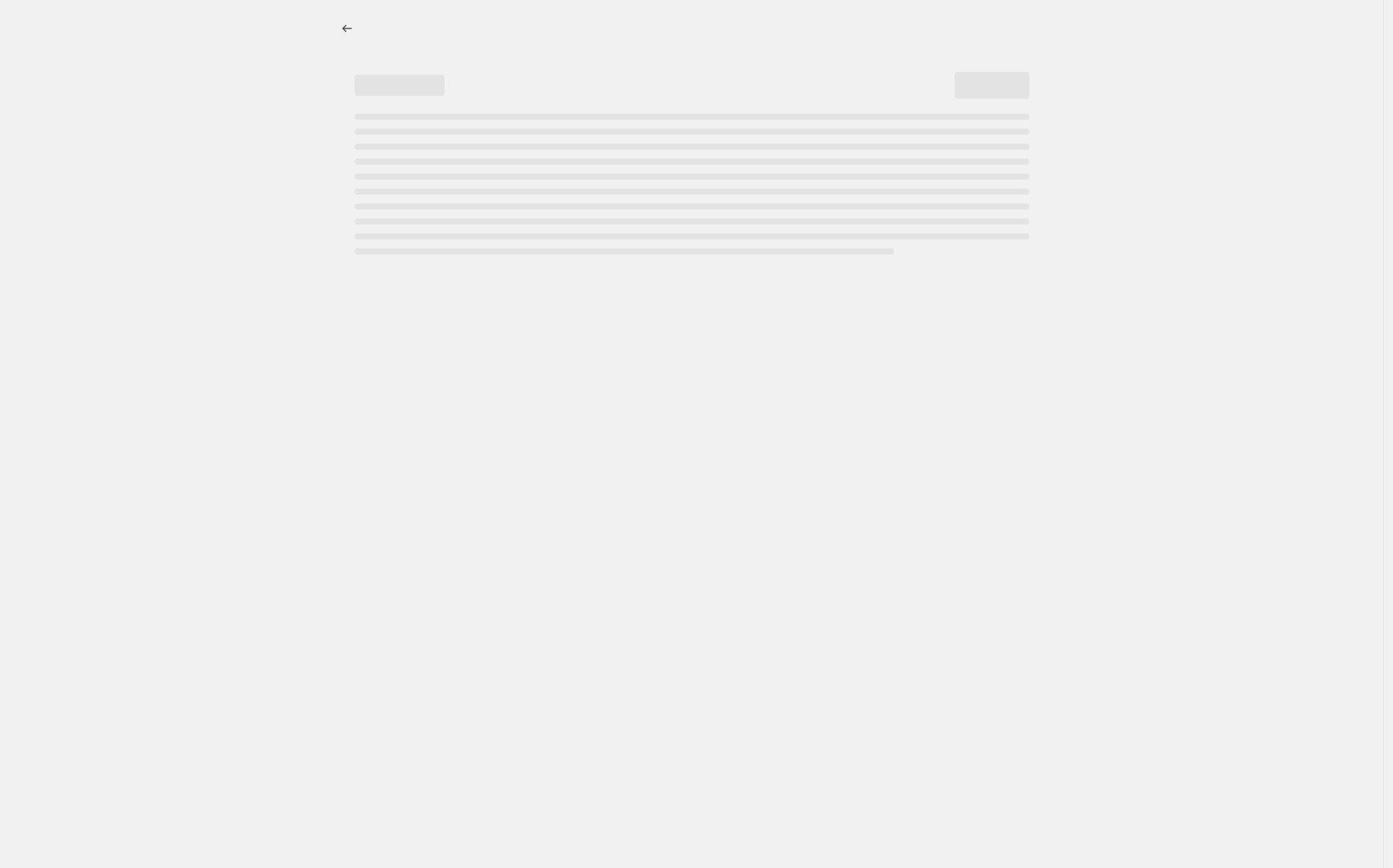
select select "percentage"
select select "collection"
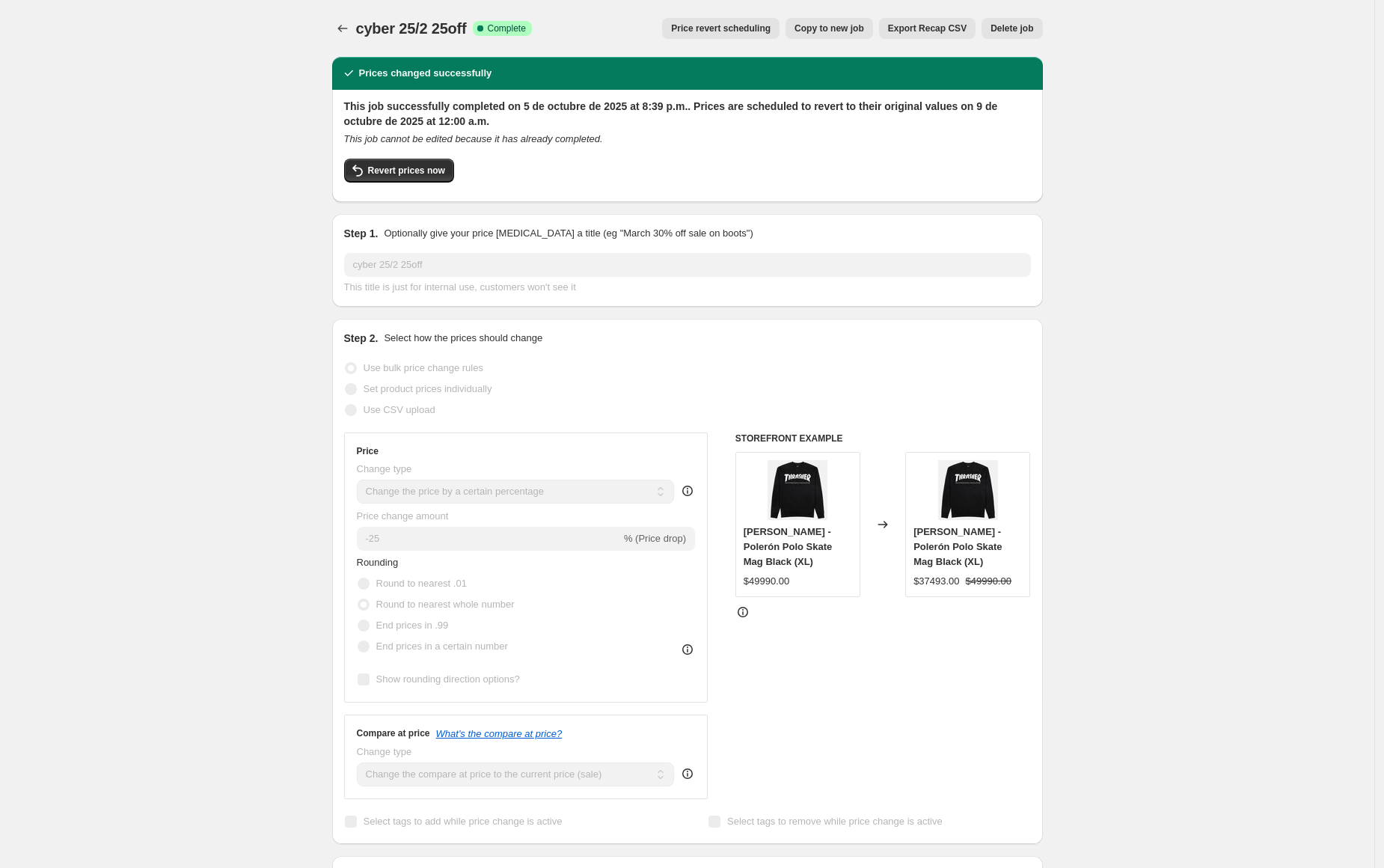
click at [708, 27] on span "Price revert scheduling" at bounding box center [721, 28] width 99 height 12
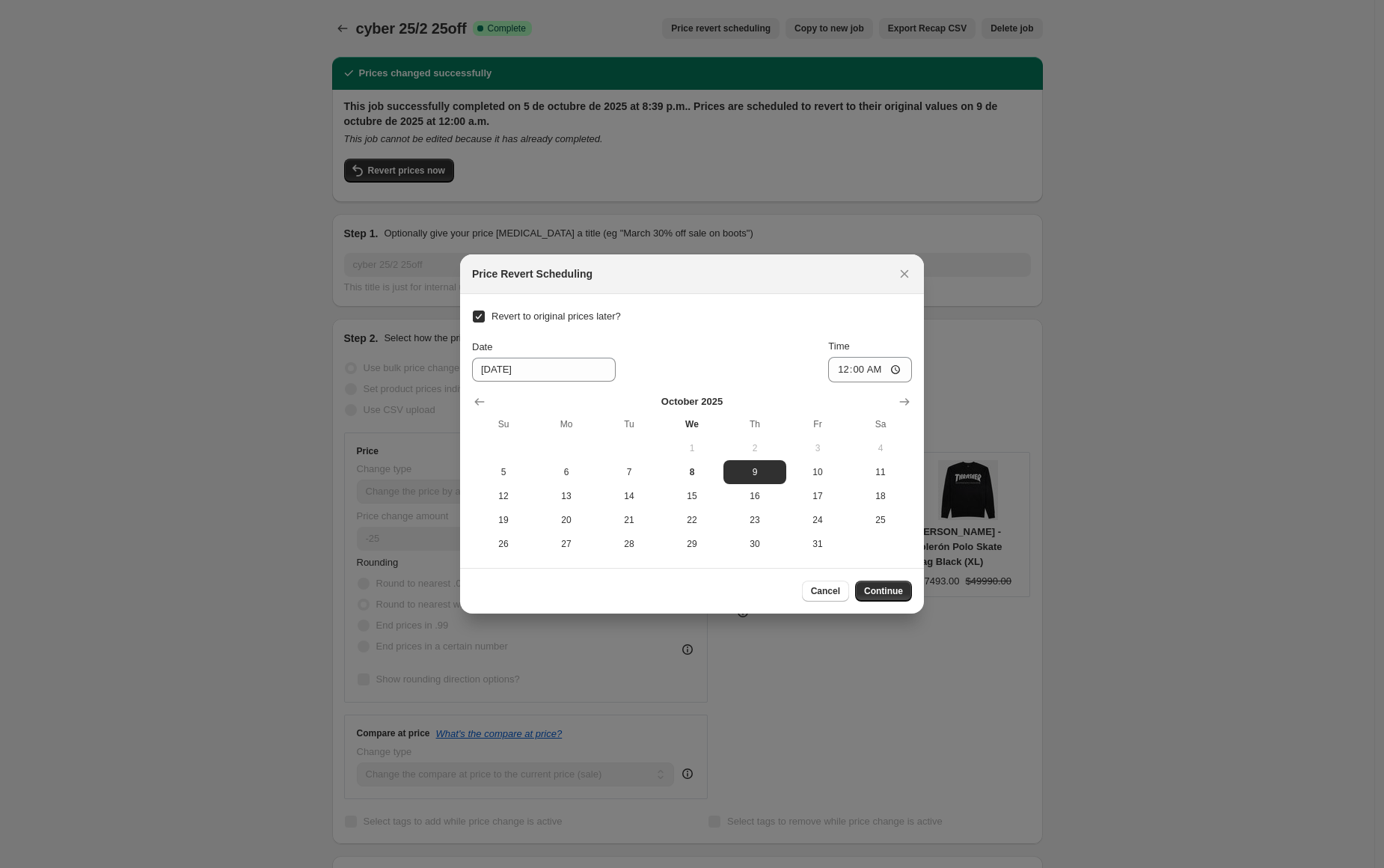
click at [480, 317] on input "Revert to original prices later?" at bounding box center [479, 317] width 12 height 12
checkbox input "false"
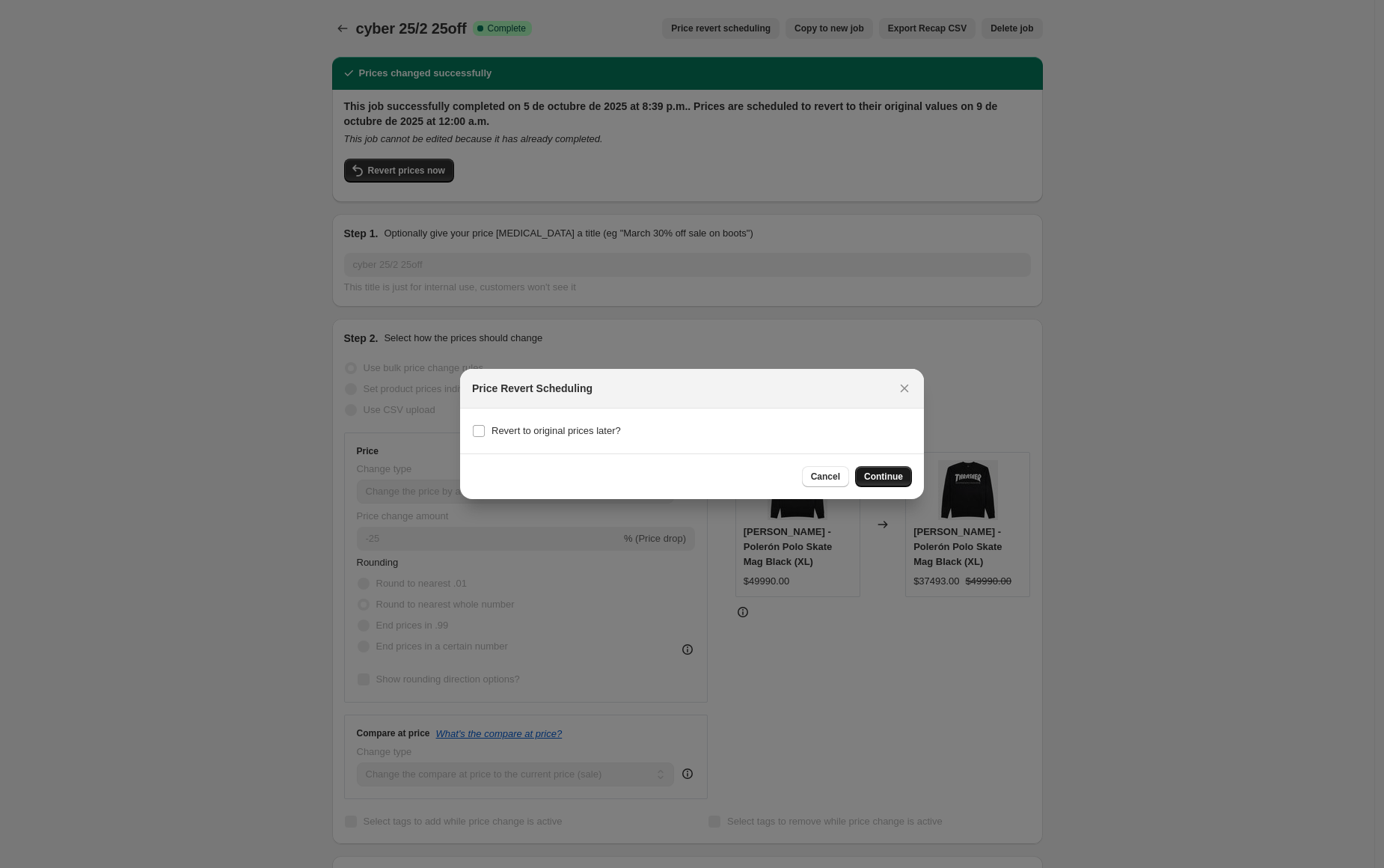
click at [879, 477] on span "Continue" at bounding box center [883, 476] width 39 height 12
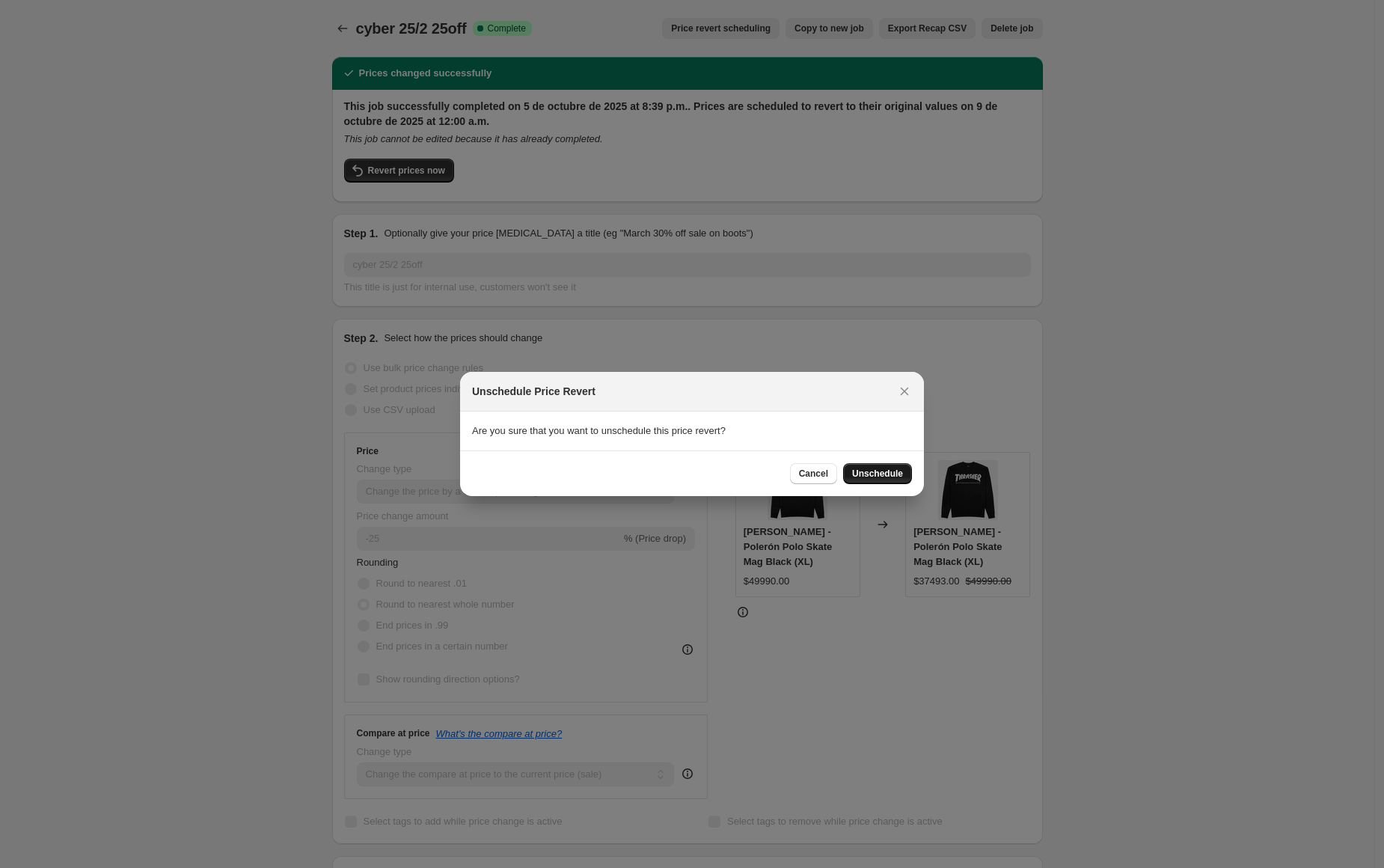
click at [878, 476] on span "Unschedule" at bounding box center [877, 473] width 51 height 12
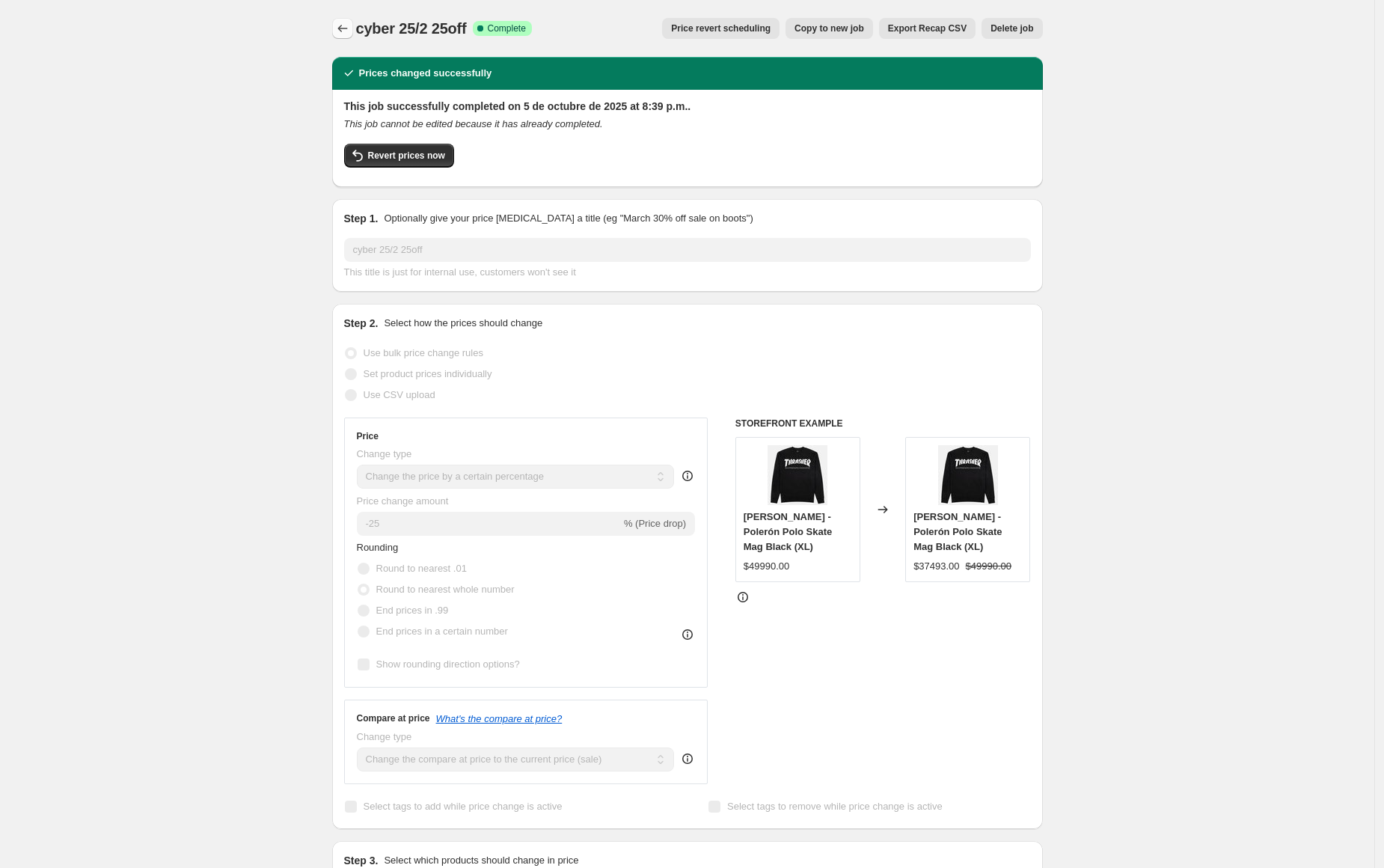
click at [340, 29] on icon "Price change jobs" at bounding box center [343, 28] width 15 height 15
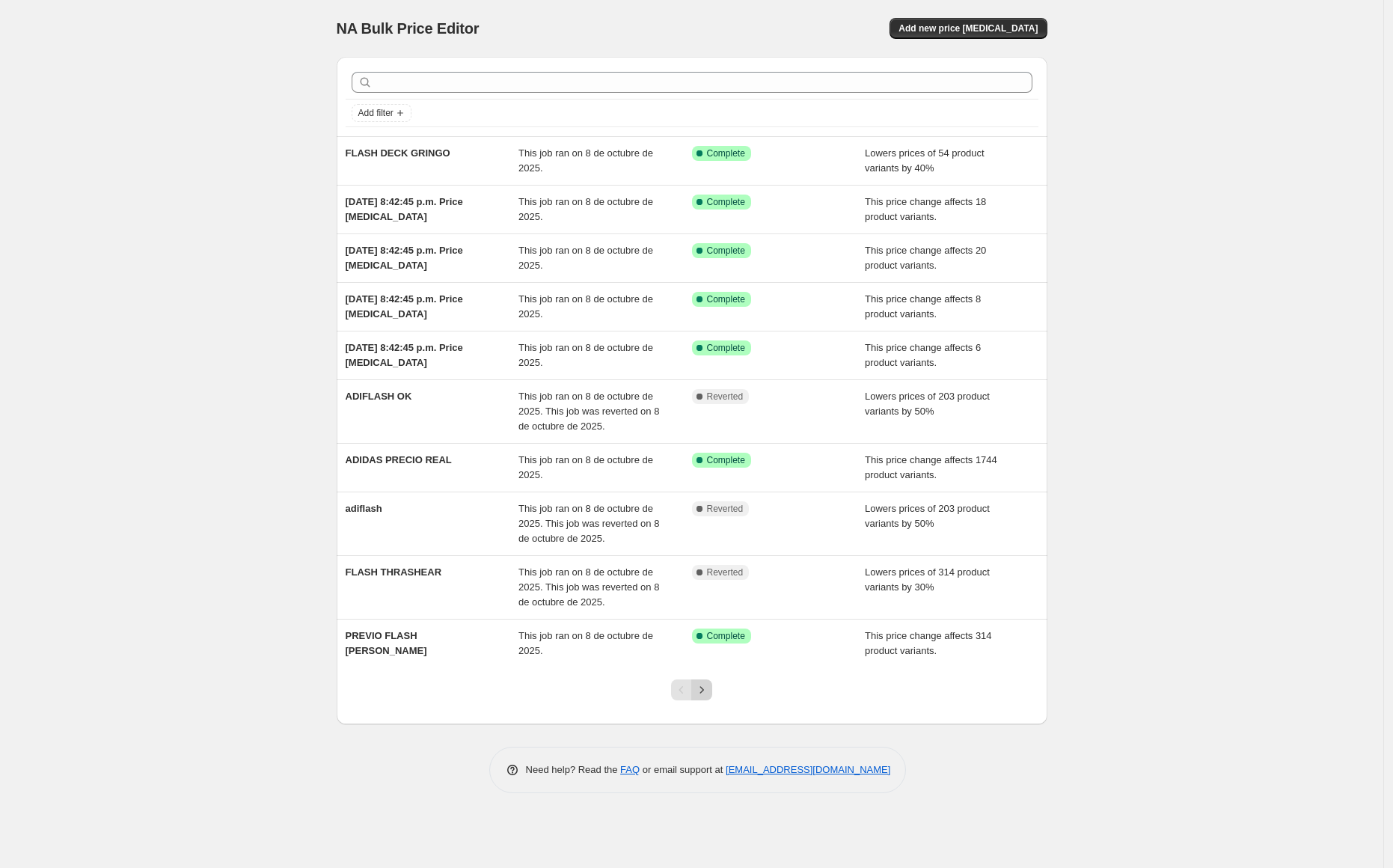
click at [708, 689] on icon "Next" at bounding box center [702, 690] width 15 height 15
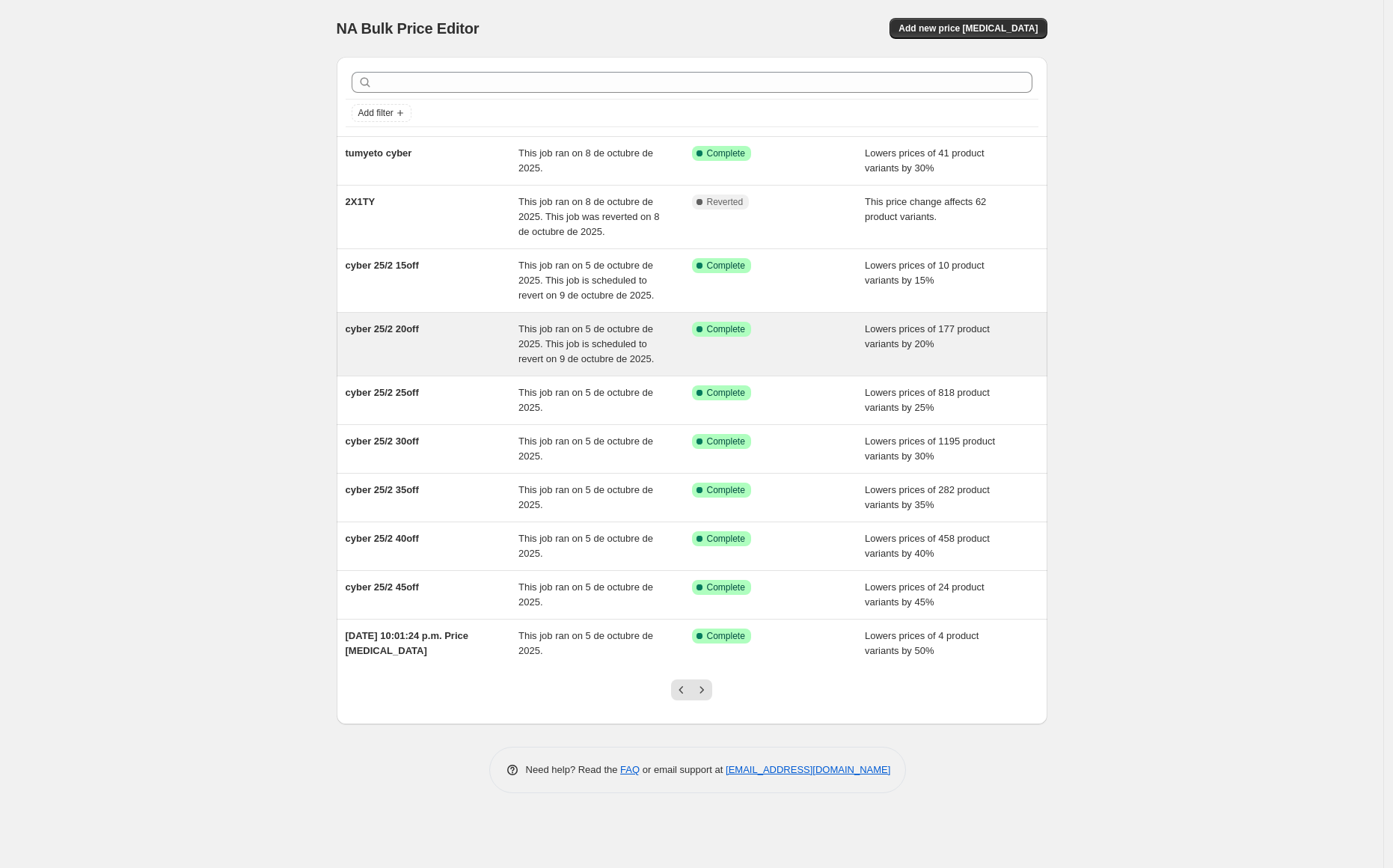
click at [441, 338] on div "cyber 25/2 20off" at bounding box center [432, 344] width 173 height 45
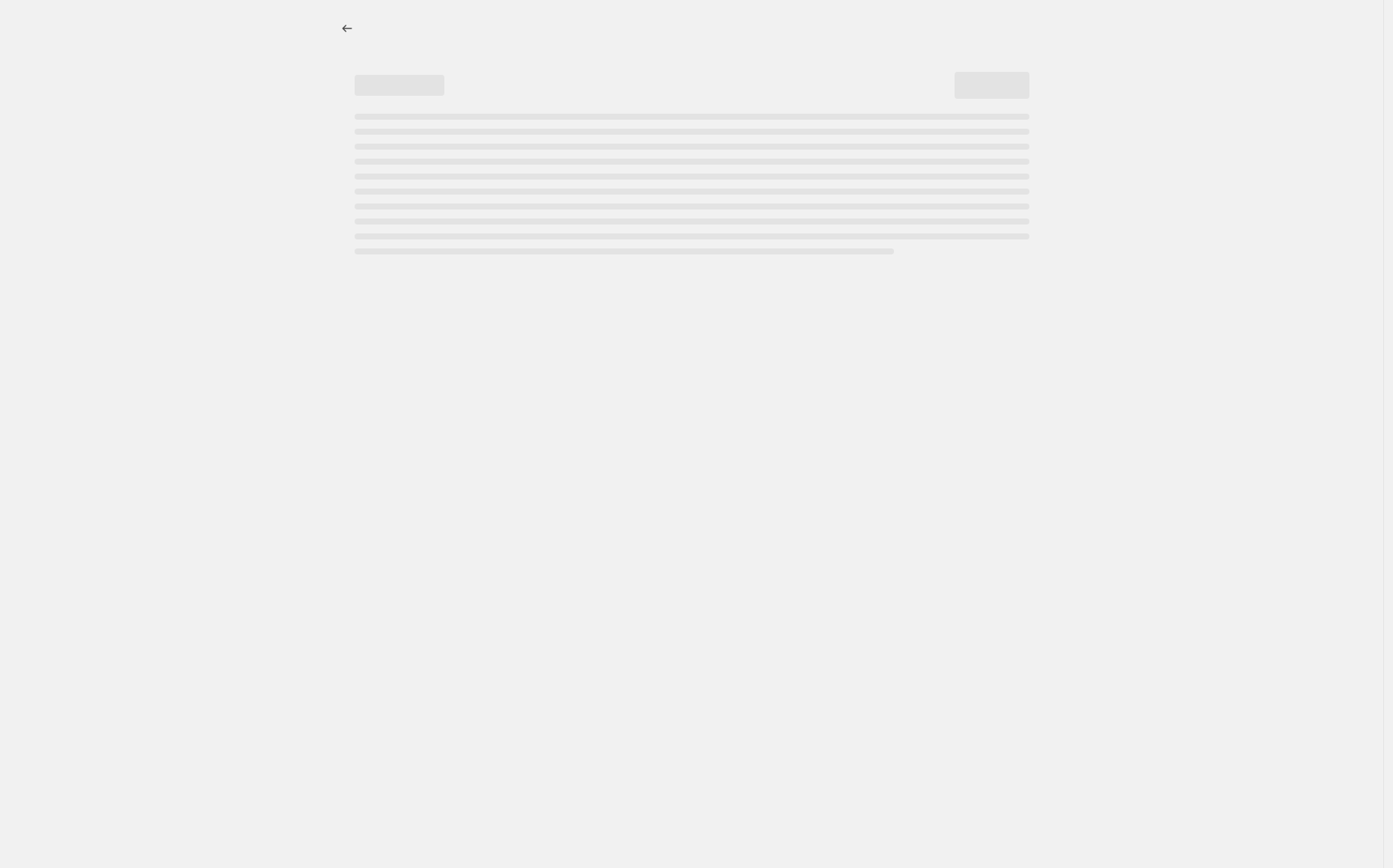
select select "percentage"
select select "collection"
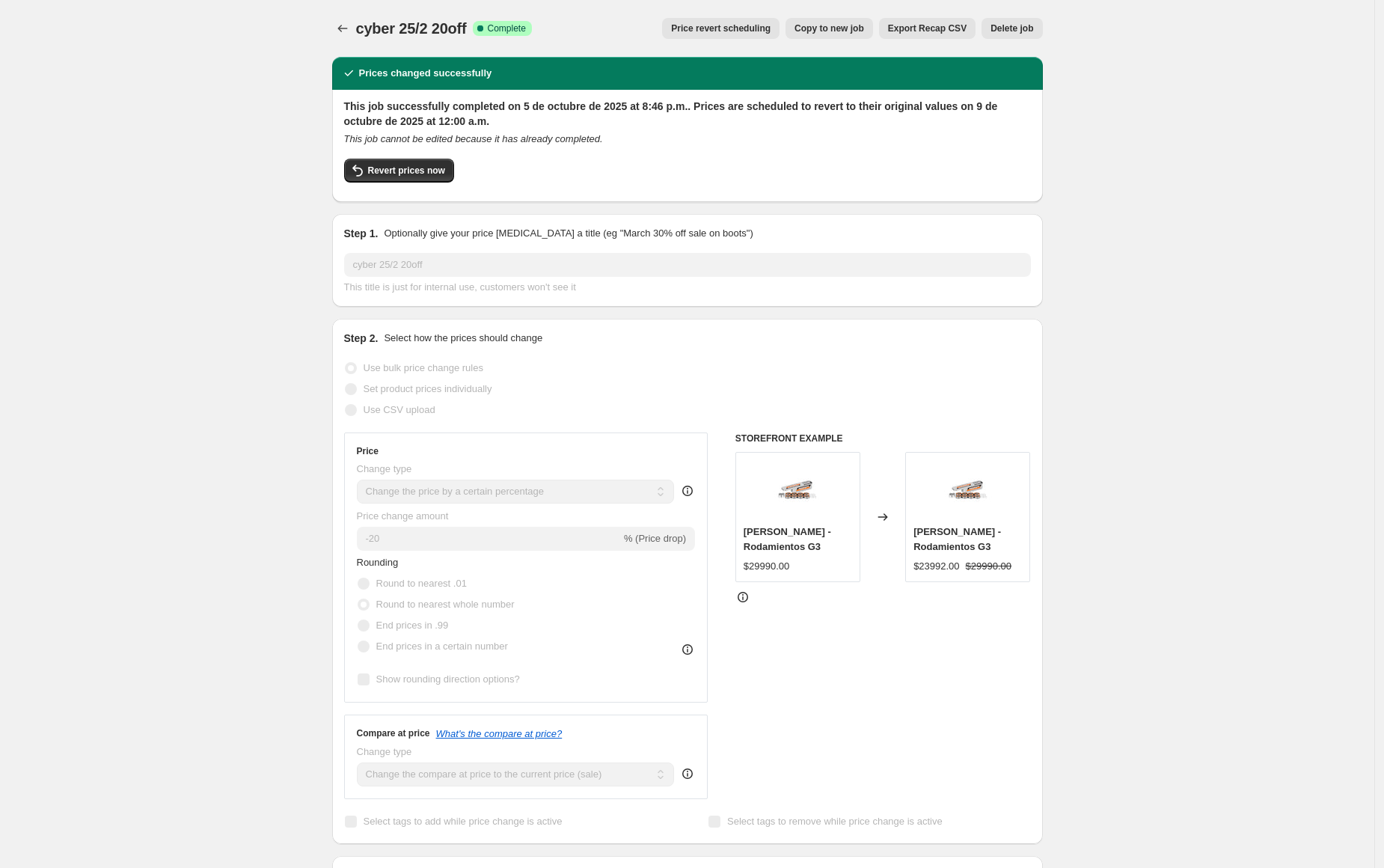
click at [718, 30] on span "Price revert scheduling" at bounding box center [721, 28] width 99 height 12
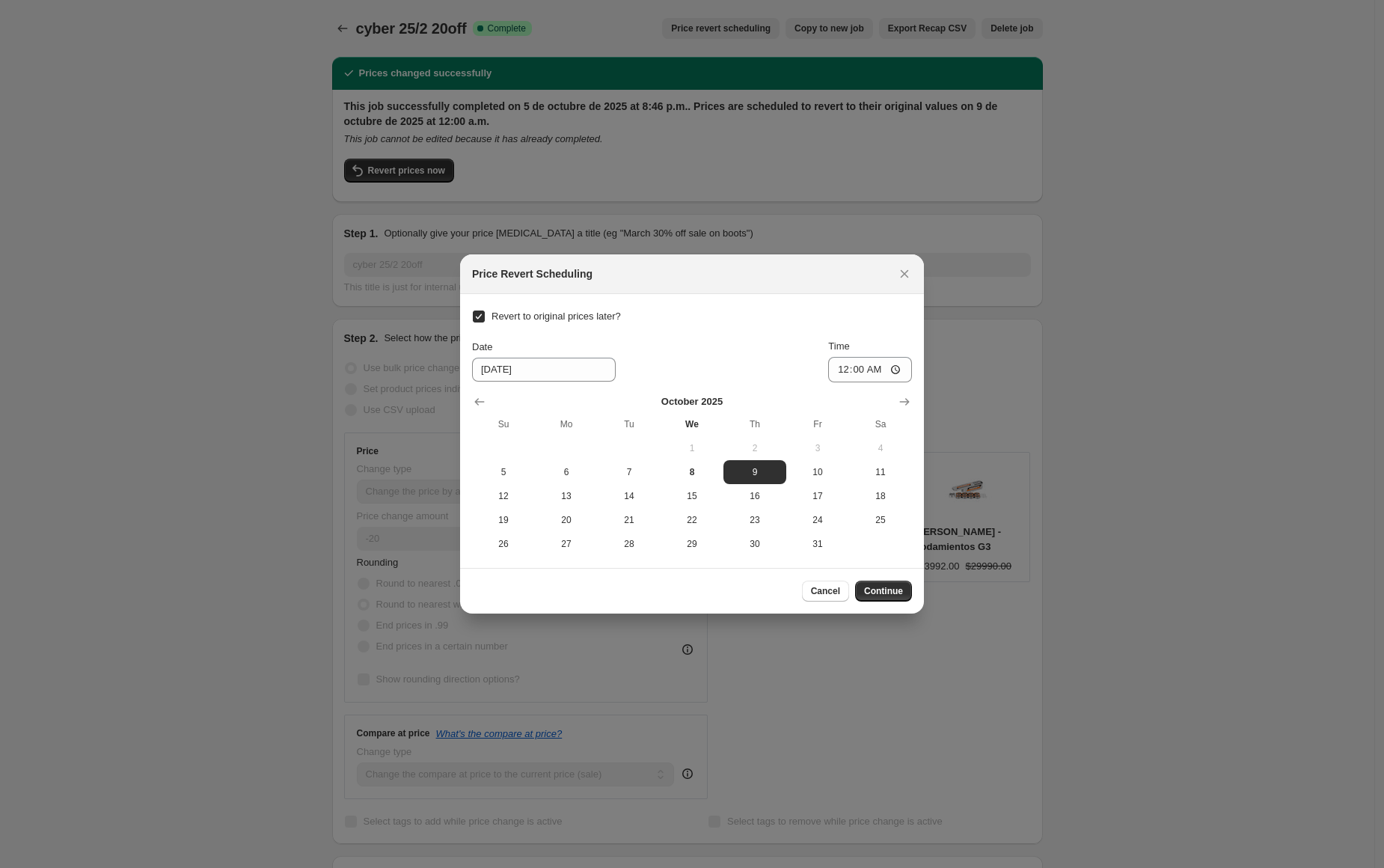
click at [534, 311] on span "Revert to original prices later?" at bounding box center [557, 316] width 130 height 11
click at [485, 311] on input "Revert to original prices later?" at bounding box center [479, 317] width 12 height 12
checkbox input "false"
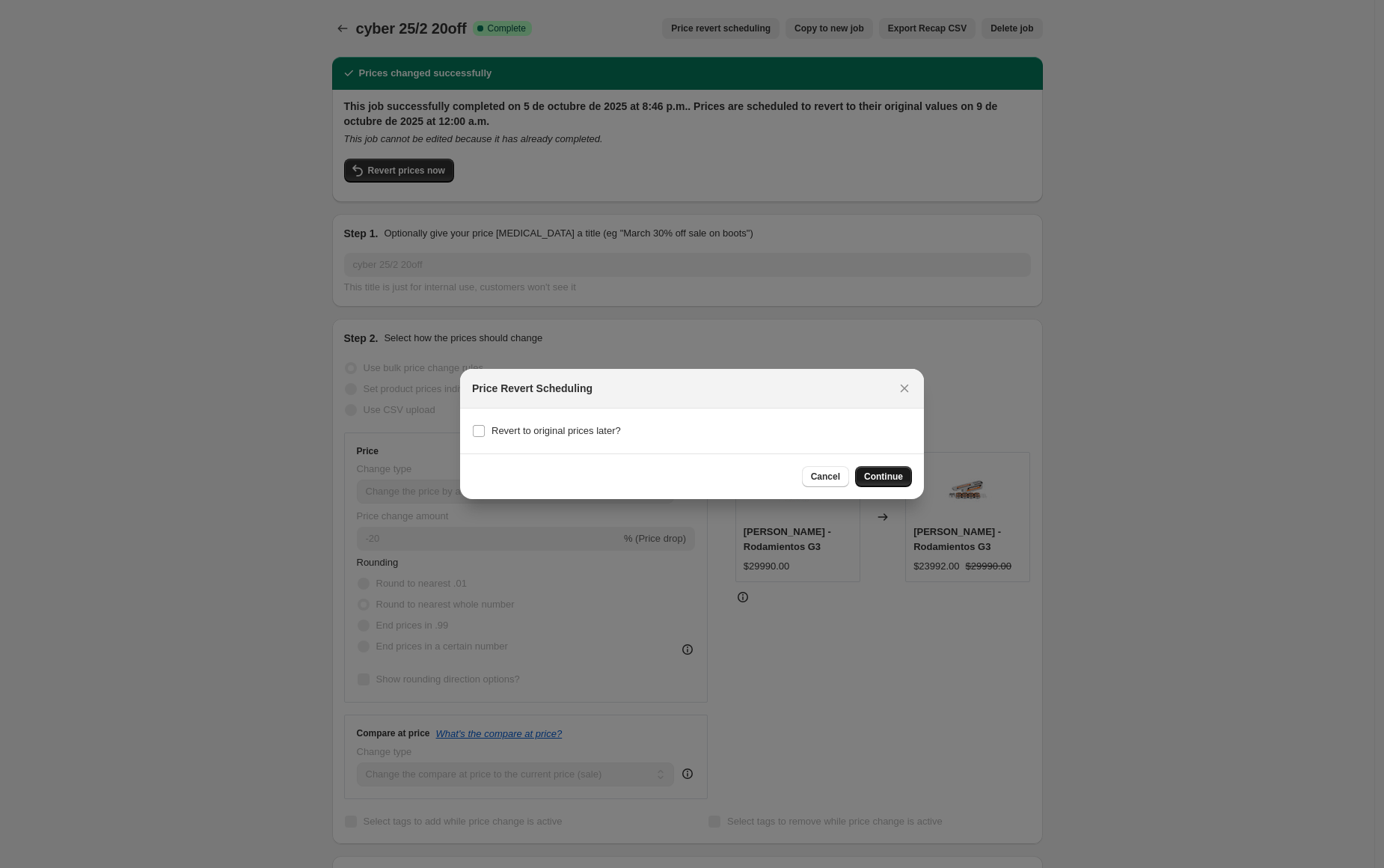
click at [876, 480] on span "Continue" at bounding box center [883, 476] width 39 height 12
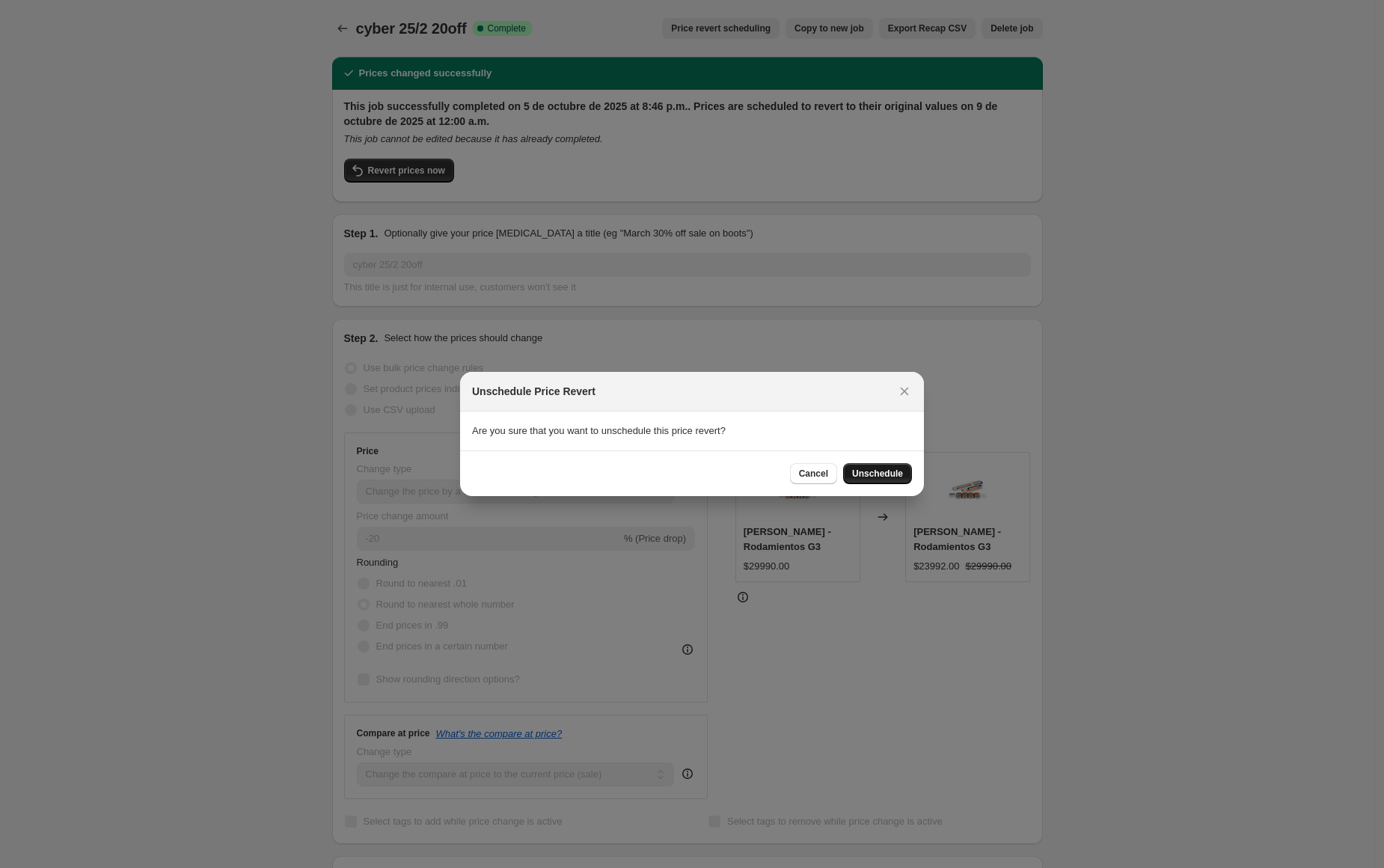
click at [877, 480] on button "Unschedule" at bounding box center [877, 473] width 69 height 21
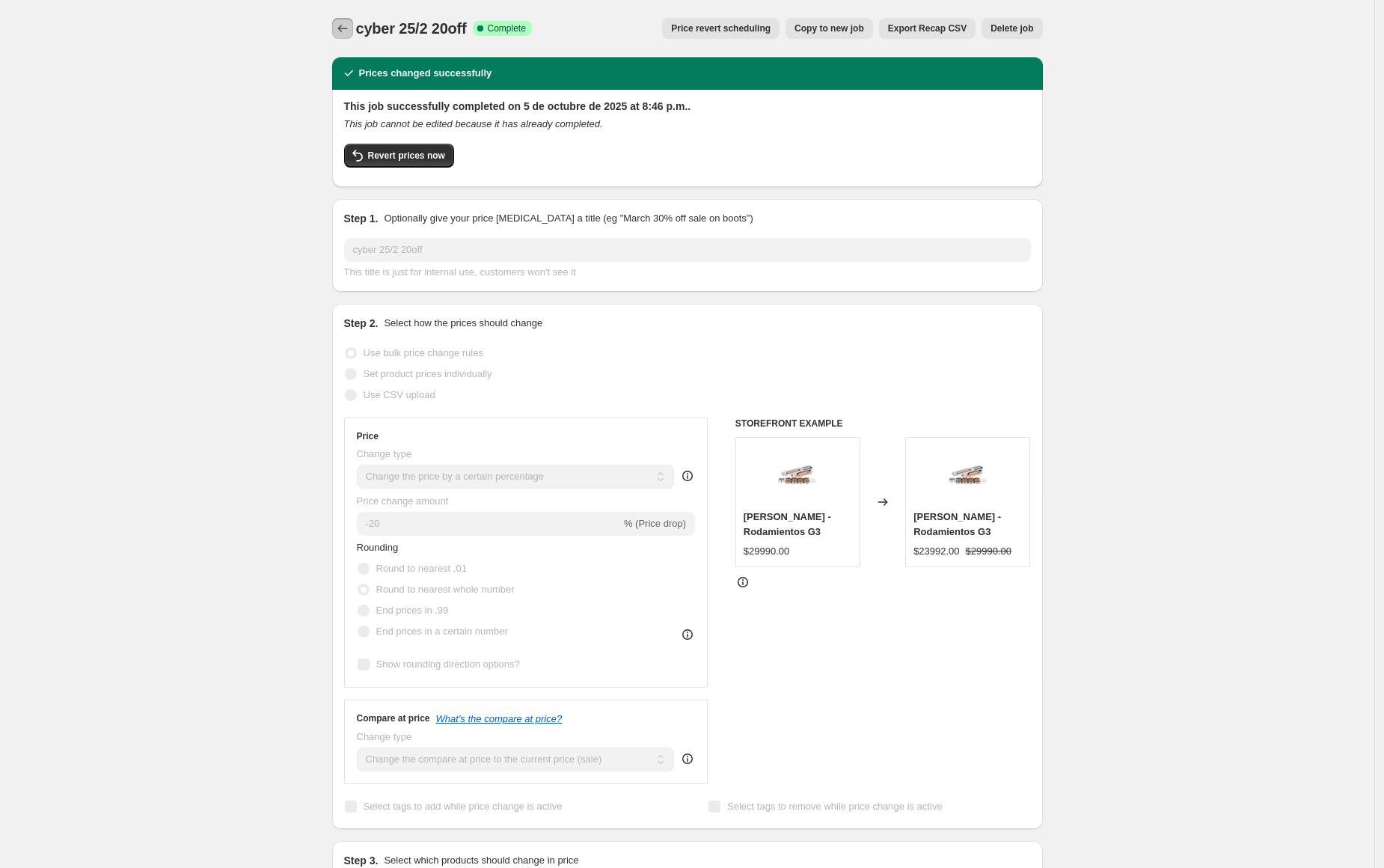
click at [347, 24] on icon "Price change jobs" at bounding box center [343, 28] width 15 height 15
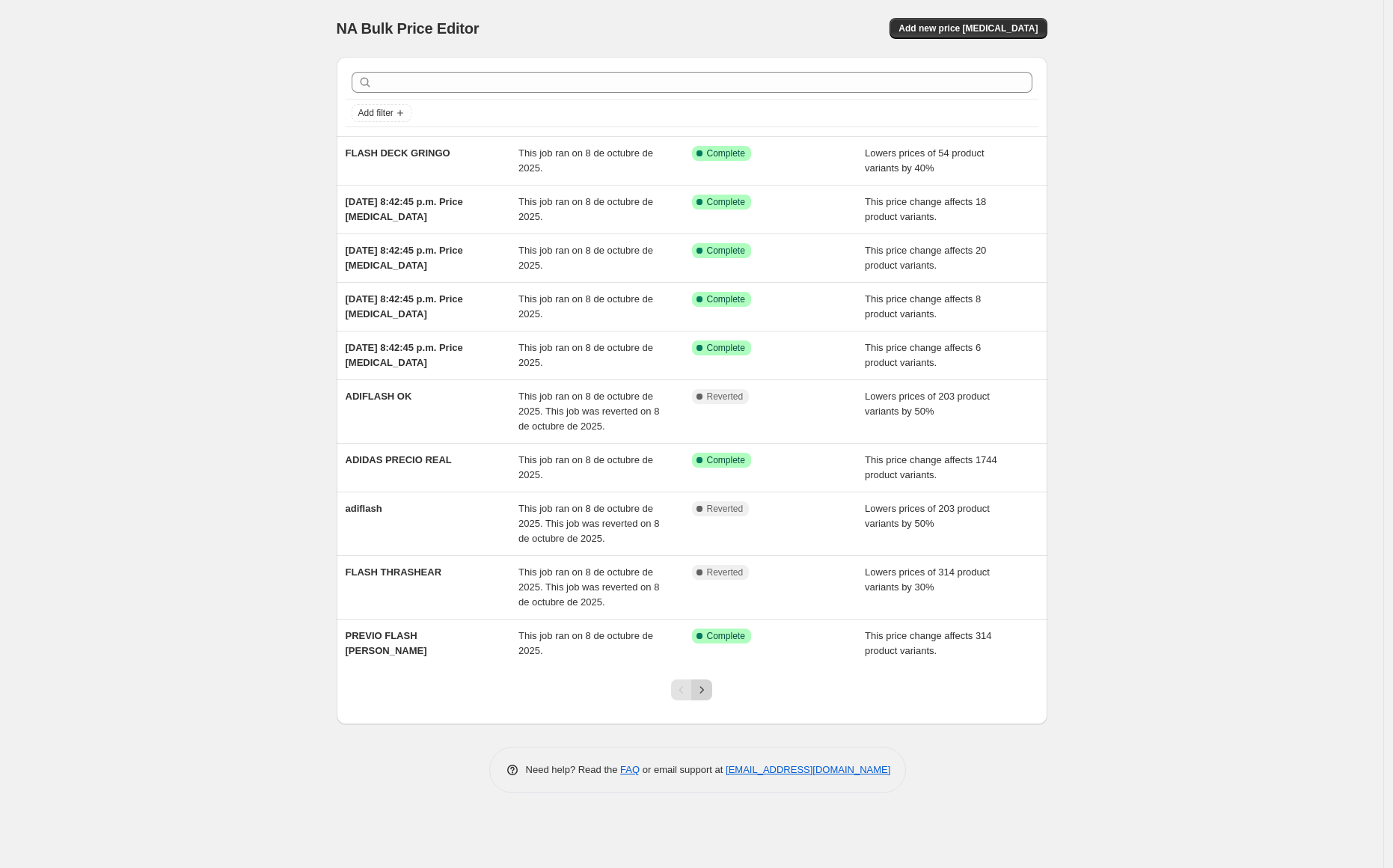
click at [703, 688] on icon "Next" at bounding box center [702, 690] width 15 height 15
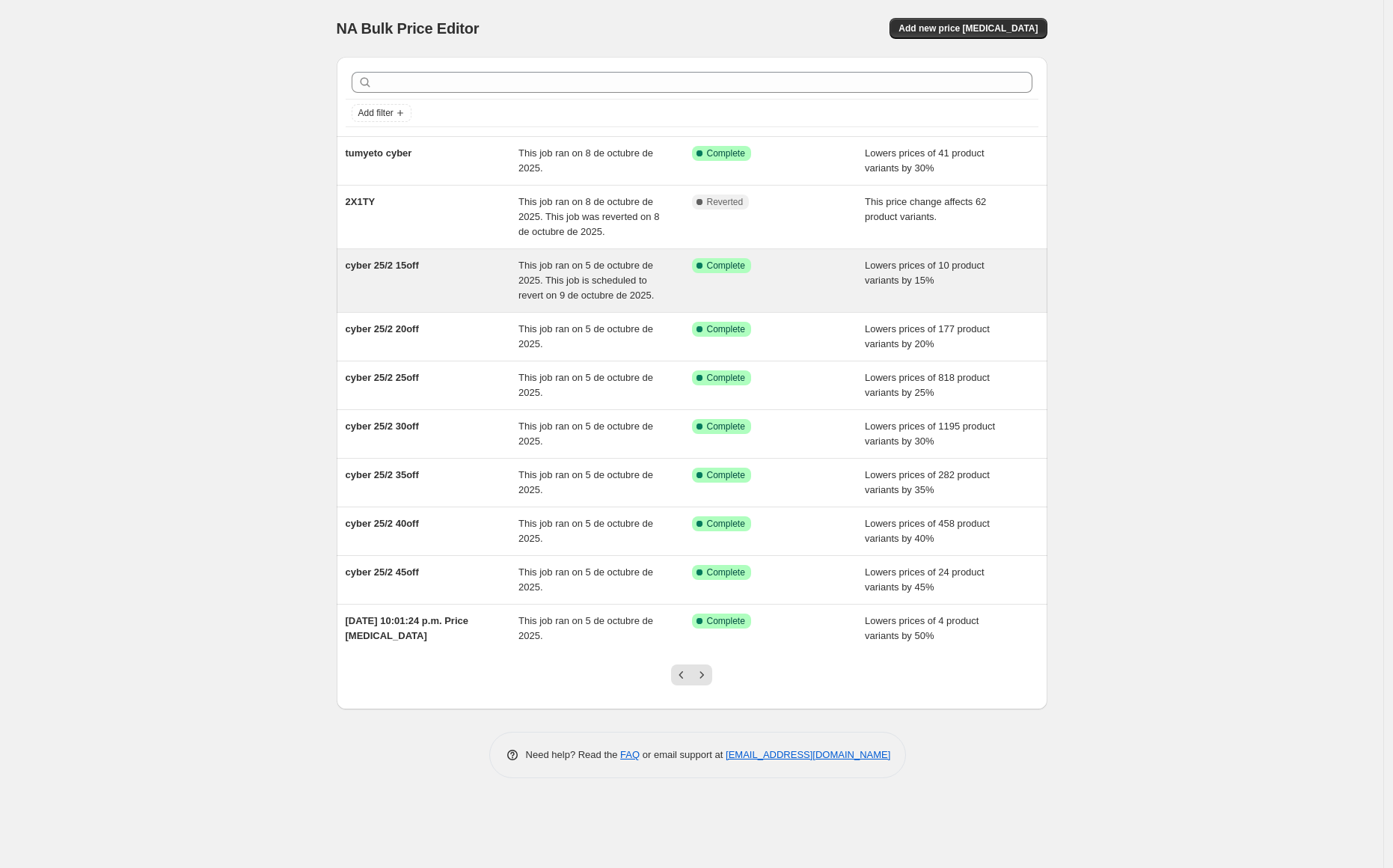
click at [467, 270] on div "cyber 25/2 15off" at bounding box center [432, 280] width 173 height 45
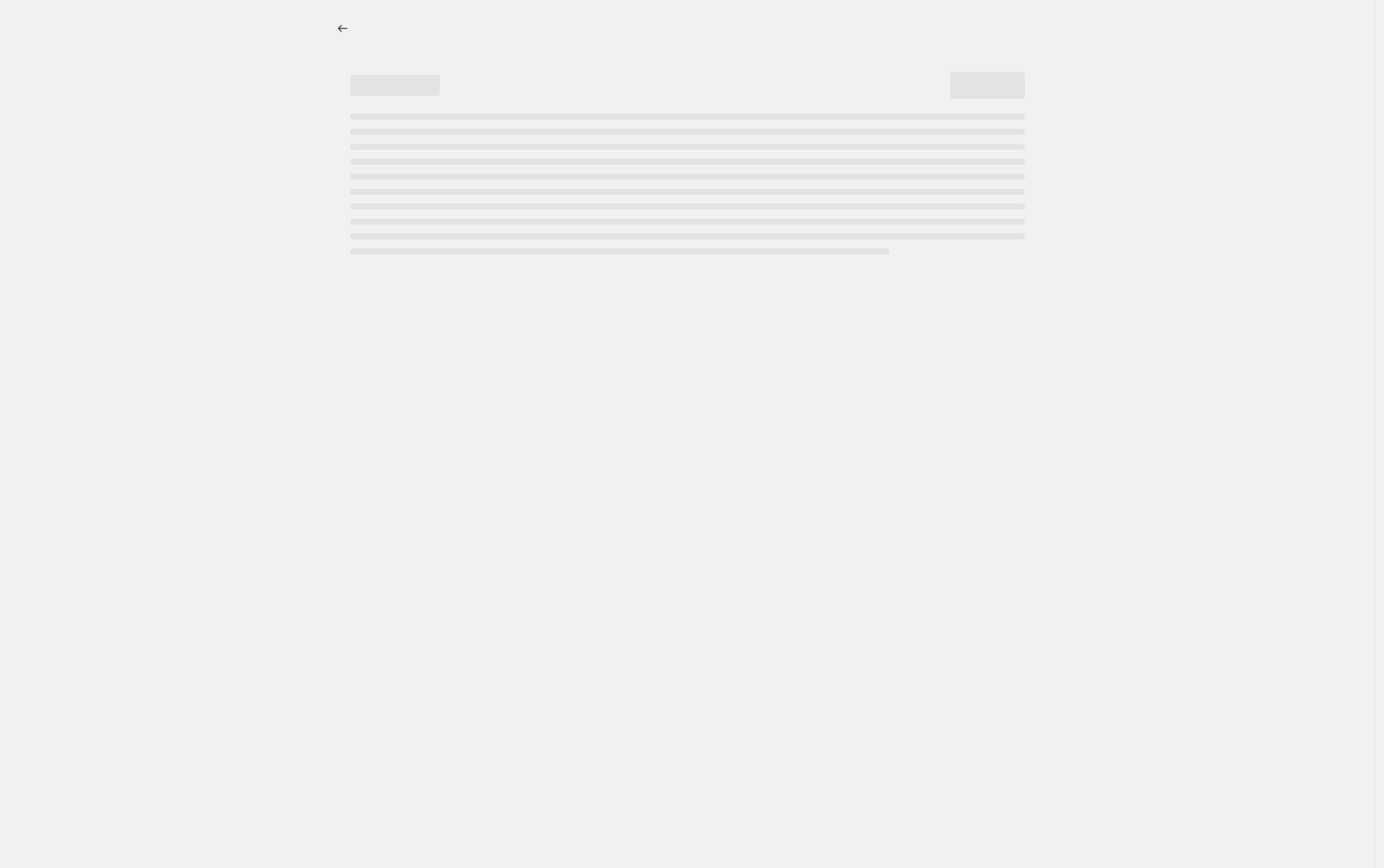
select select "percentage"
select select "collection"
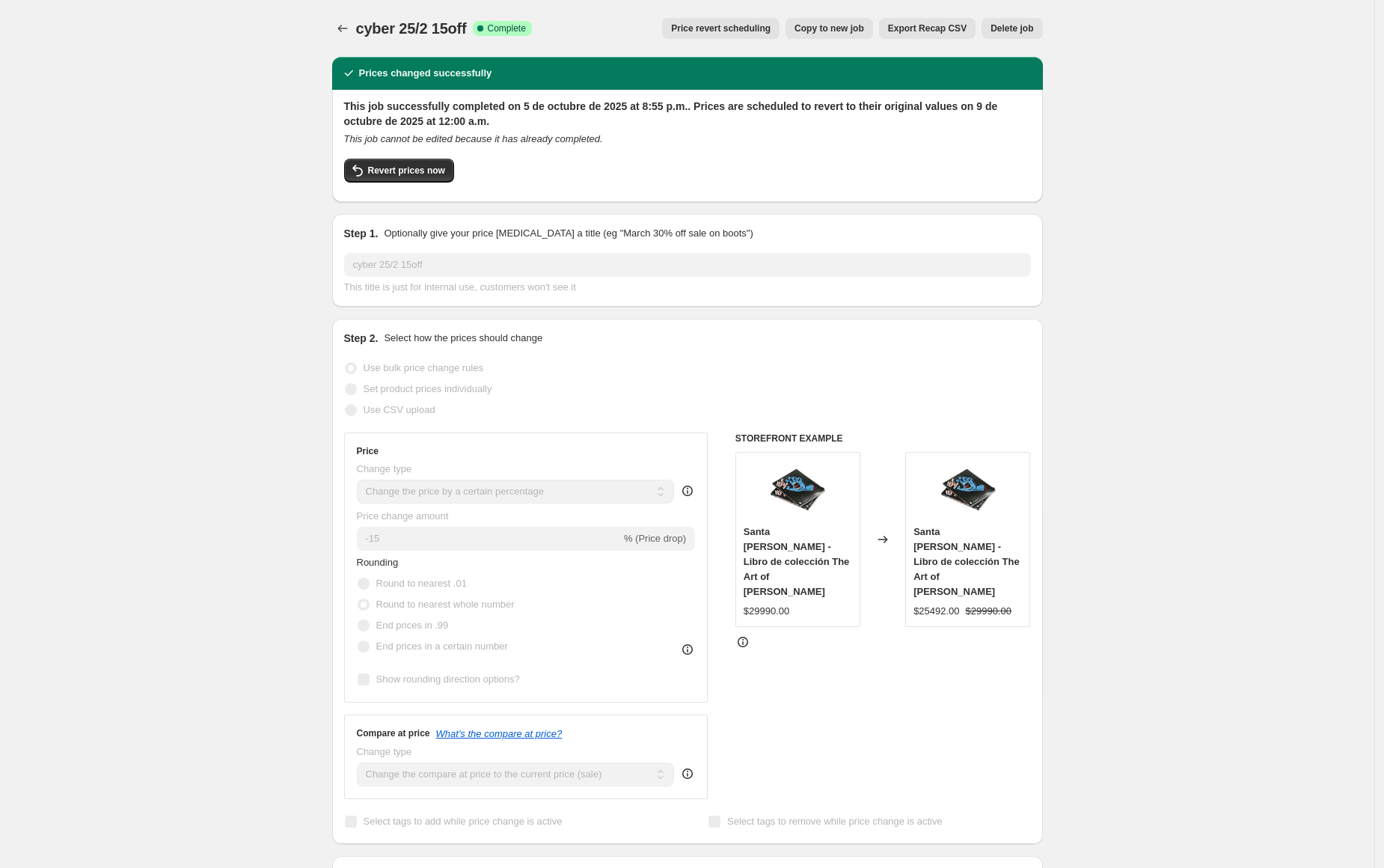
click at [716, 18] on button "Price revert scheduling" at bounding box center [721, 28] width 118 height 21
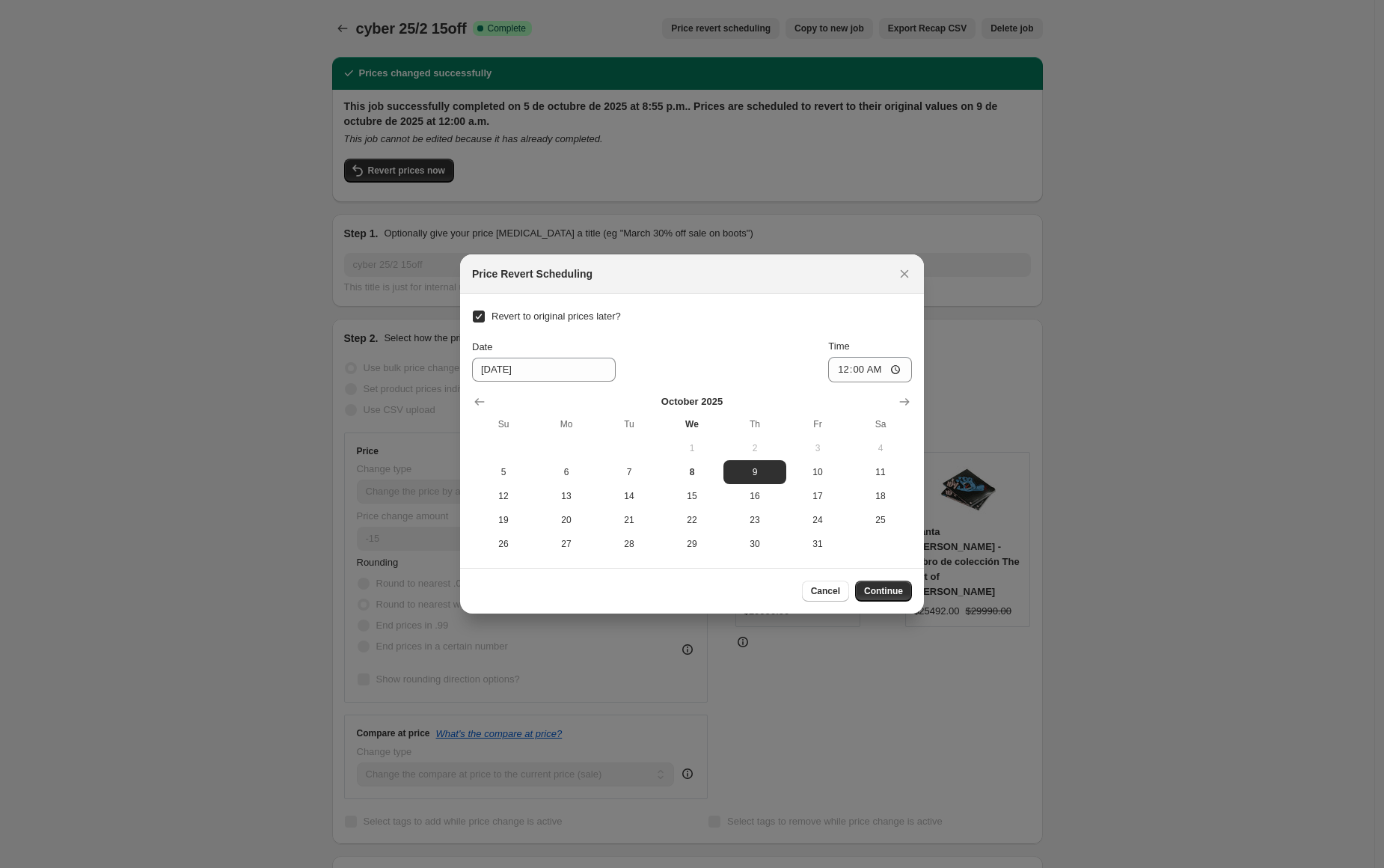
click at [565, 315] on span "Revert to original prices later?" at bounding box center [557, 316] width 130 height 11
click at [485, 315] on input "Revert to original prices later?" at bounding box center [479, 317] width 12 height 12
checkbox input "false"
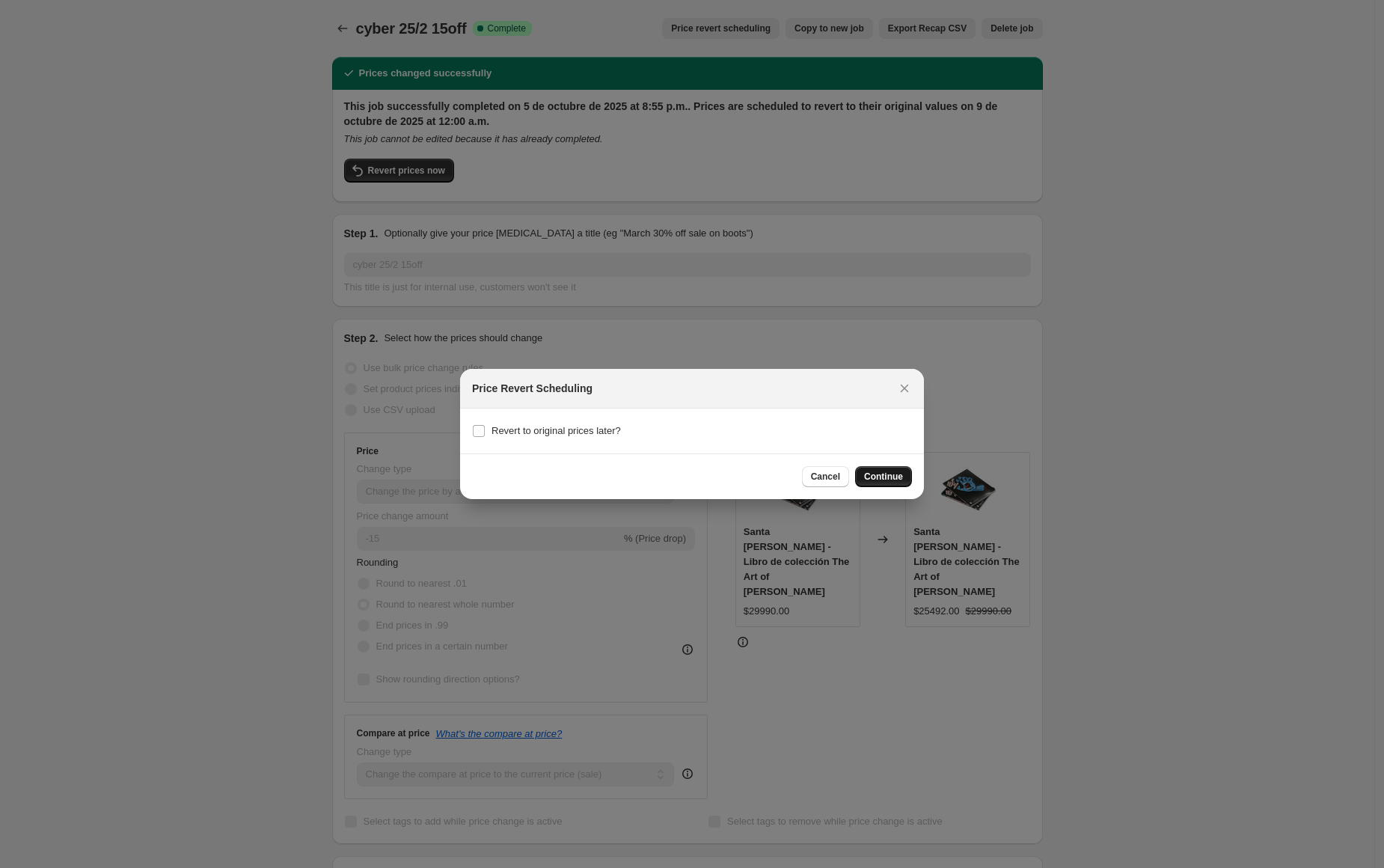
click at [876, 477] on span "Continue" at bounding box center [883, 476] width 39 height 12
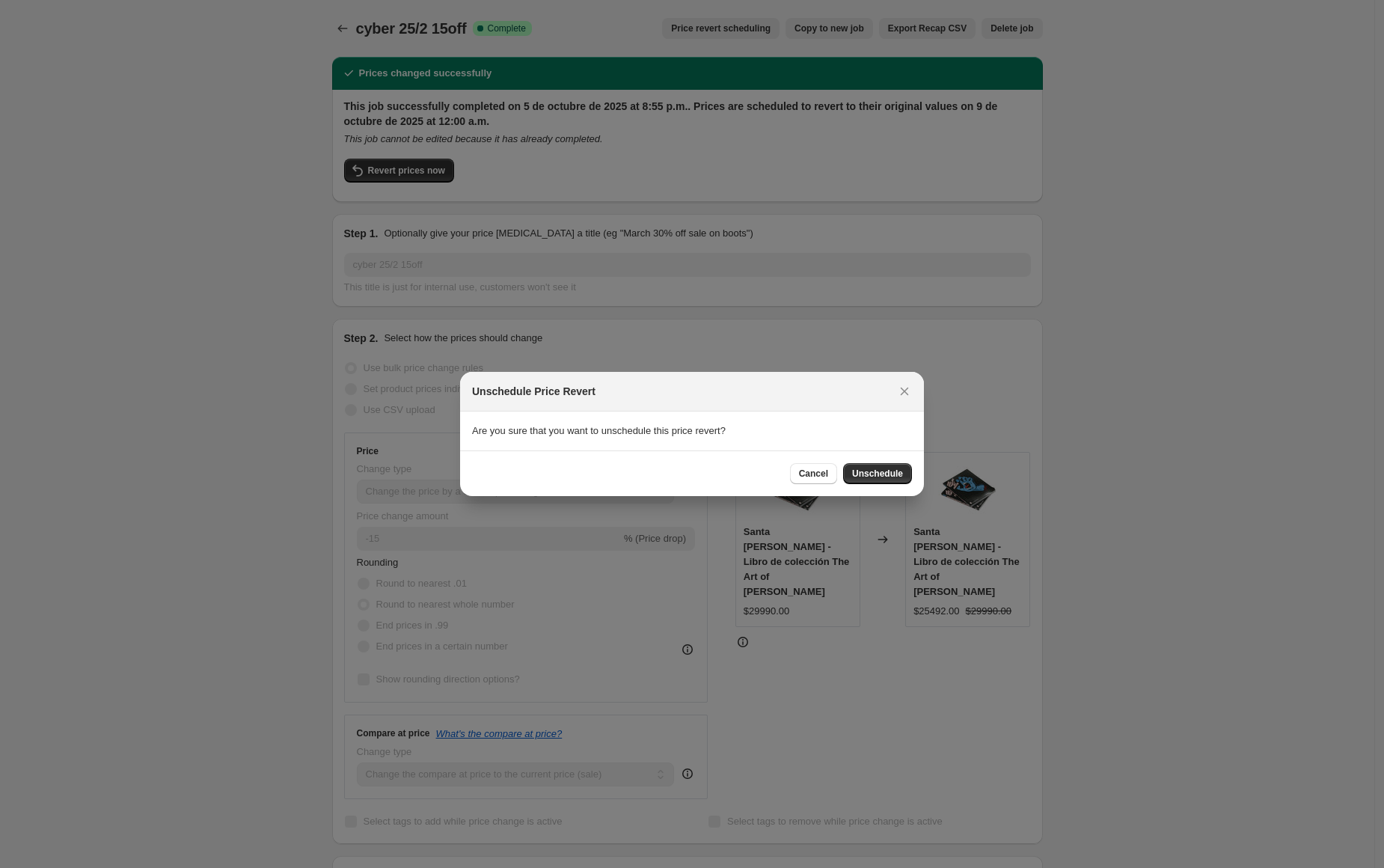
click at [889, 478] on span "Unschedule" at bounding box center [877, 473] width 51 height 12
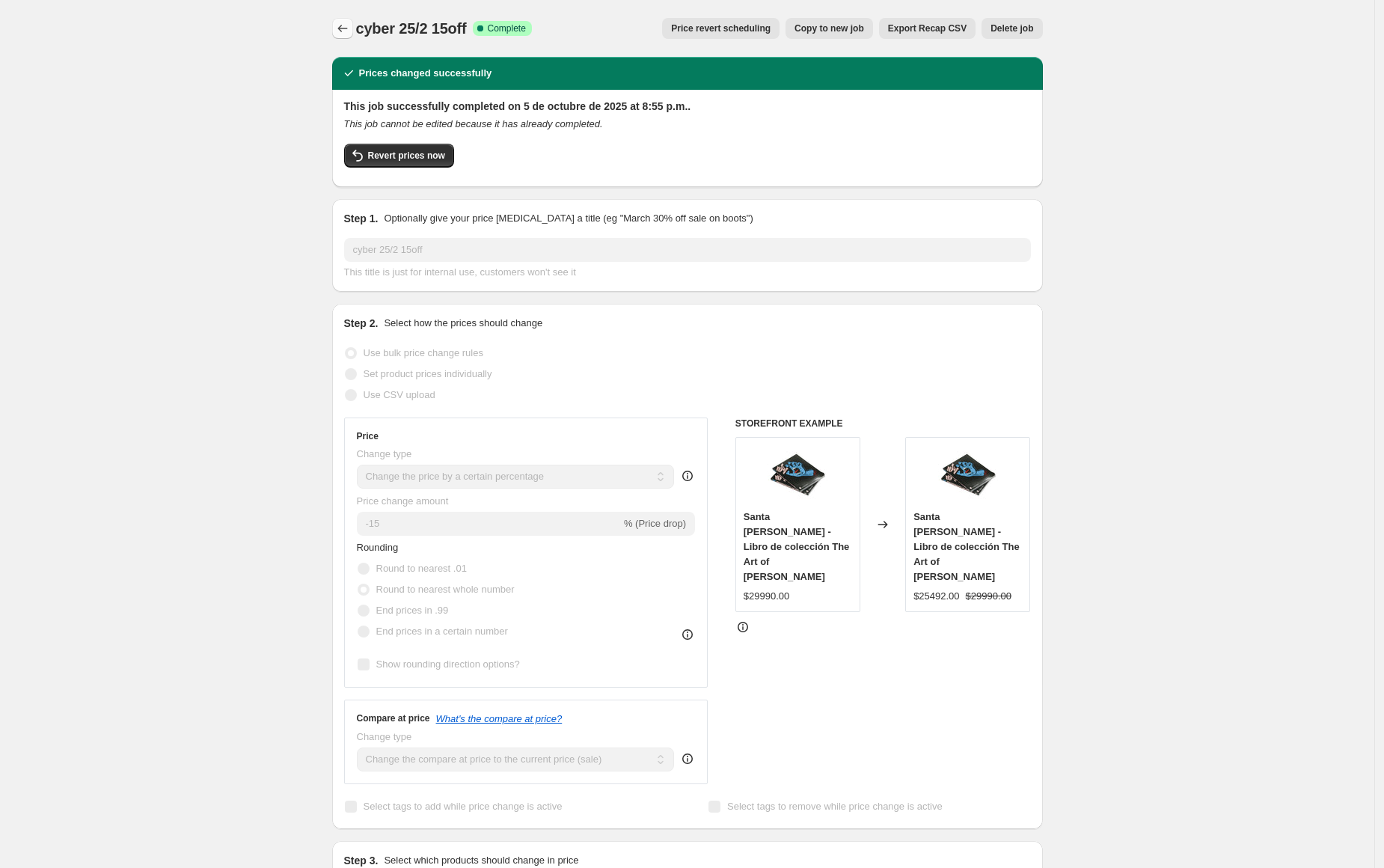
click at [347, 25] on icon "Price change jobs" at bounding box center [343, 28] width 15 height 15
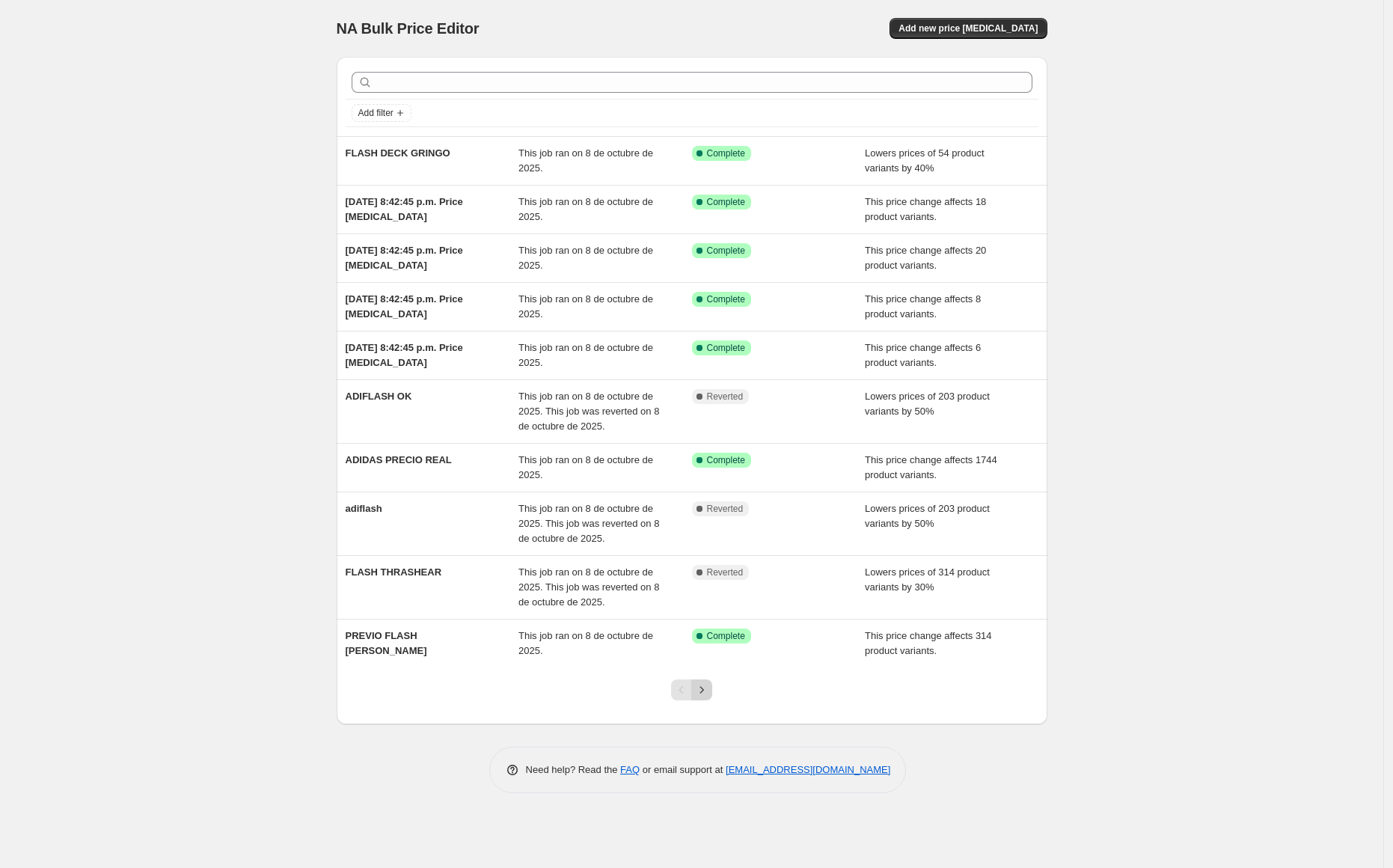
click at [698, 688] on icon "Next" at bounding box center [702, 690] width 15 height 15
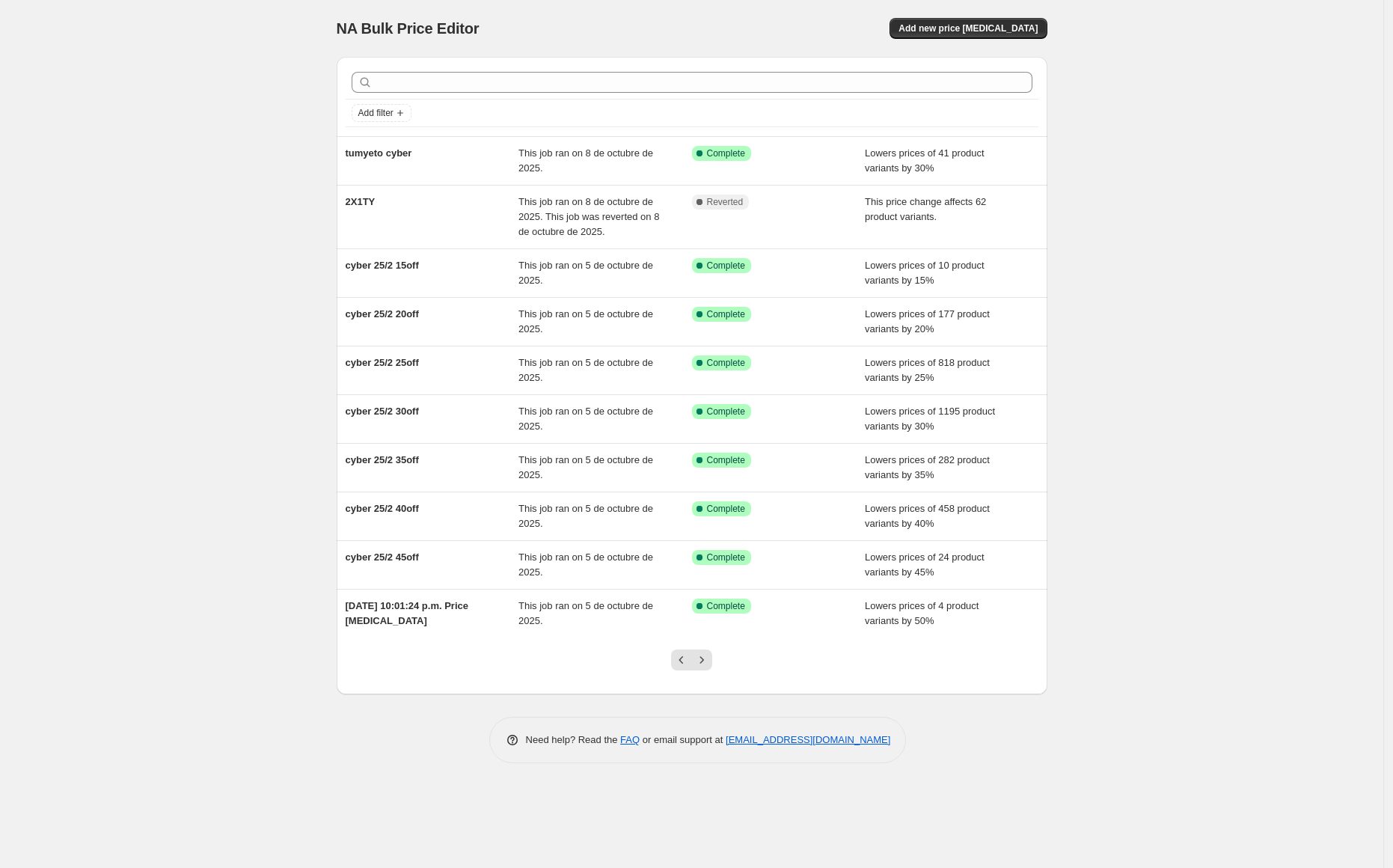
click at [706, 689] on div at bounding box center [691, 666] width 60 height 56
click at [696, 660] on icon "Next" at bounding box center [702, 660] width 15 height 15
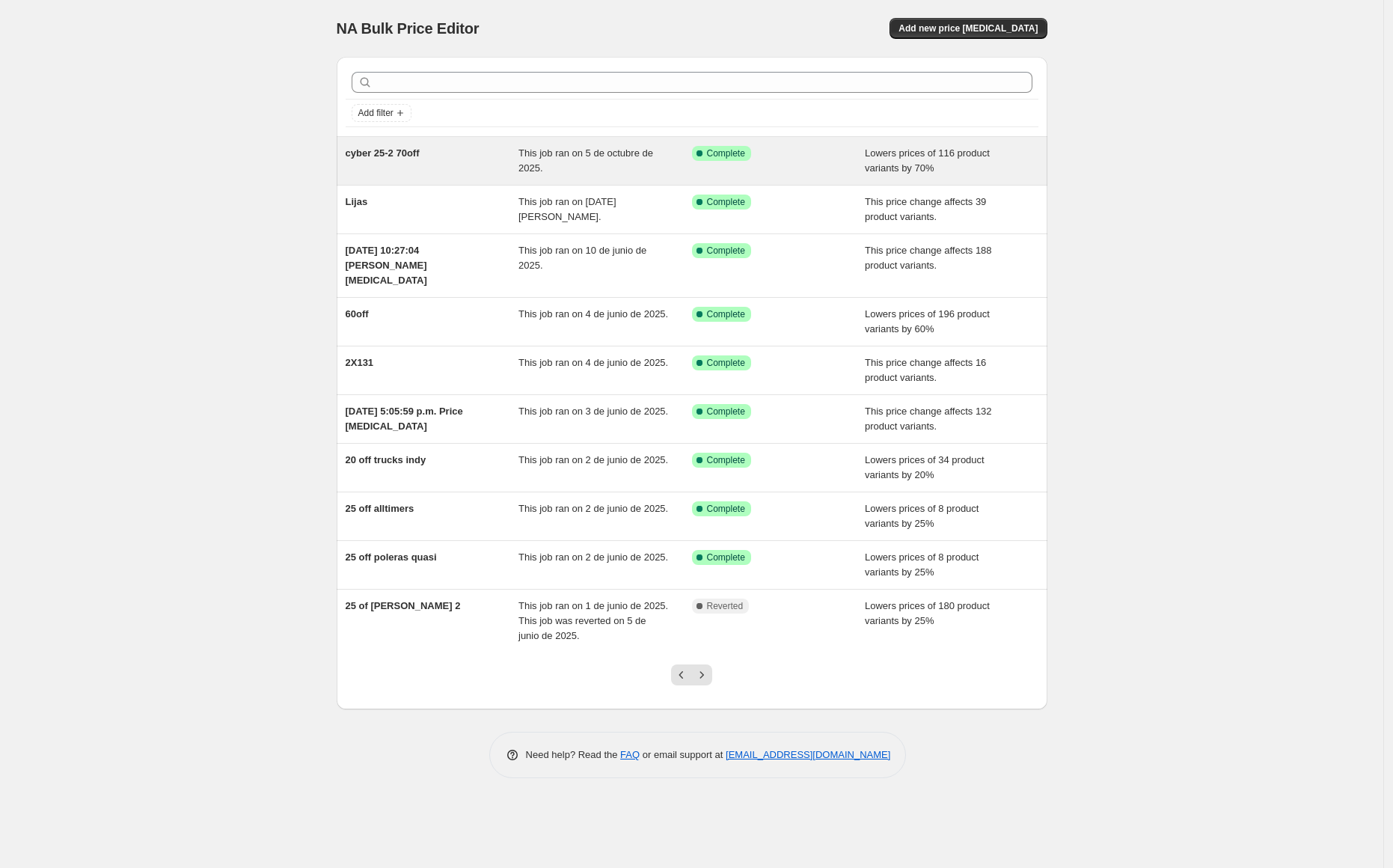
click at [398, 167] on div "cyber 25-2 70off" at bounding box center [432, 160] width 173 height 30
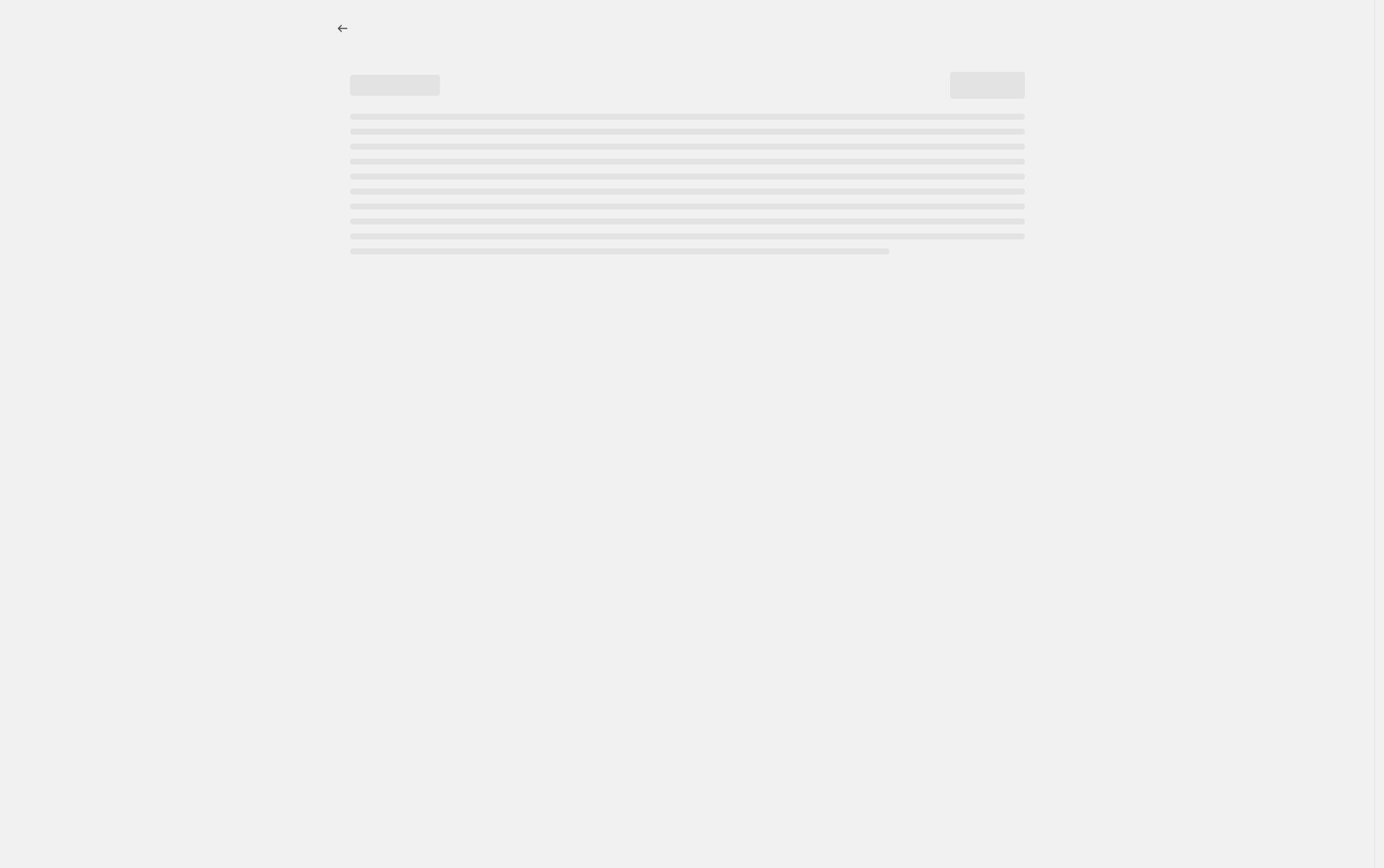
select select "percentage"
select select "collection"
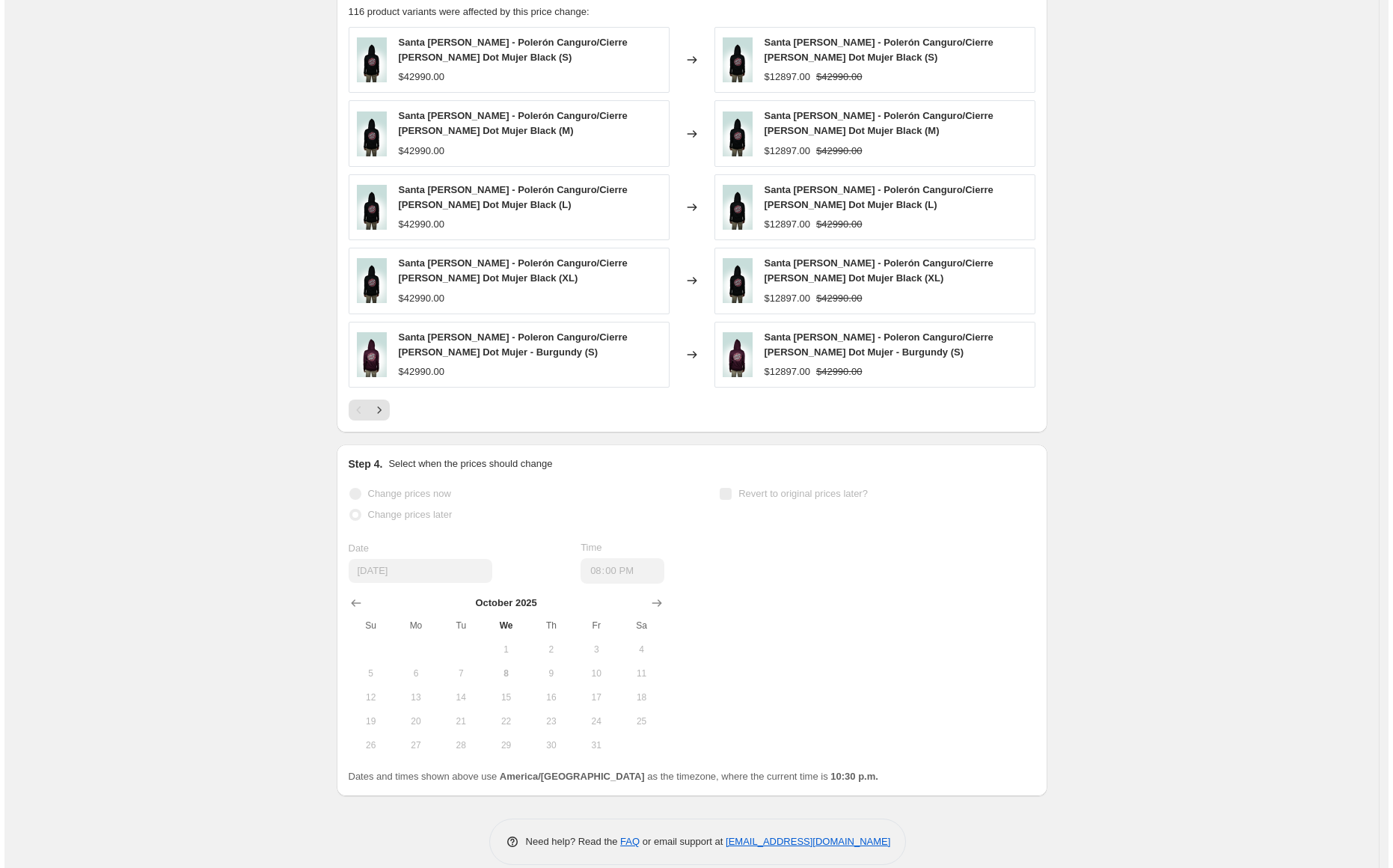
scroll to position [1186, 0]
